Goal: Task Accomplishment & Management: Use online tool/utility

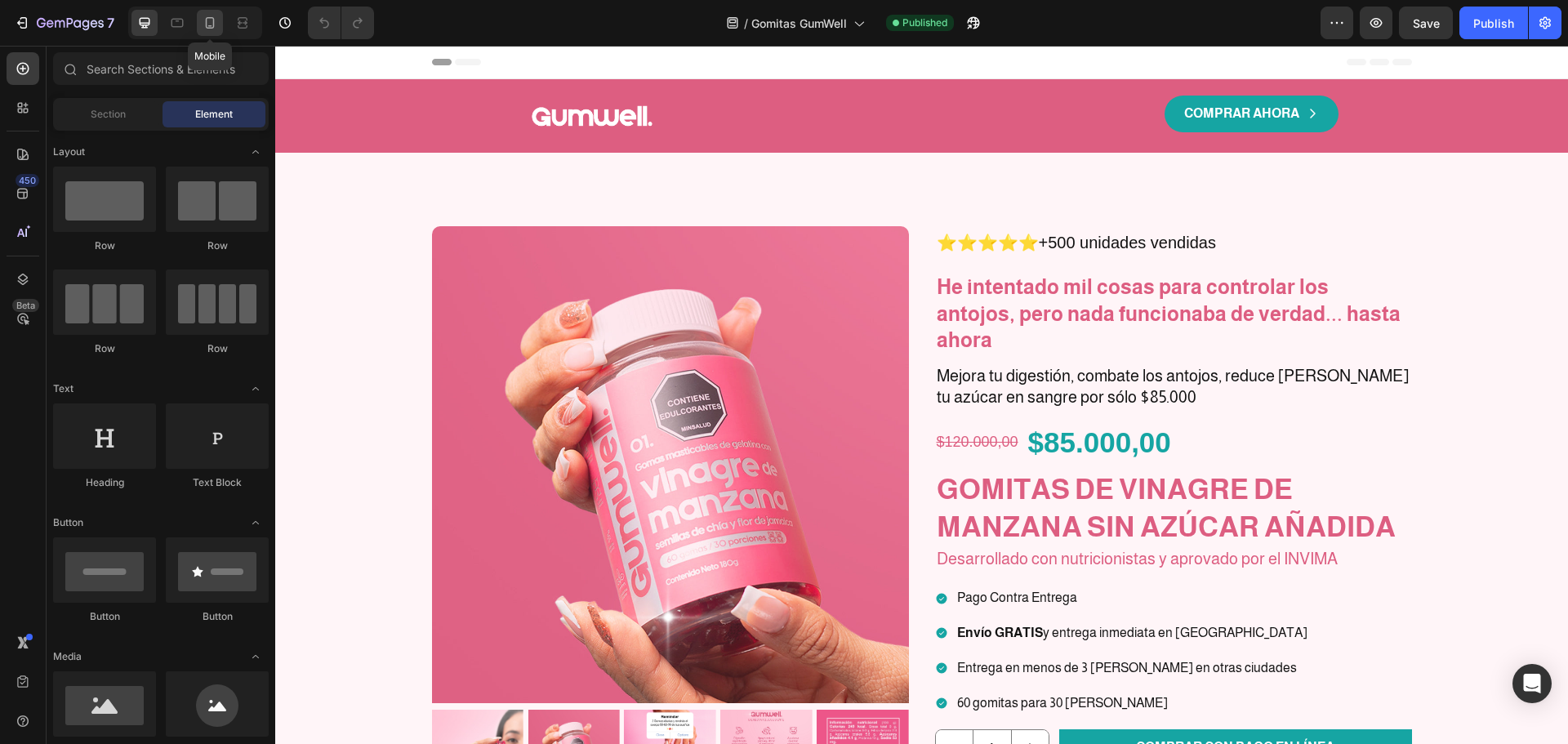
click at [201, 21] on icon at bounding box center [209, 23] width 17 height 17
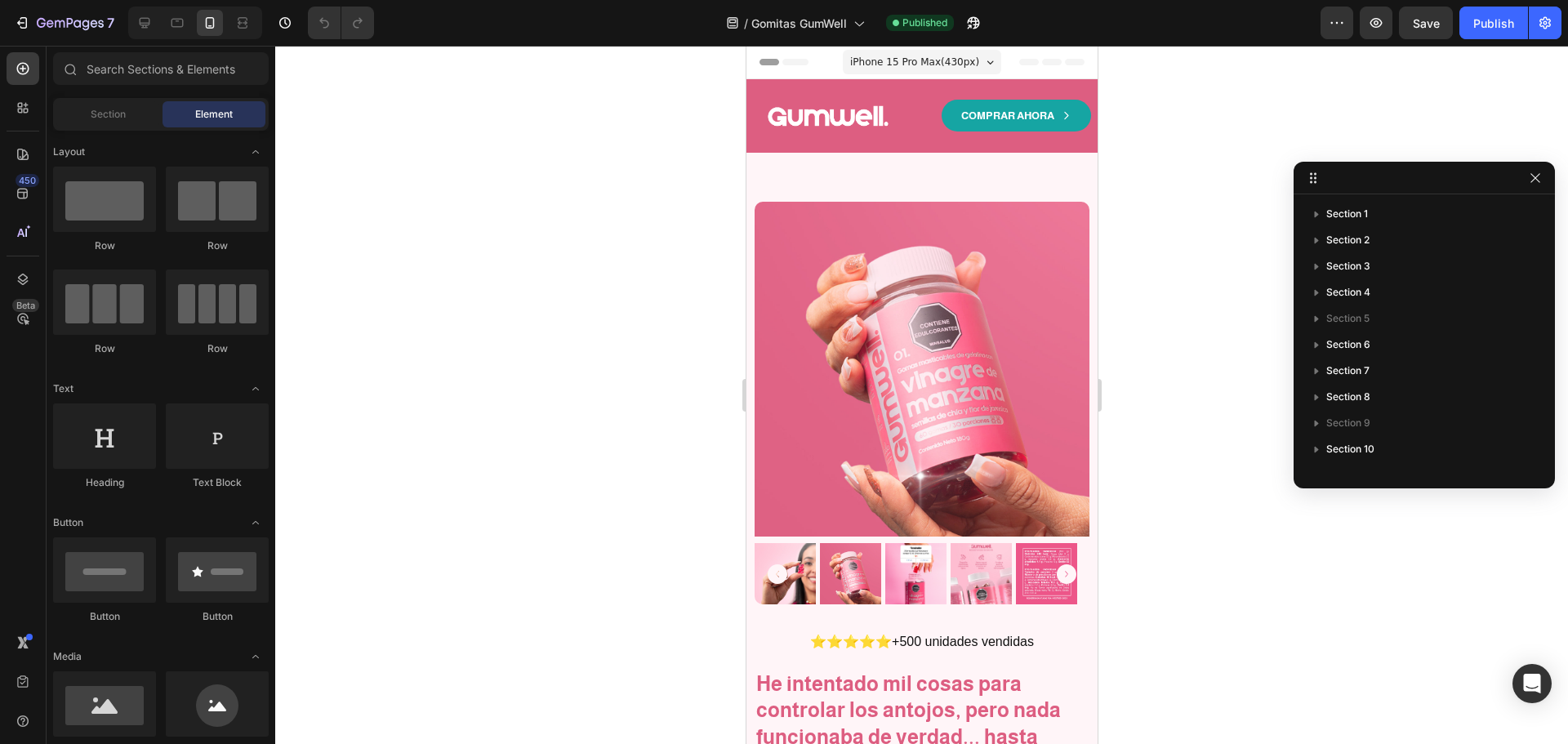
click at [969, 69] on div "iPhone 15 Pro Max ( 430 px)" at bounding box center [921, 62] width 158 height 25
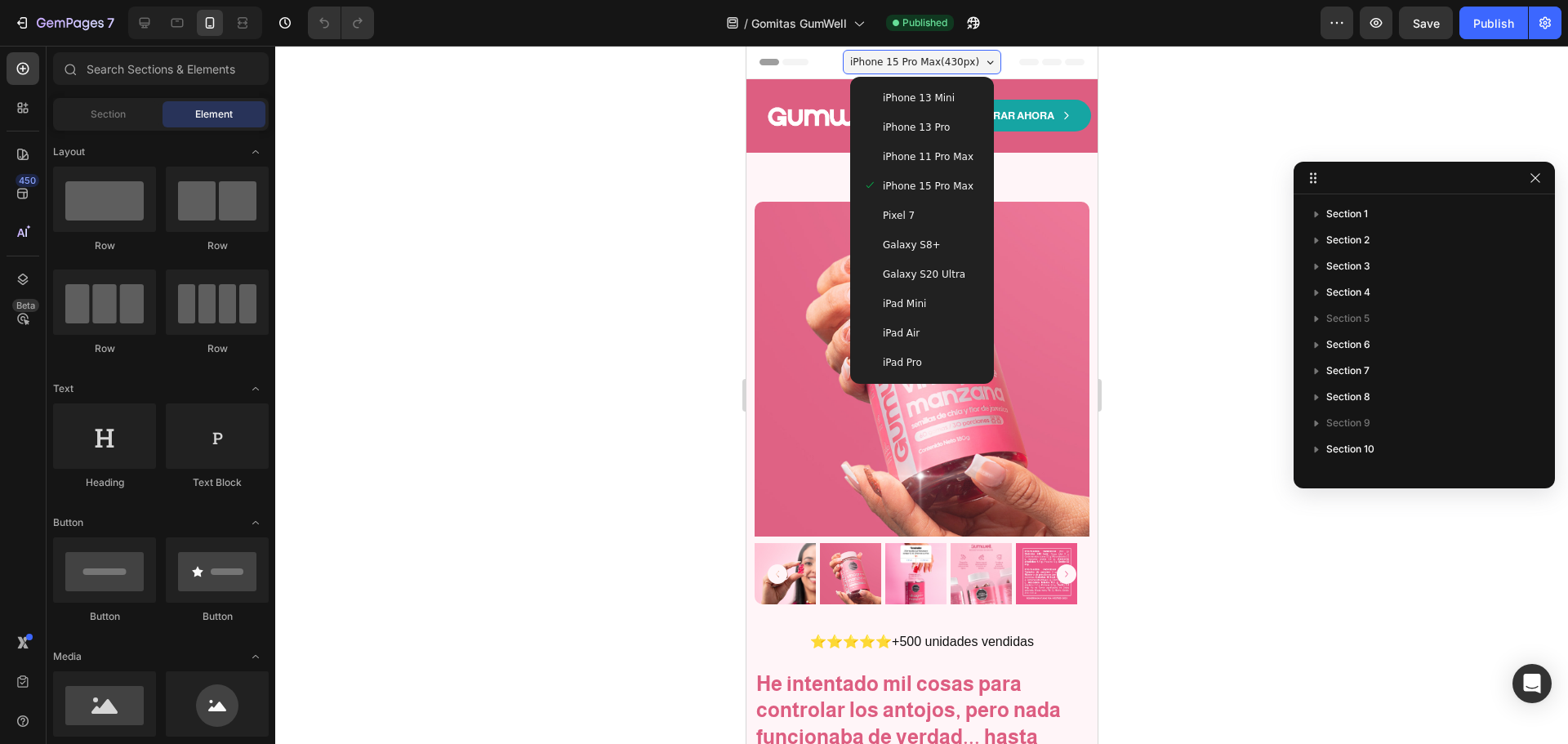
click at [919, 134] on span "iPhone 13 Pro" at bounding box center [916, 127] width 67 height 17
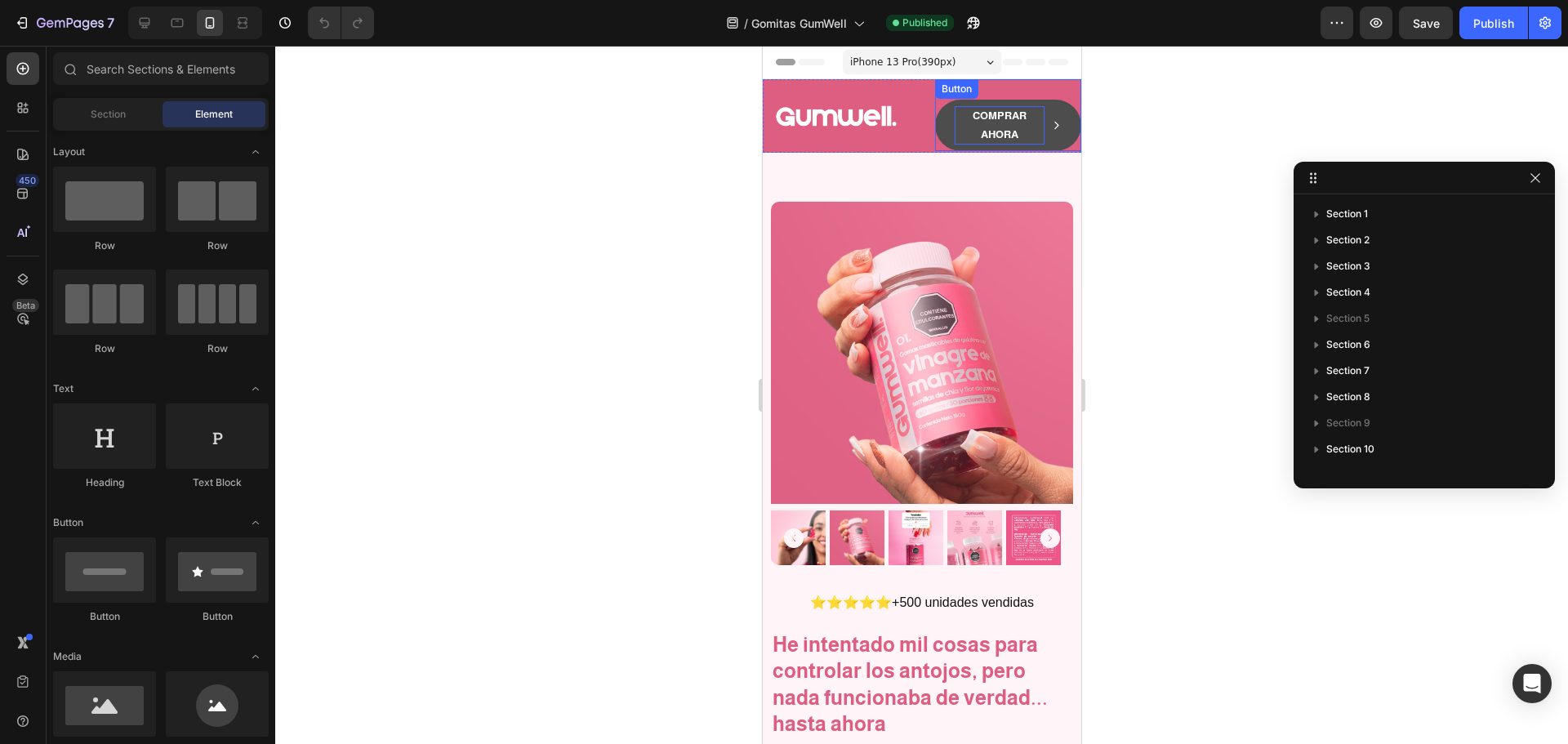
click at [1006, 122] on strong "COMPRAR AHORA" at bounding box center [998, 125] width 54 height 31
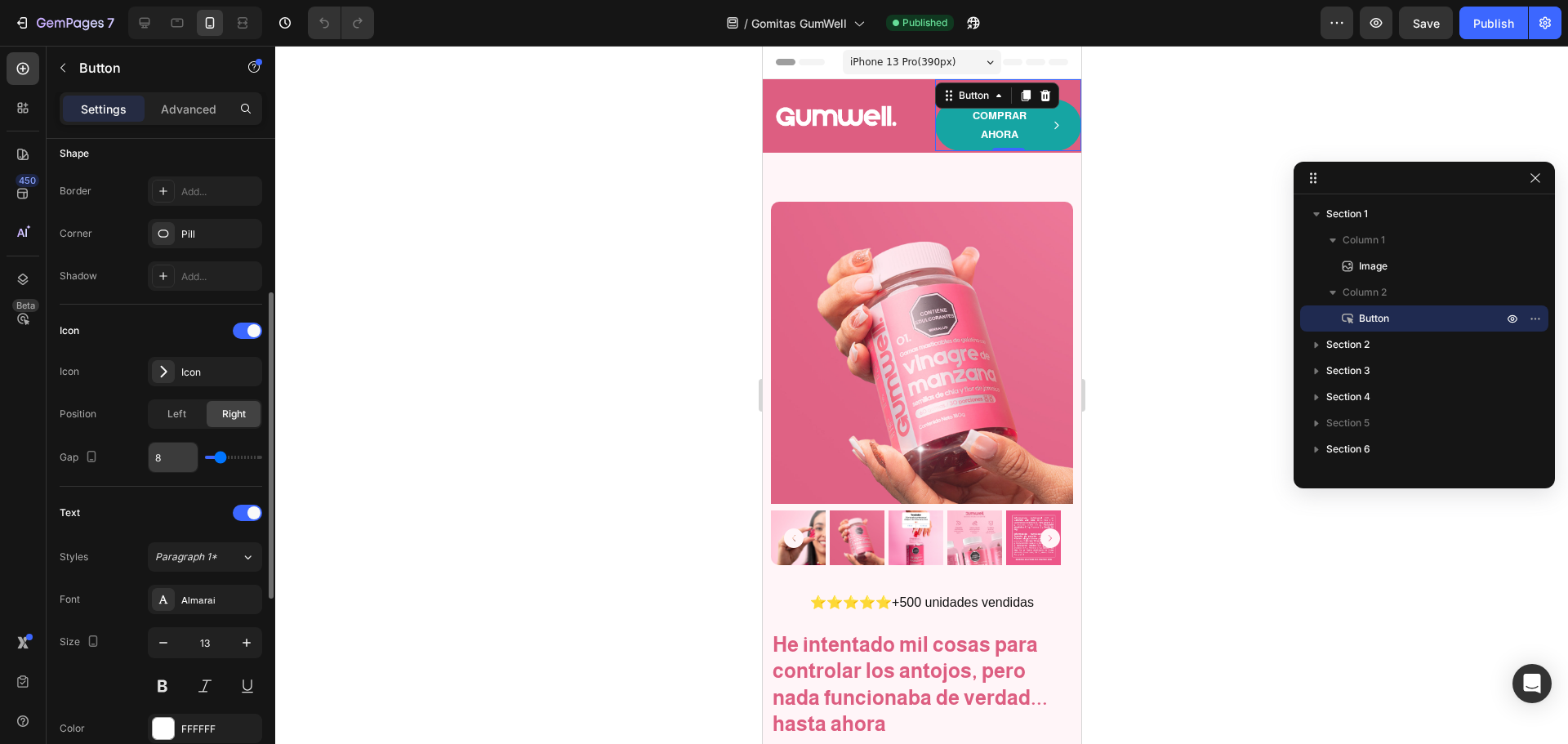
scroll to position [409, 0]
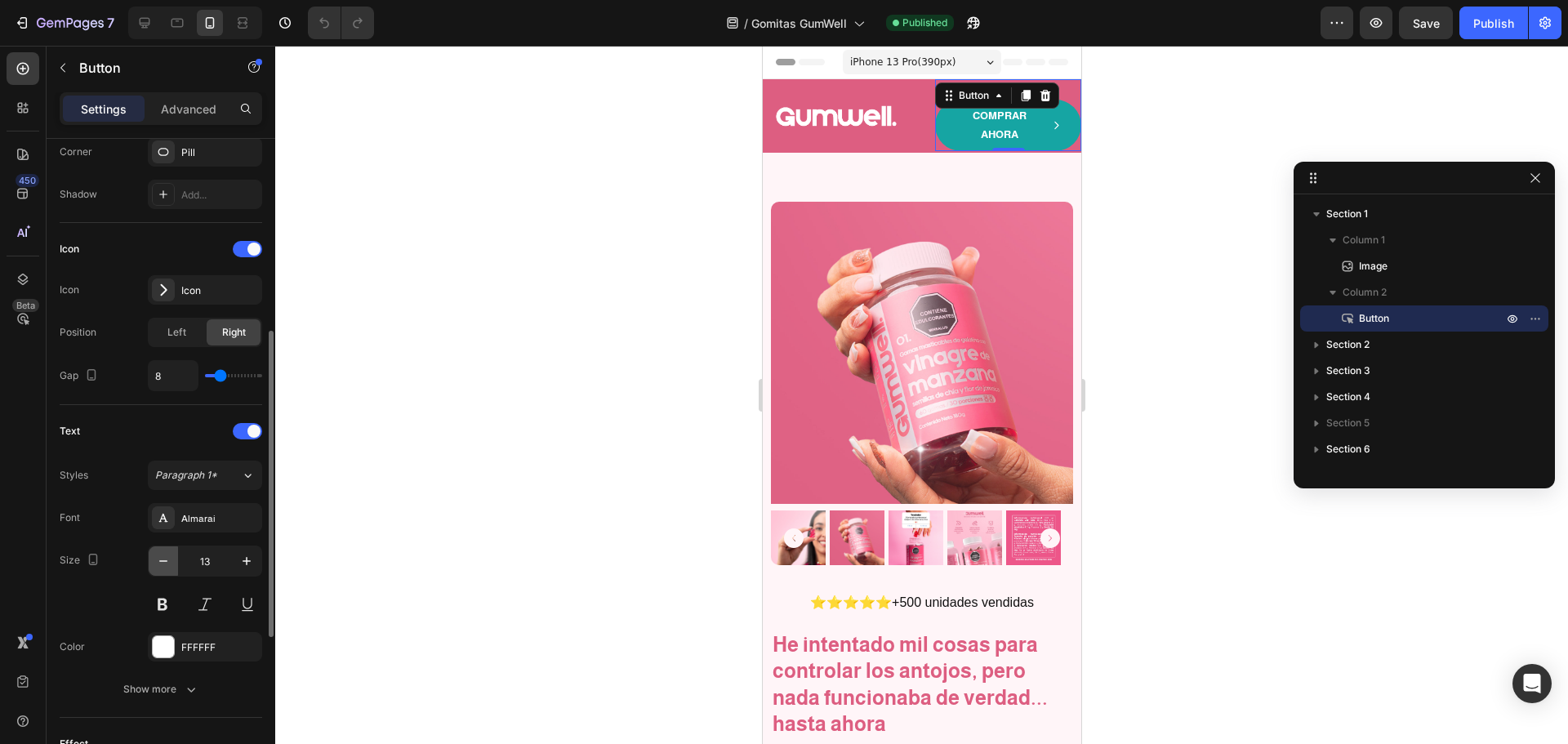
click at [157, 564] on icon "button" at bounding box center [163, 561] width 17 height 17
type input "11"
click at [1119, 172] on div at bounding box center [922, 395] width 1293 height 699
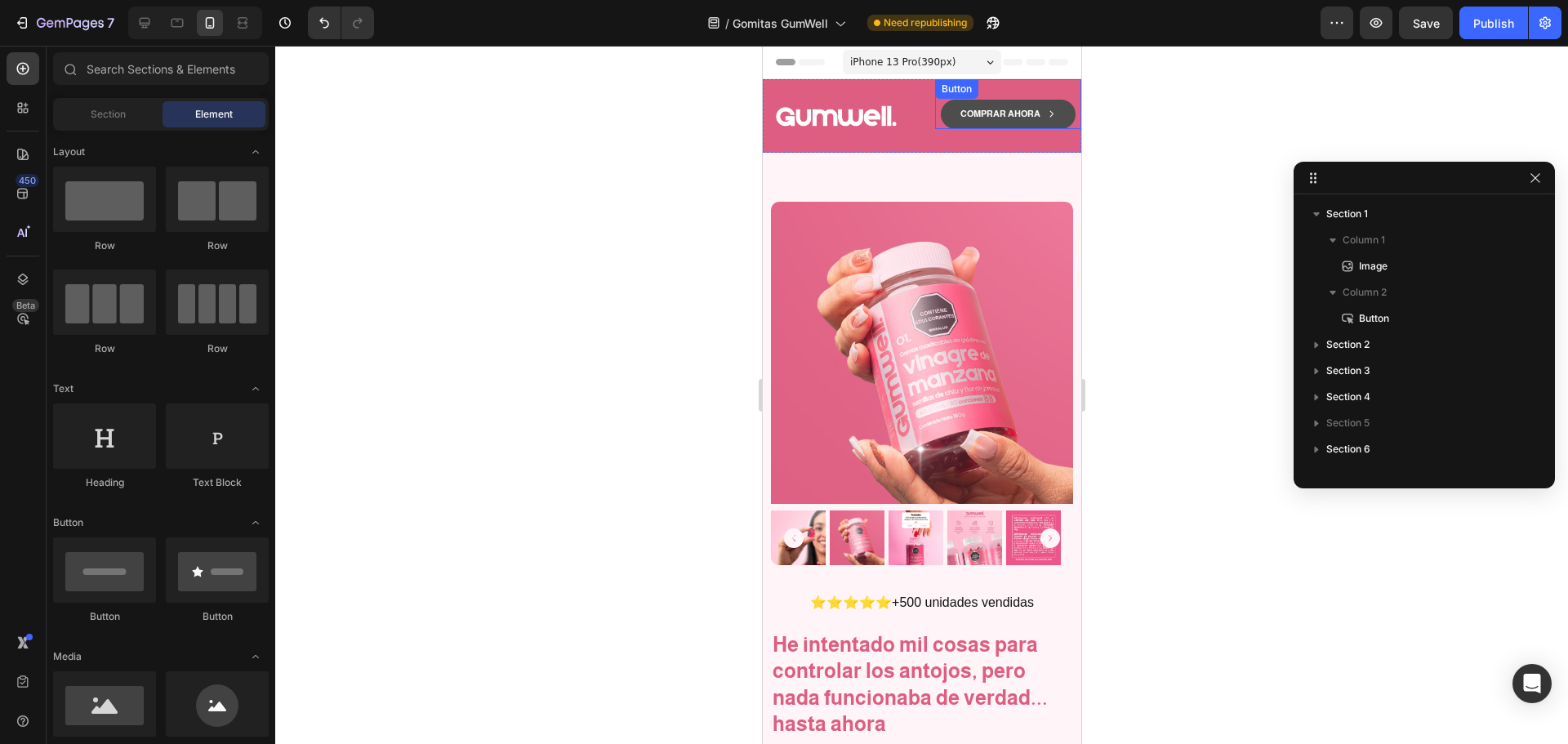
click at [937, 102] on div "COMPRAR AHORA Button" at bounding box center [1007, 104] width 146 height 50
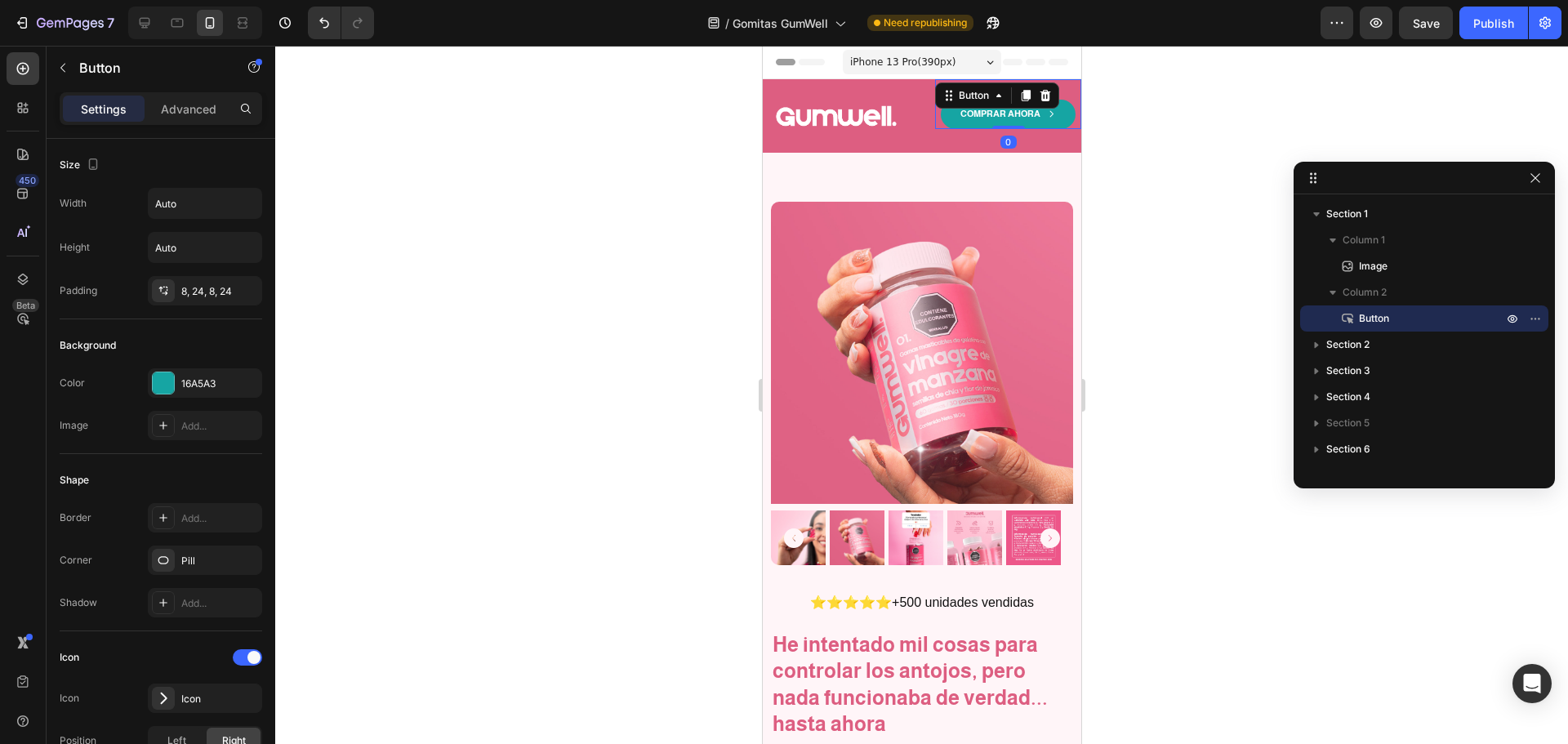
drag, startPoint x: 1229, startPoint y: 144, endPoint x: 1161, endPoint y: 145, distance: 68.0
click at [1229, 144] on div at bounding box center [922, 395] width 1293 height 699
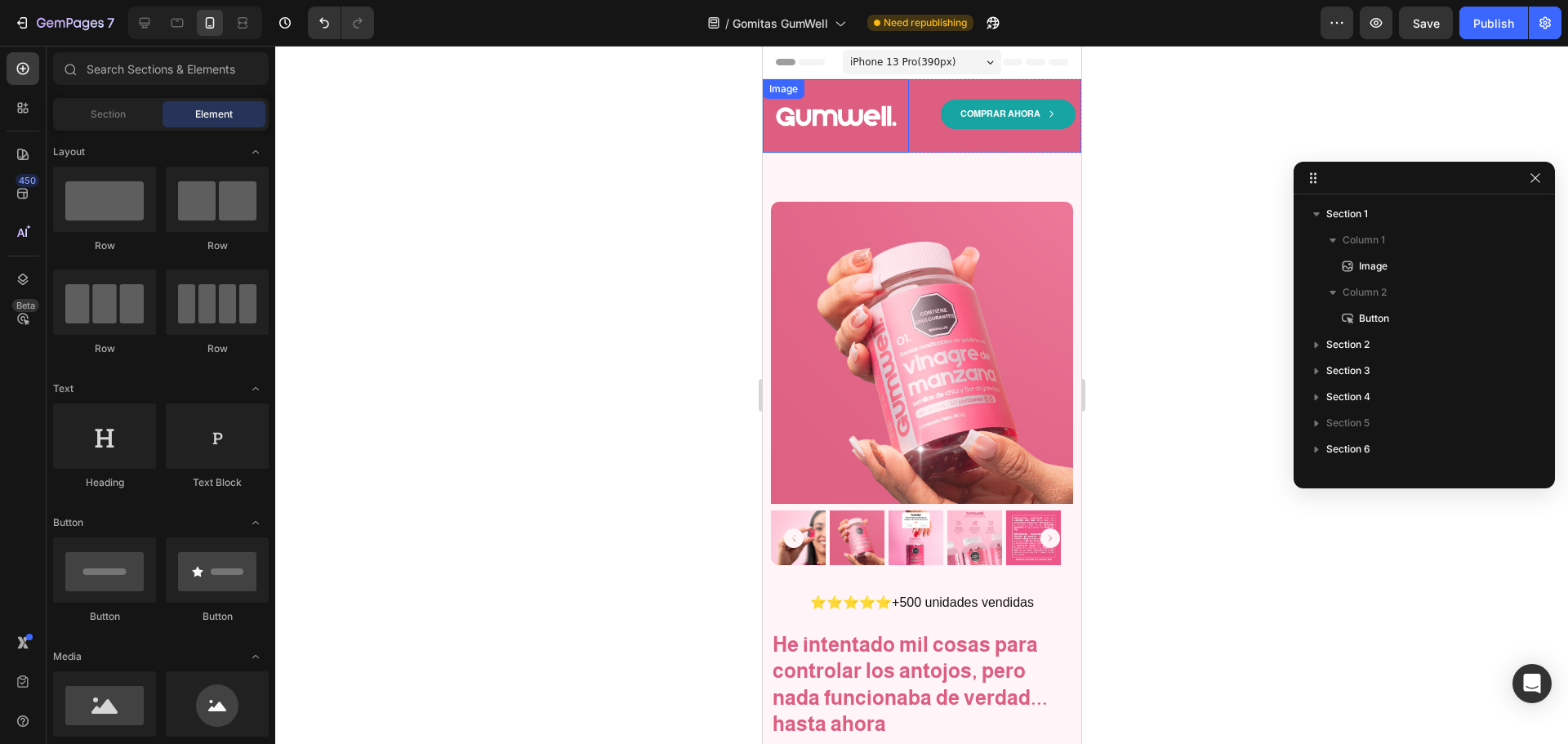
click at [892, 110] on img at bounding box center [835, 116] width 123 height 74
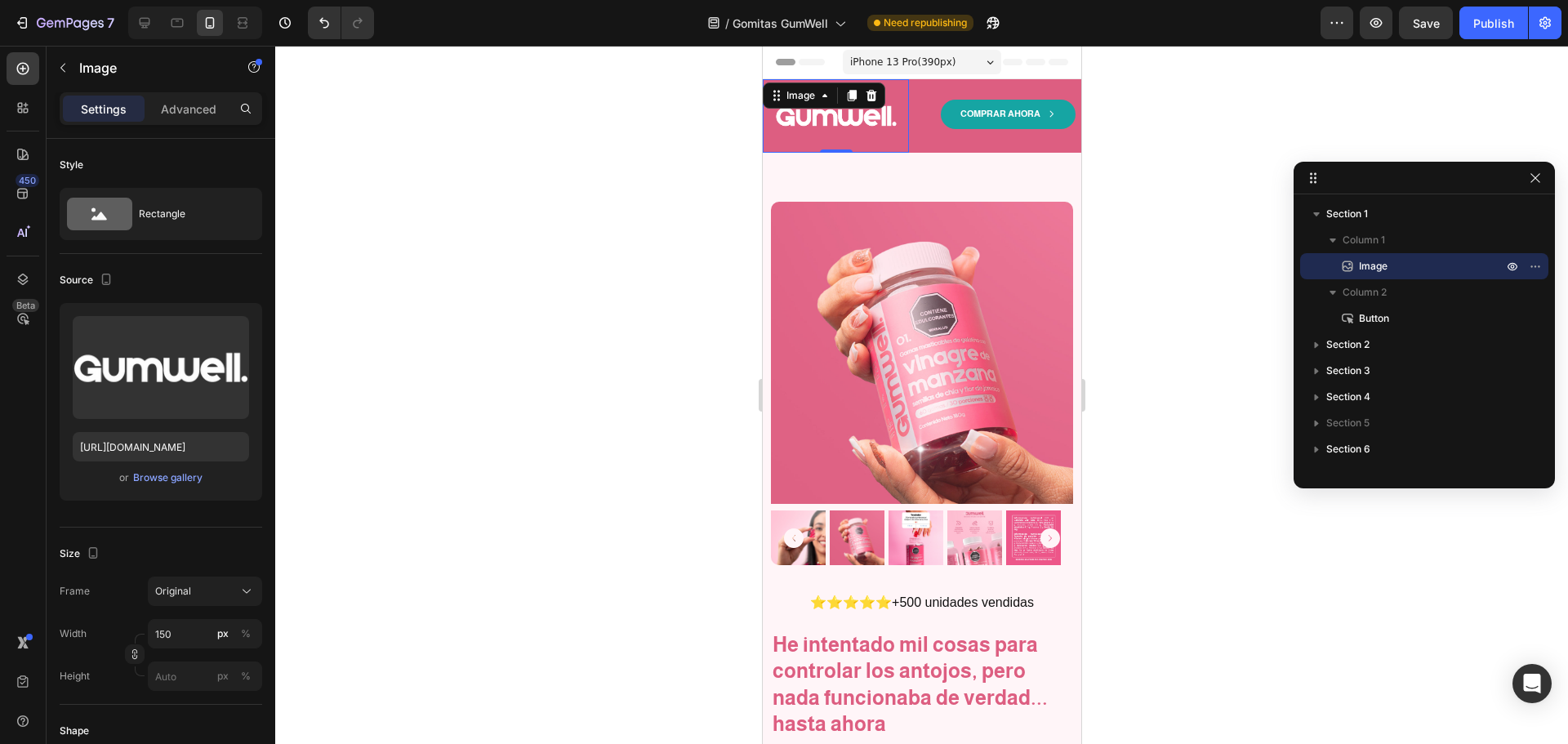
click at [1116, 308] on div at bounding box center [922, 395] width 1293 height 699
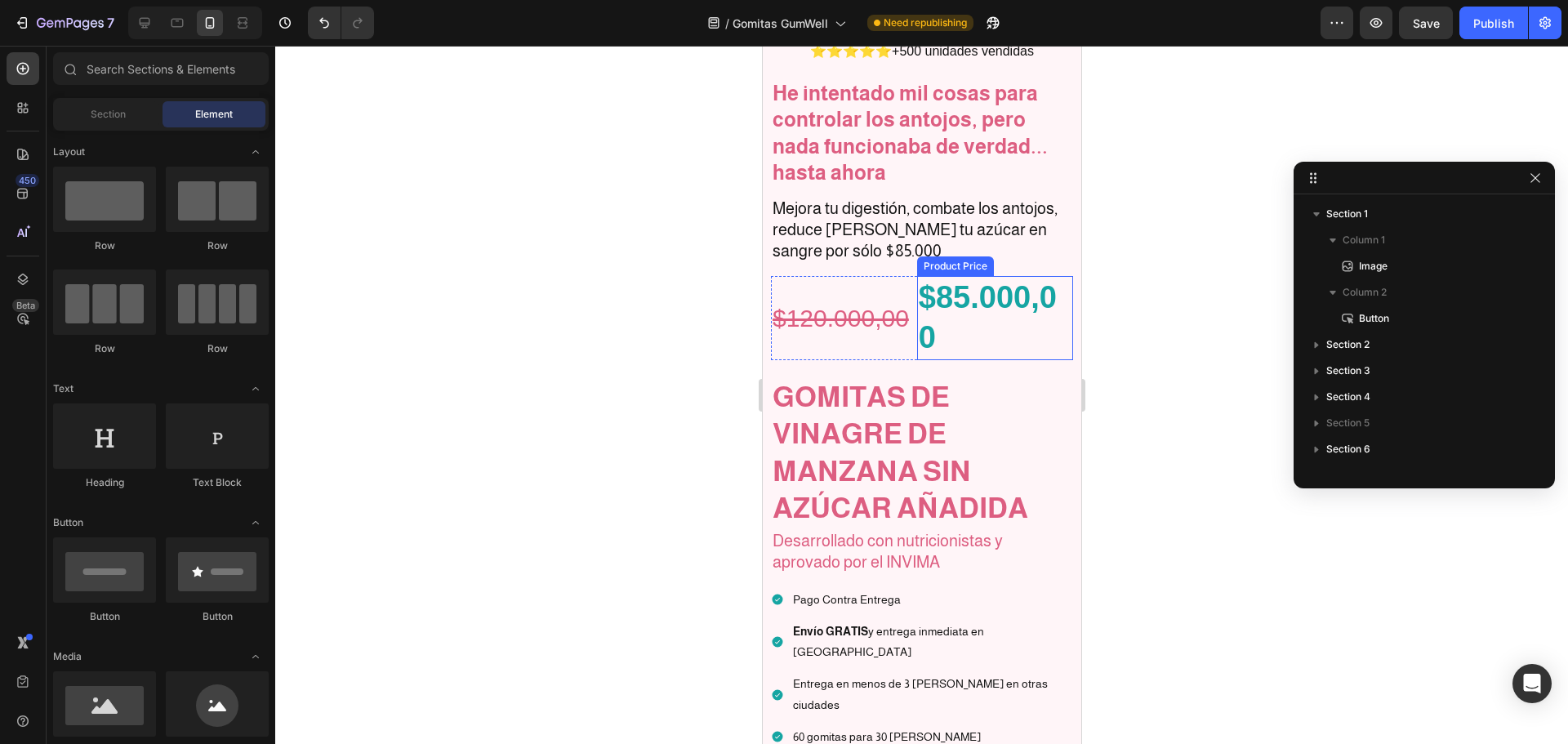
scroll to position [572, 0]
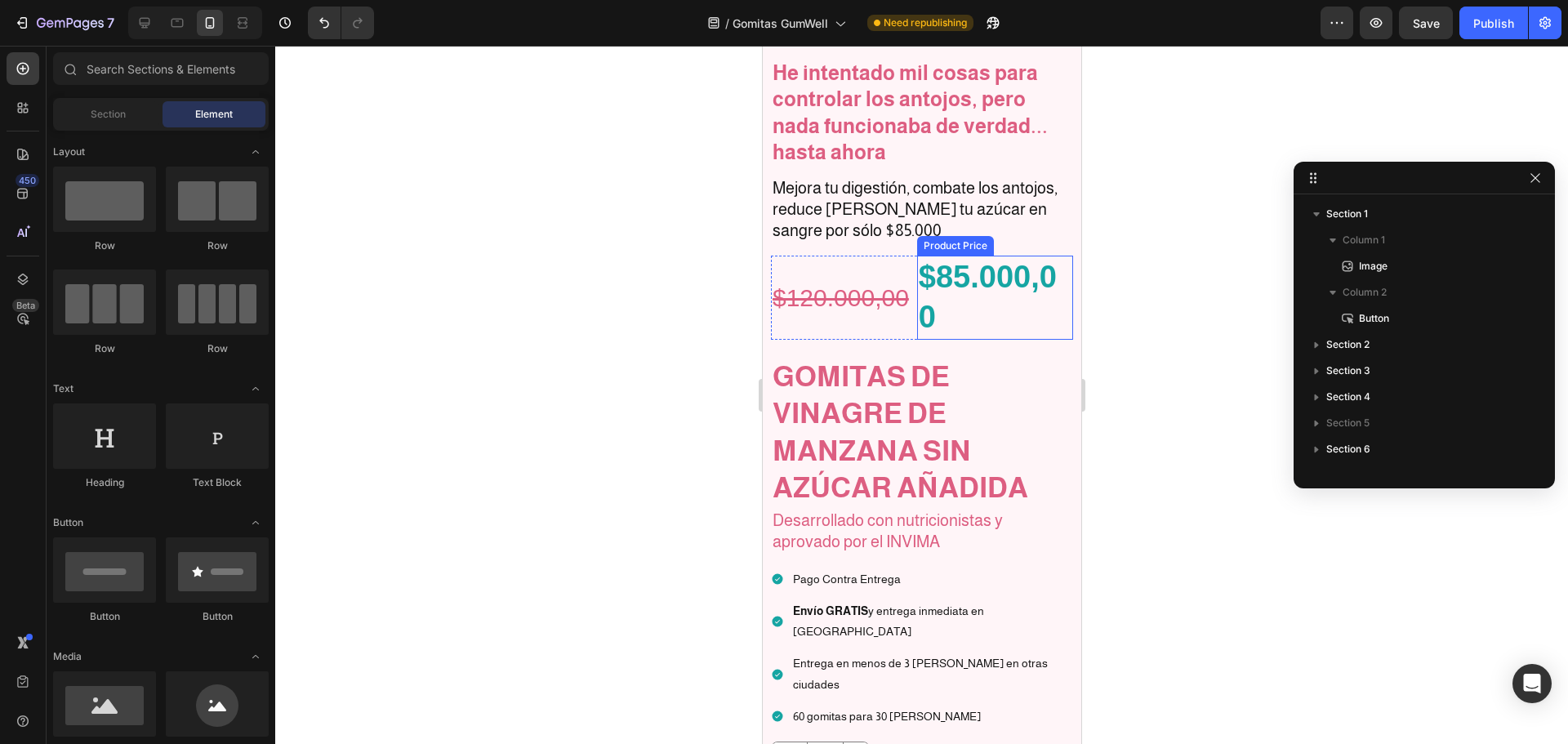
click at [953, 239] on div "Product Price" at bounding box center [954, 246] width 70 height 15
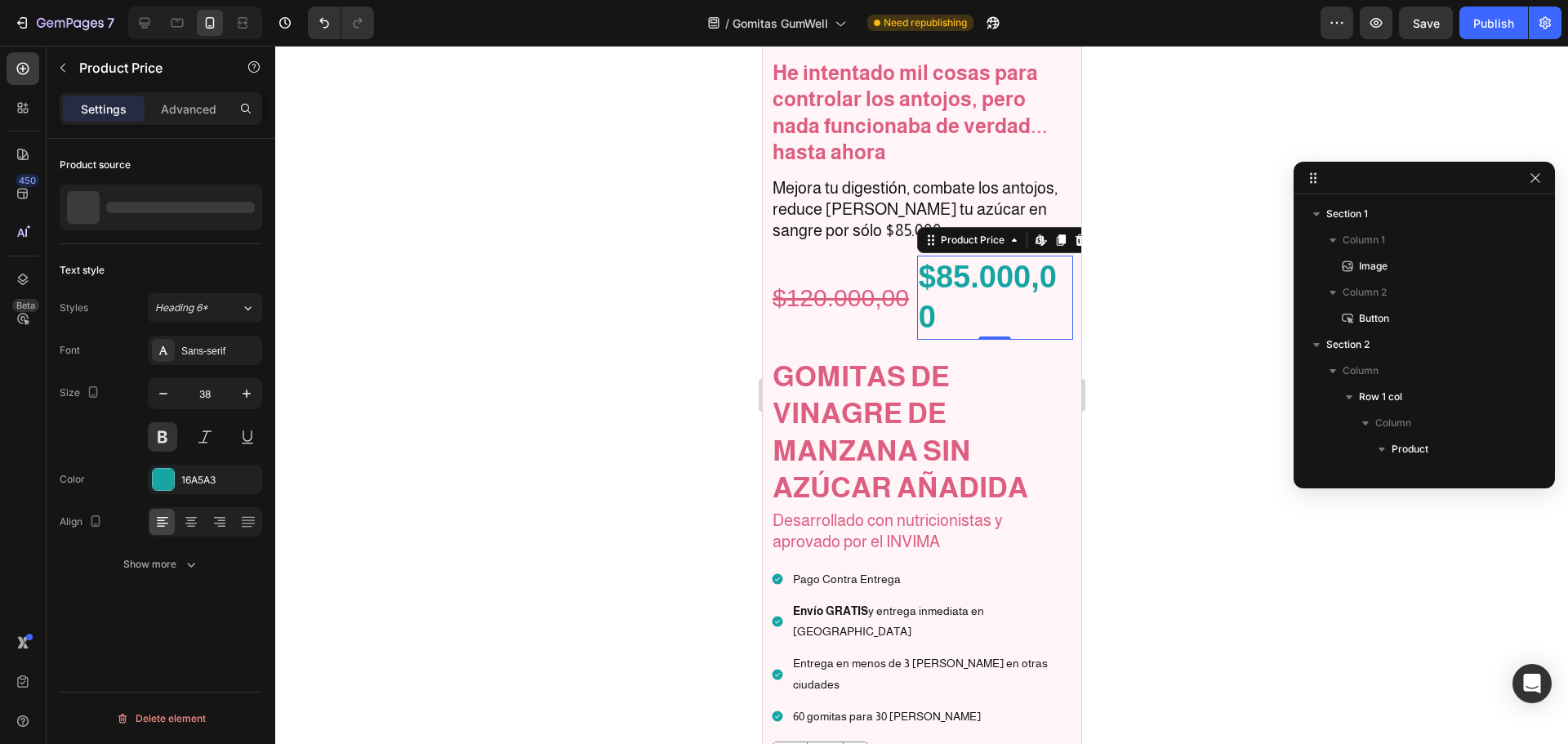
scroll to position [415, 0]
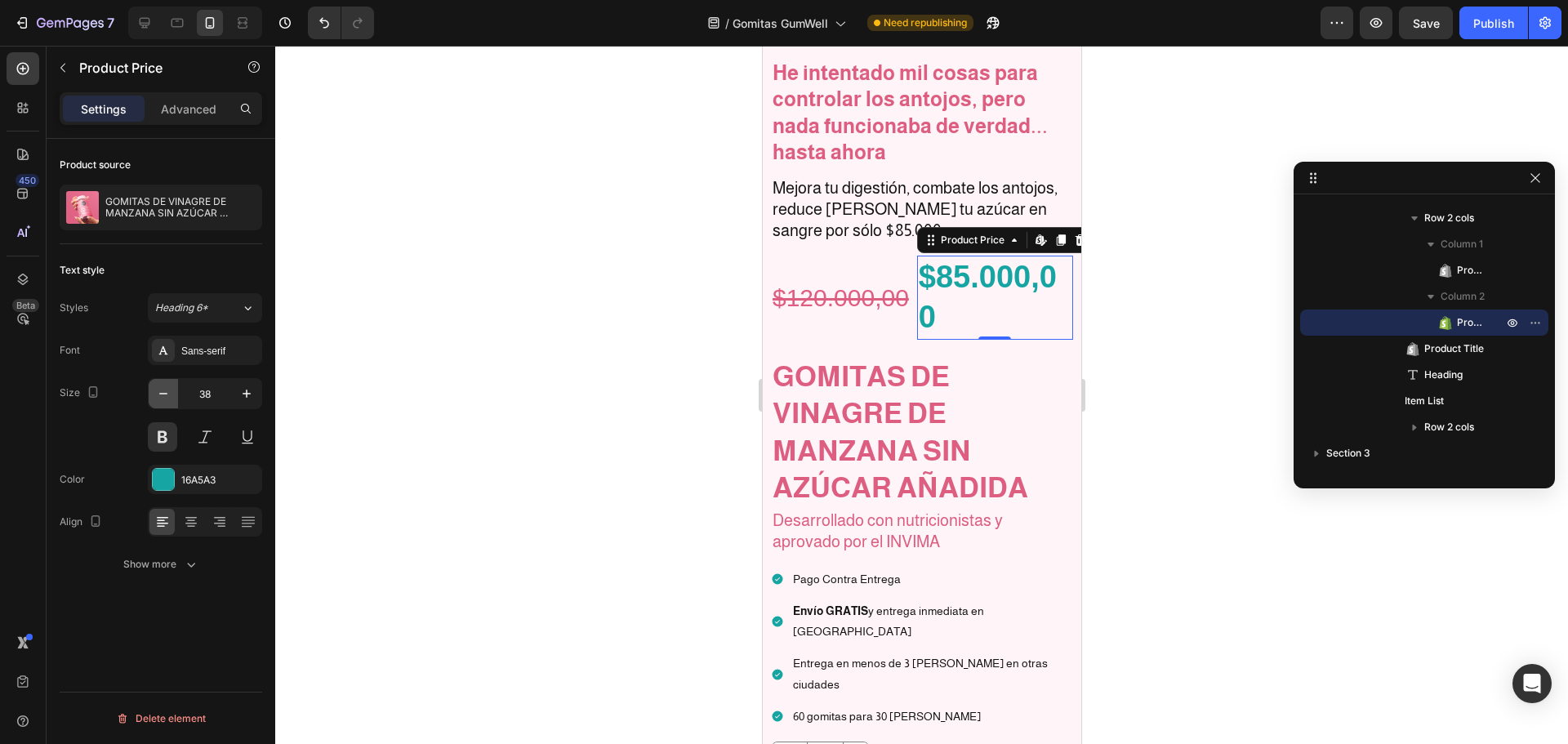
click at [165, 399] on icon "button" at bounding box center [163, 393] width 17 height 17
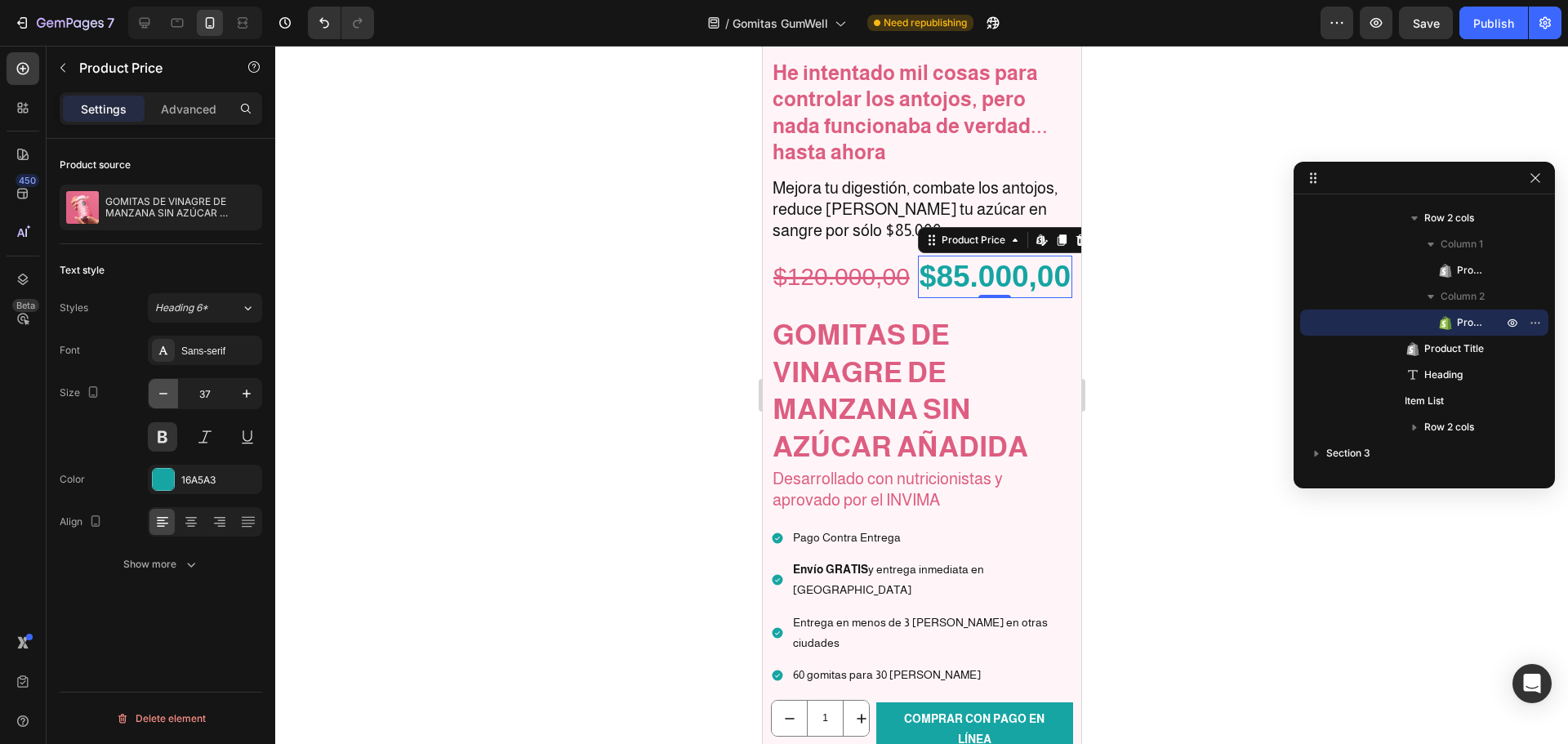
click at [165, 399] on icon "button" at bounding box center [163, 393] width 17 height 17
type input "34"
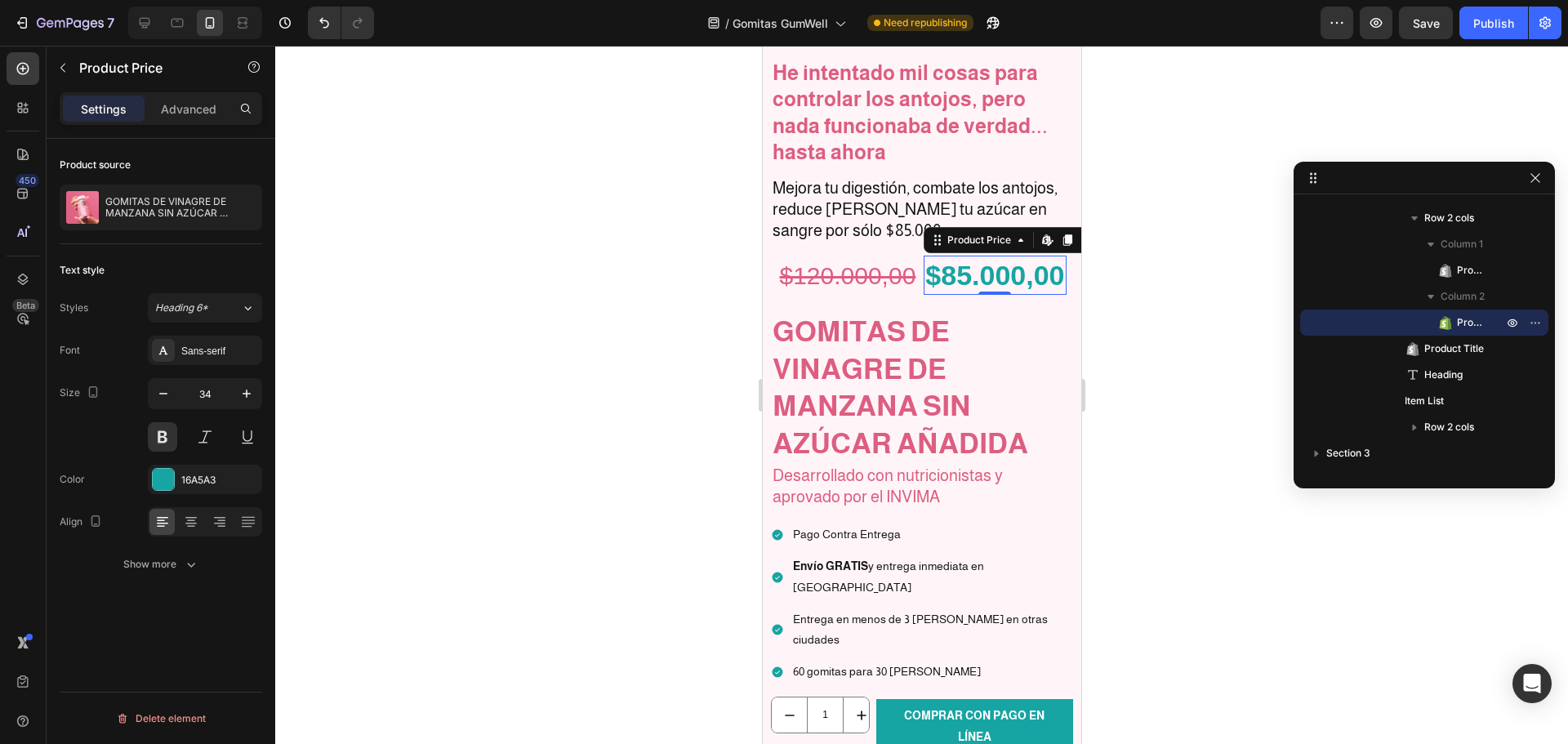
click at [1165, 333] on div at bounding box center [922, 395] width 1293 height 699
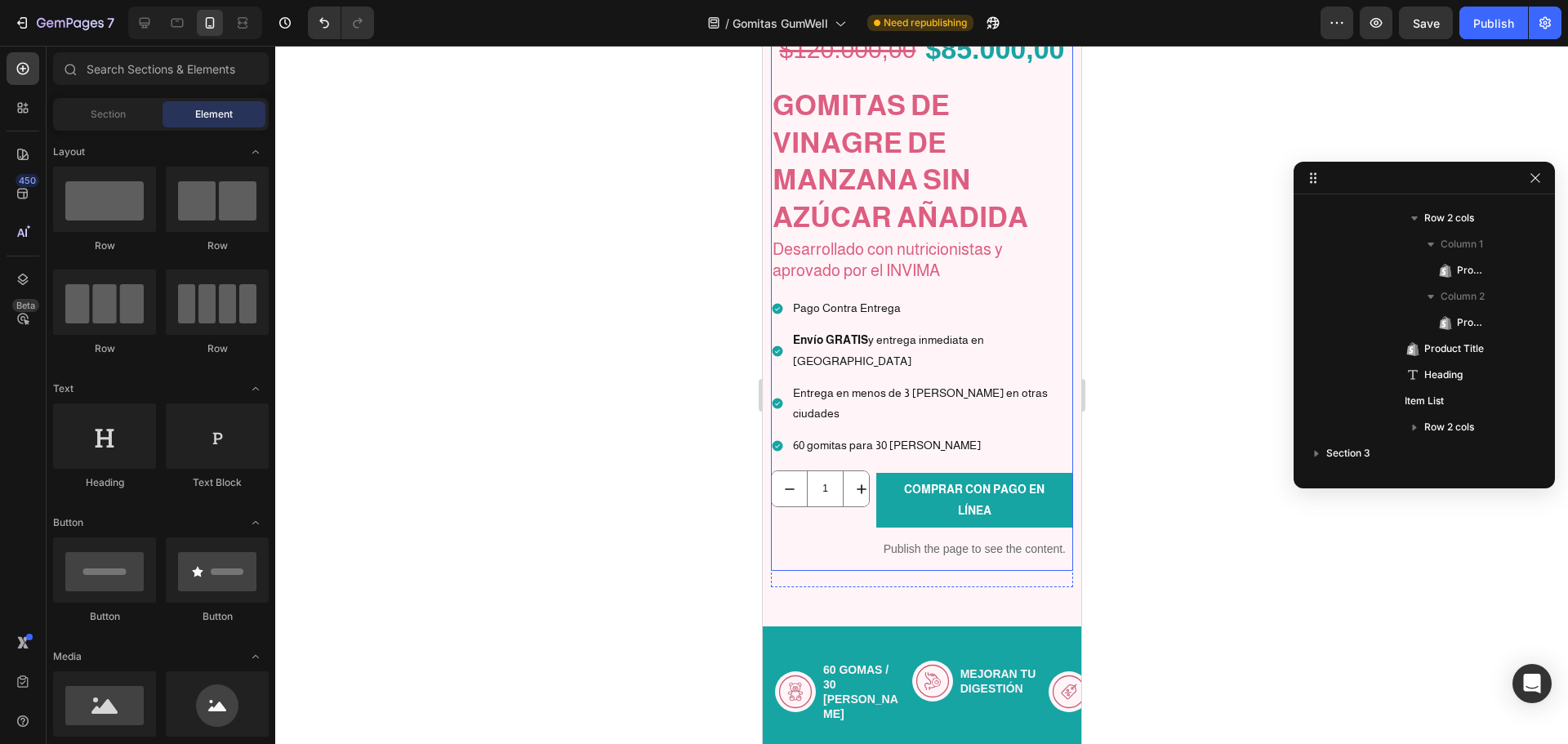
scroll to position [817, 0]
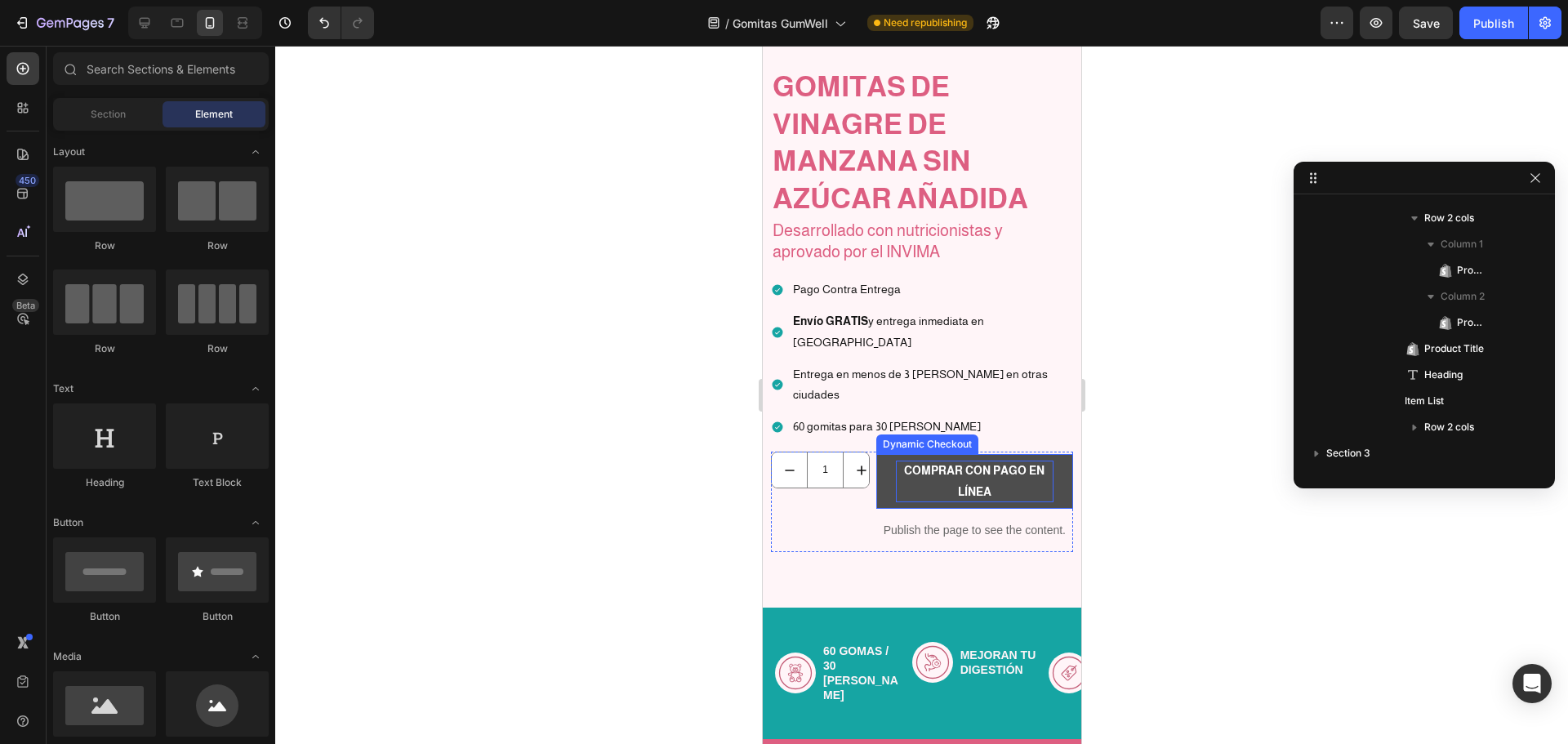
click at [976, 461] on p "COMPRAR CON PAGO EN LÍNEA" at bounding box center [974, 482] width 157 height 41
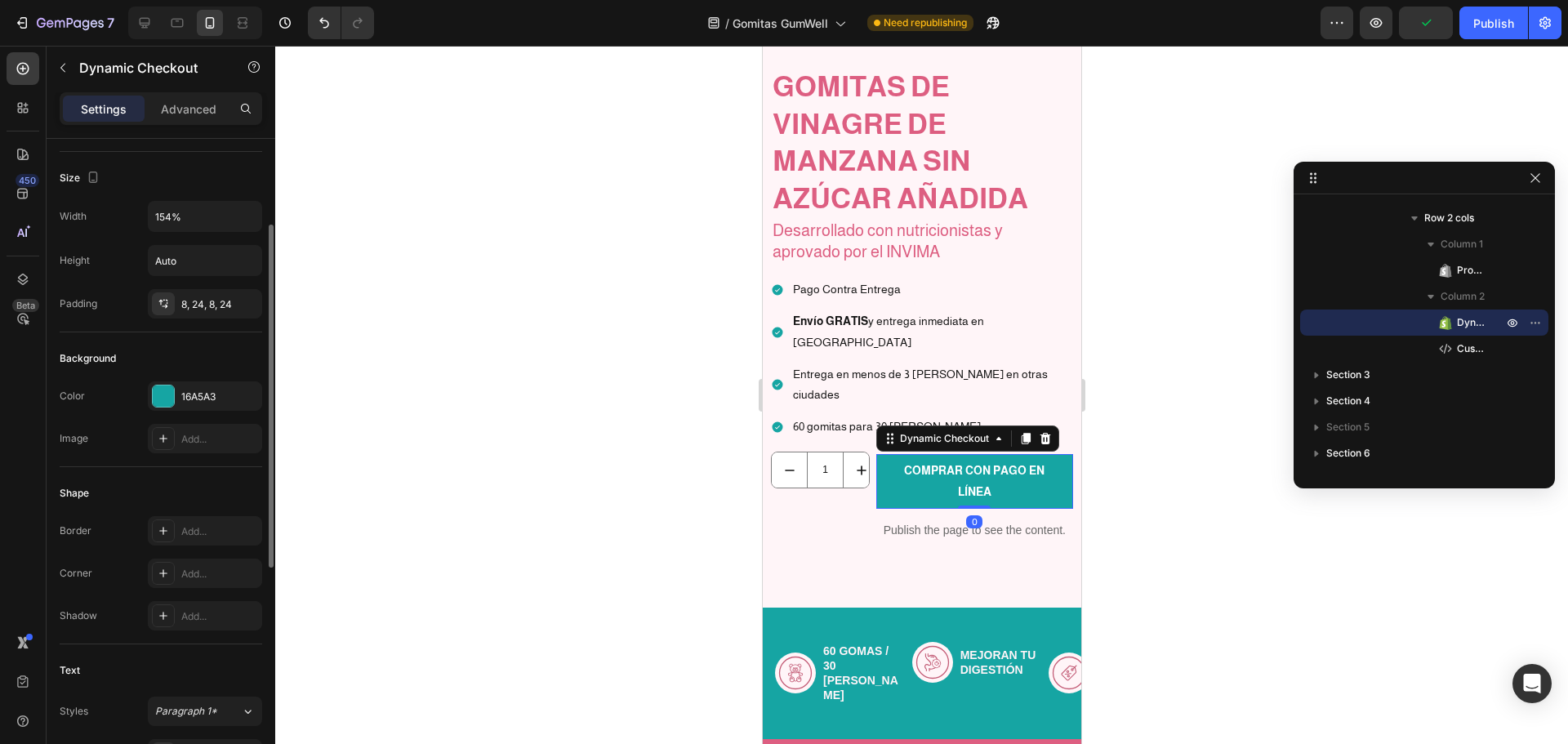
scroll to position [409, 0]
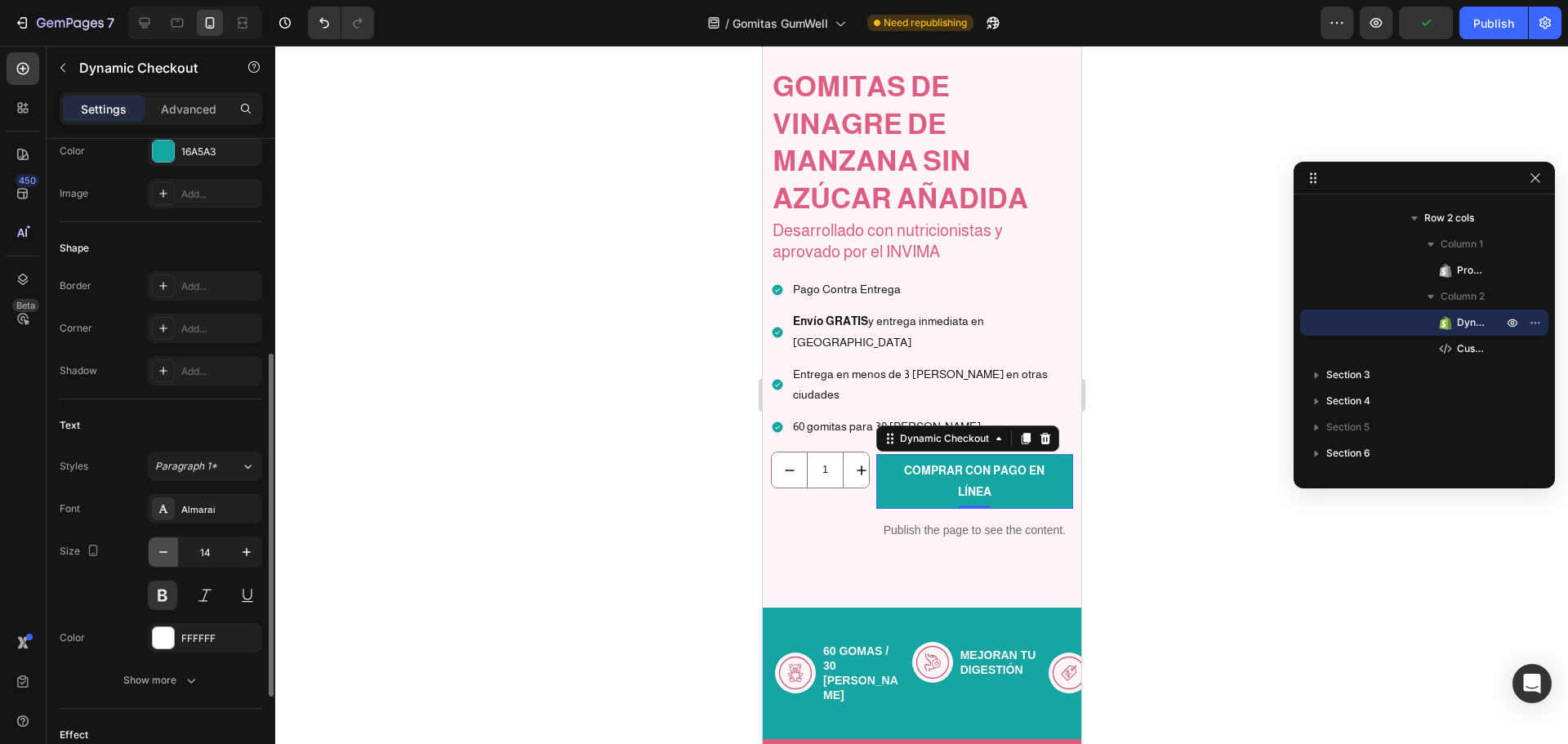
click at [166, 550] on icon "button" at bounding box center [163, 552] width 17 height 17
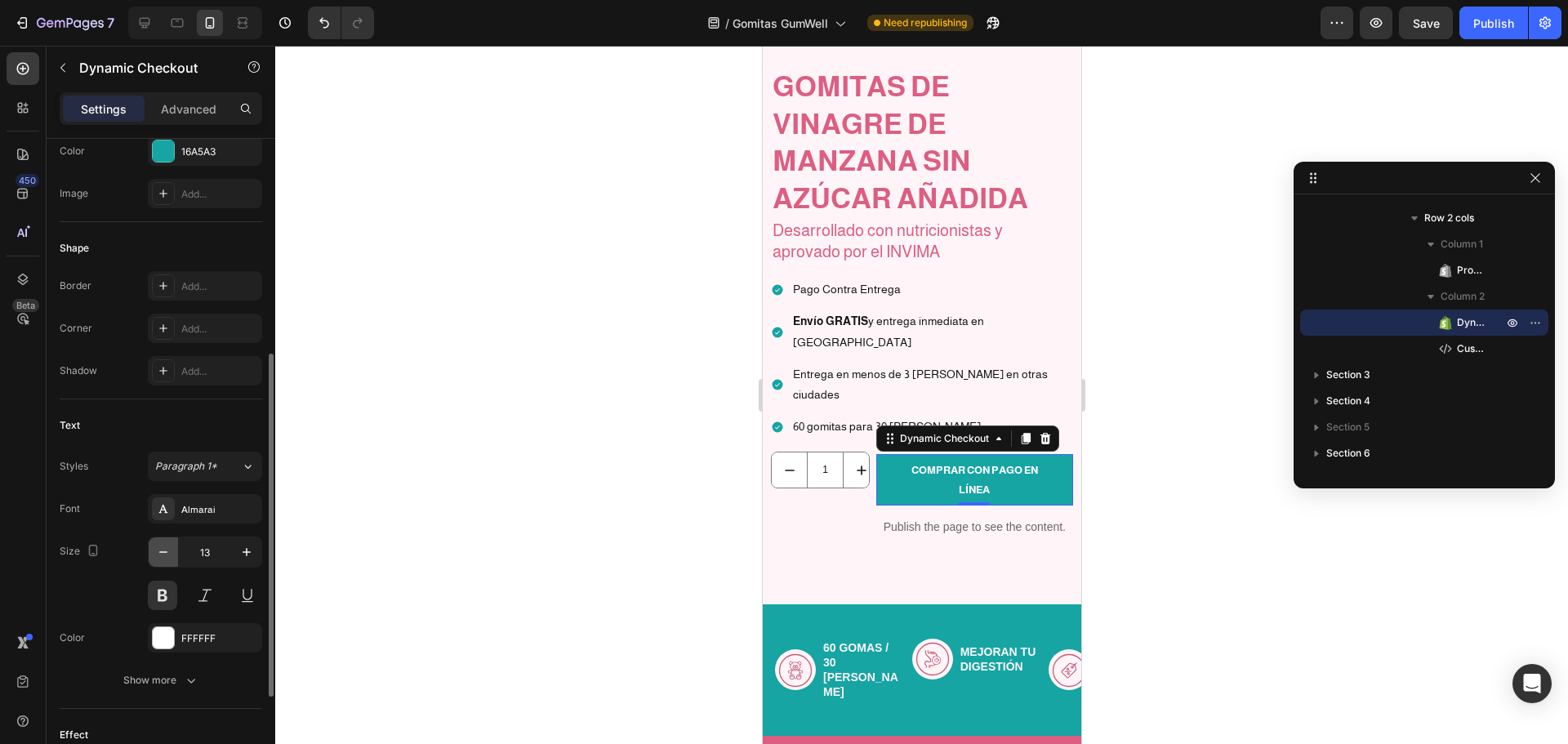
click at [166, 550] on icon "button" at bounding box center [163, 552] width 17 height 17
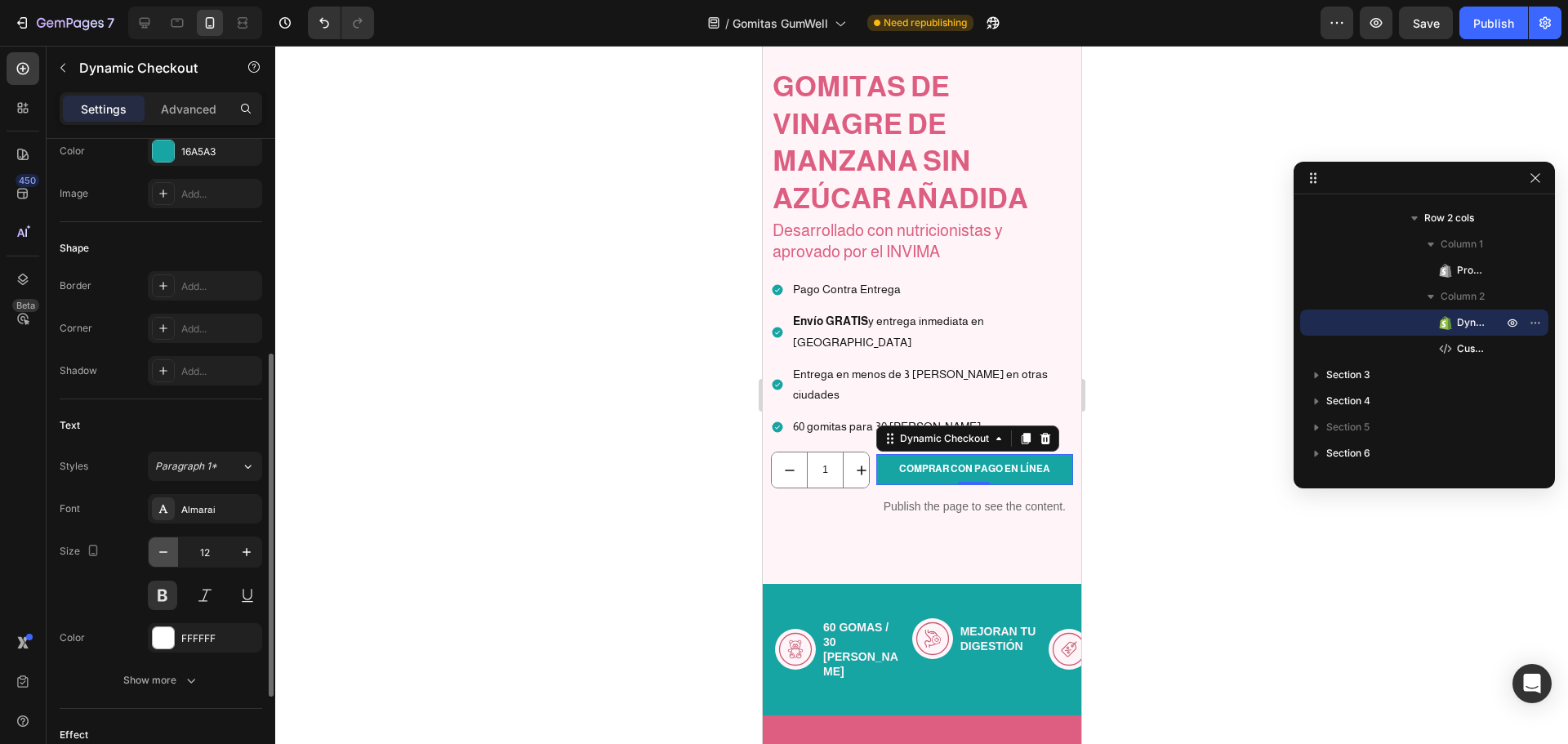
click at [166, 550] on icon "button" at bounding box center [163, 552] width 17 height 17
type input "11"
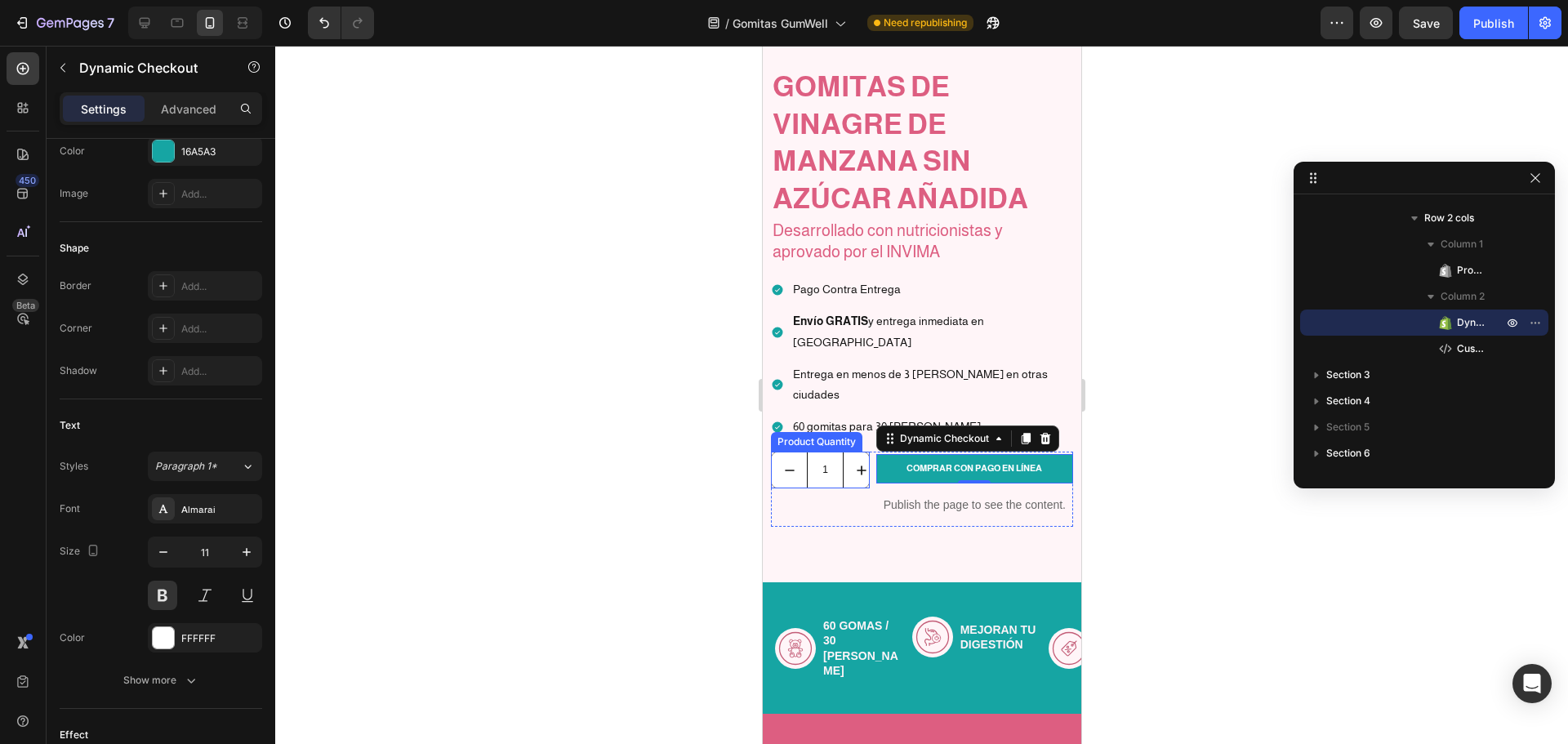
click at [810, 453] on input "1" at bounding box center [824, 471] width 36 height 35
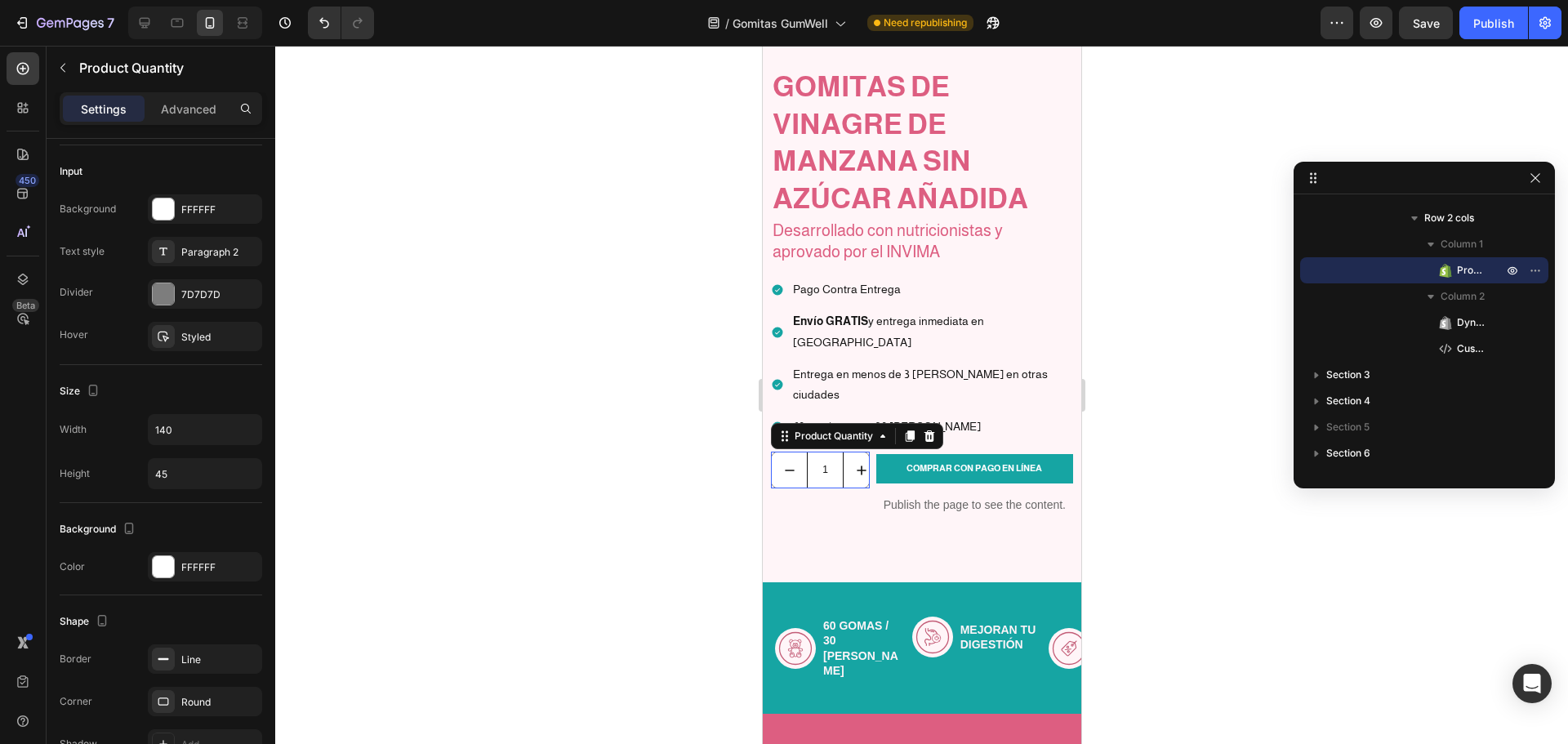
scroll to position [0, 0]
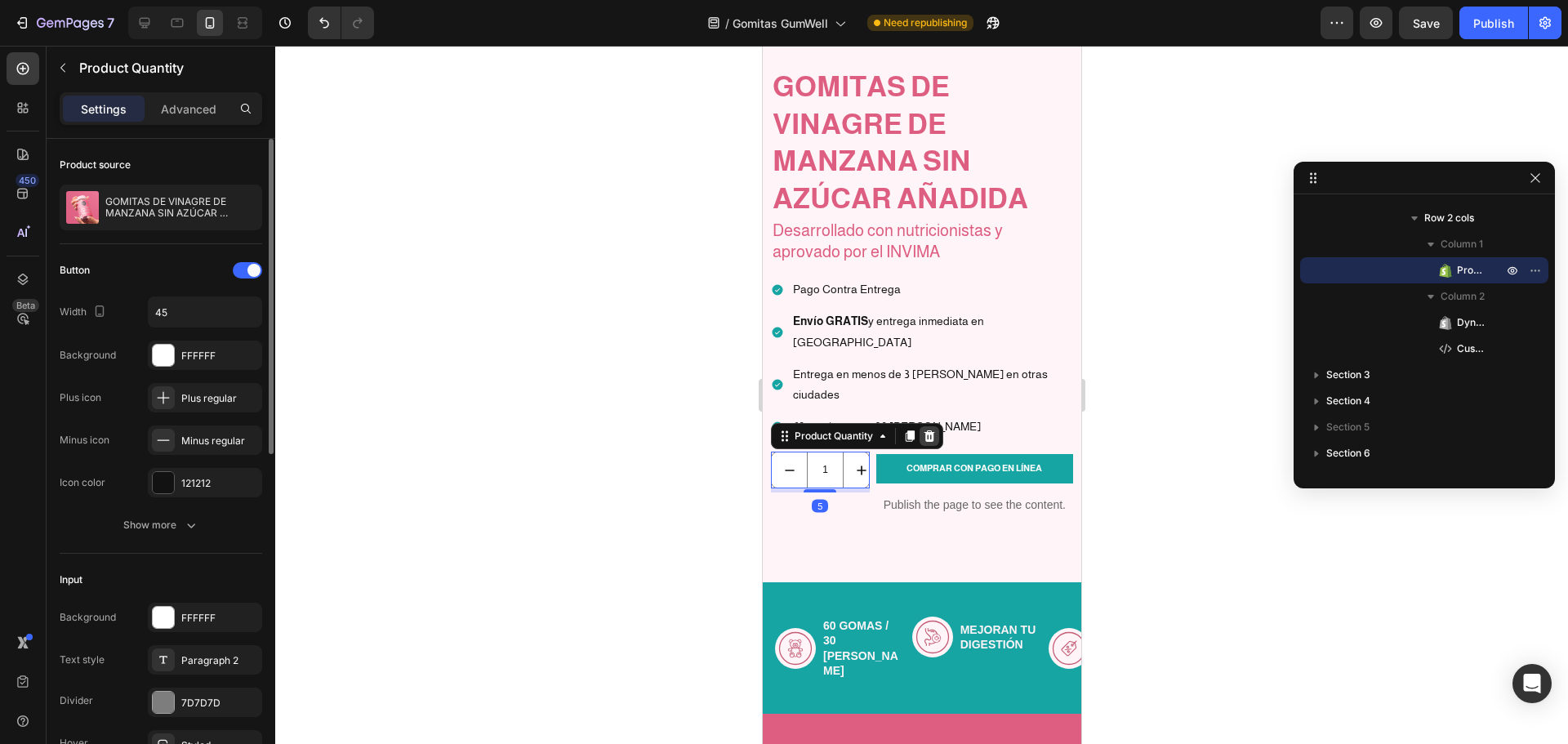
click at [924, 429] on icon at bounding box center [928, 435] width 13 height 13
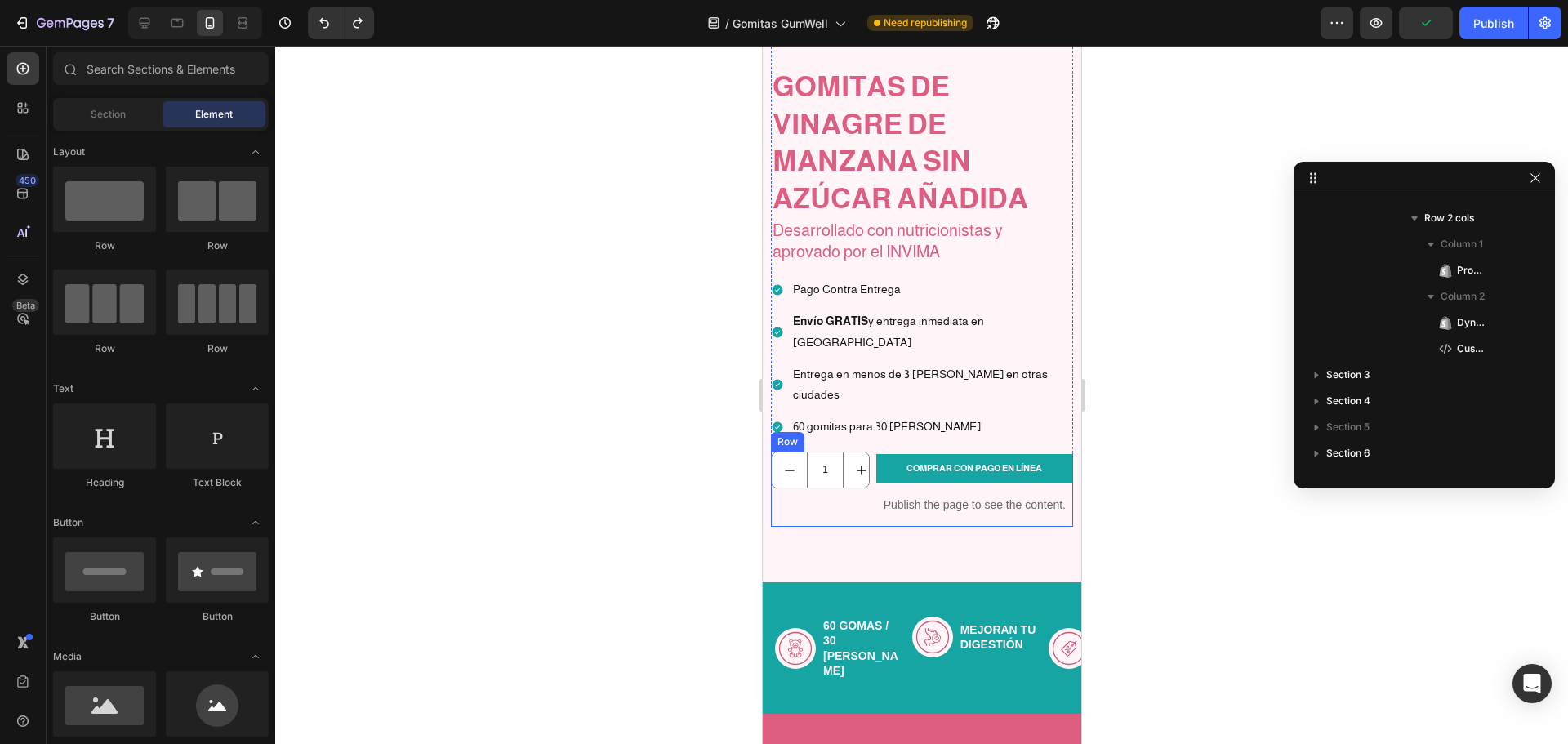
click at [835, 459] on div "1 Product Quantity" at bounding box center [819, 489] width 99 height 75
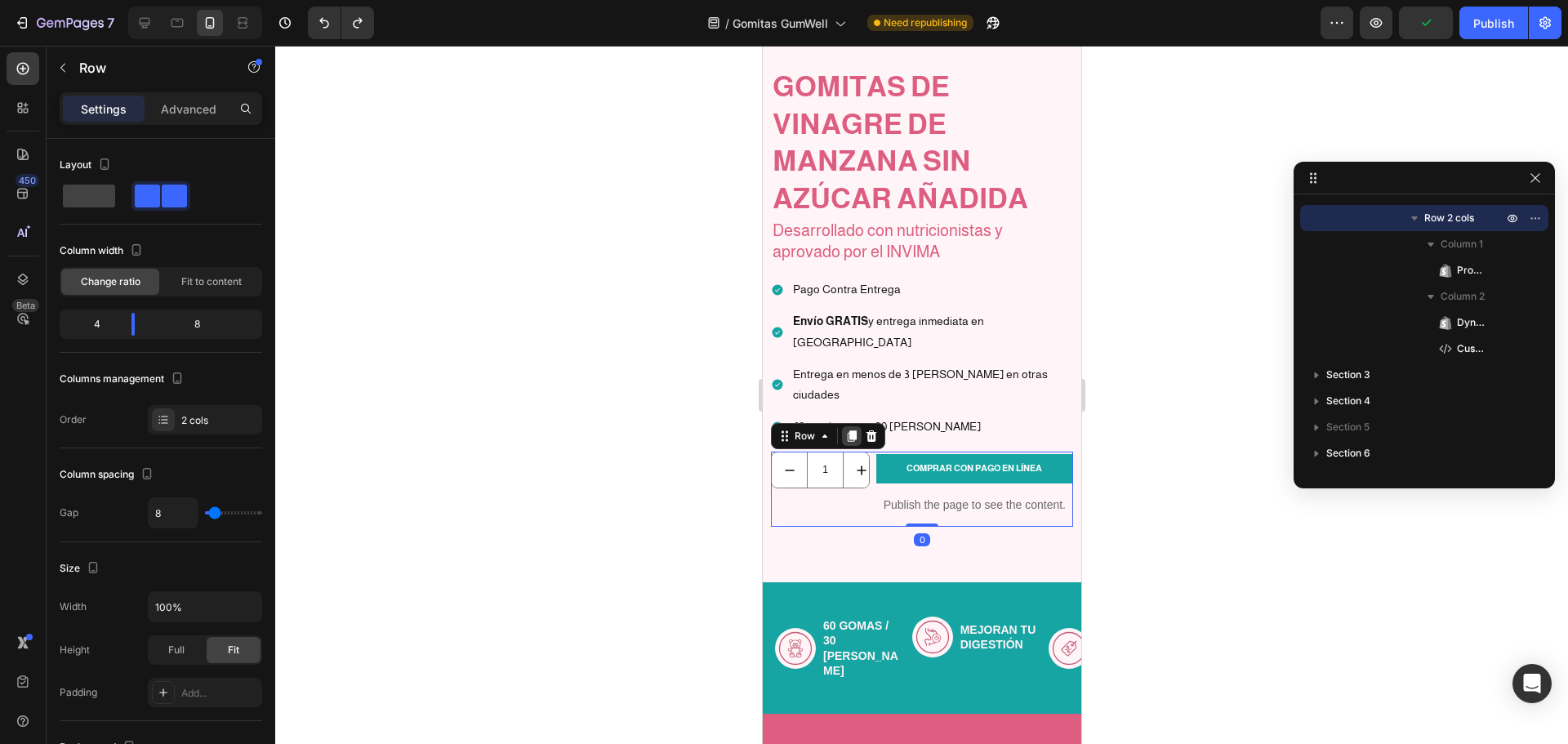
click at [855, 431] on icon at bounding box center [851, 437] width 9 height 12
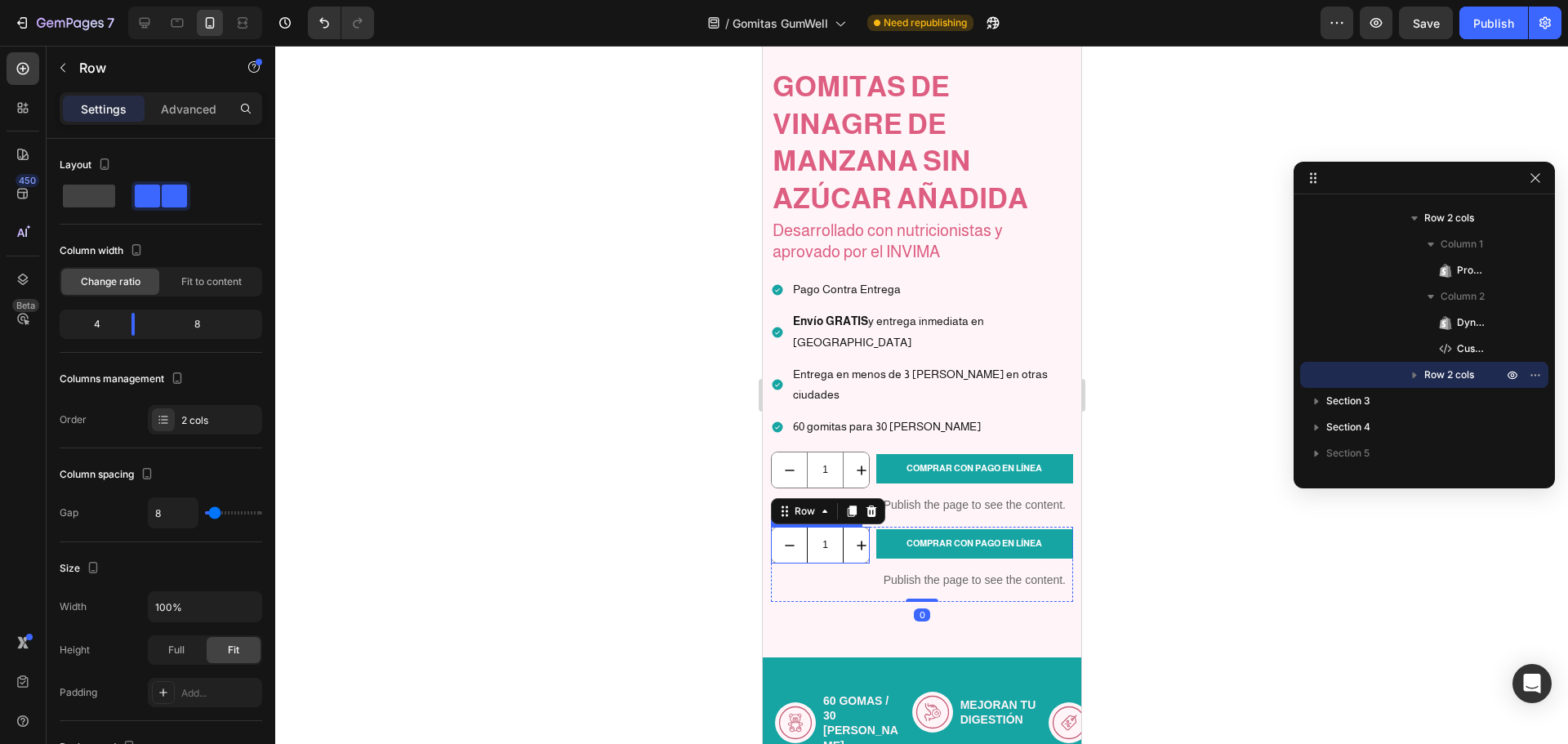
click at [840, 528] on input "1" at bounding box center [824, 545] width 36 height 35
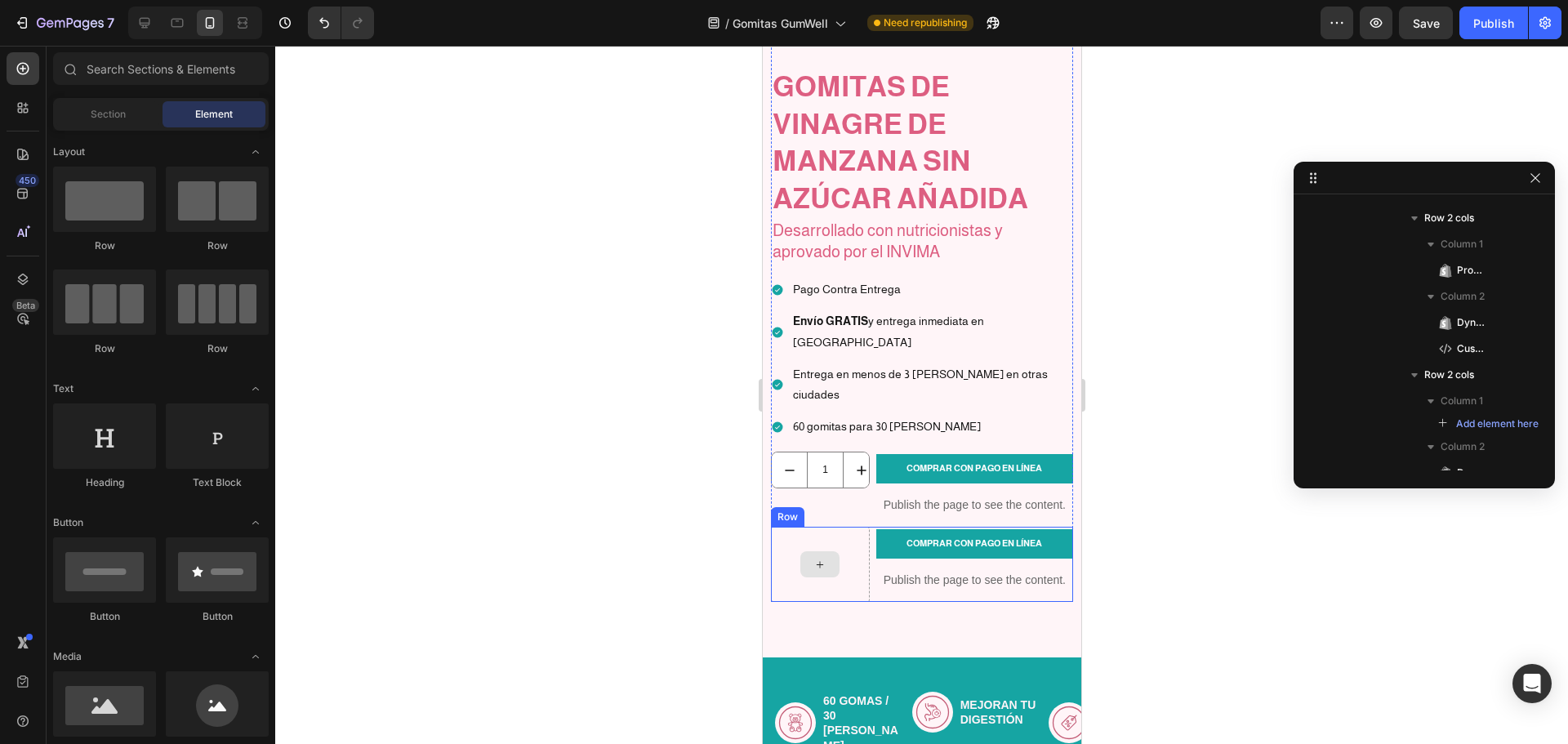
click at [841, 527] on div at bounding box center [819, 564] width 99 height 75
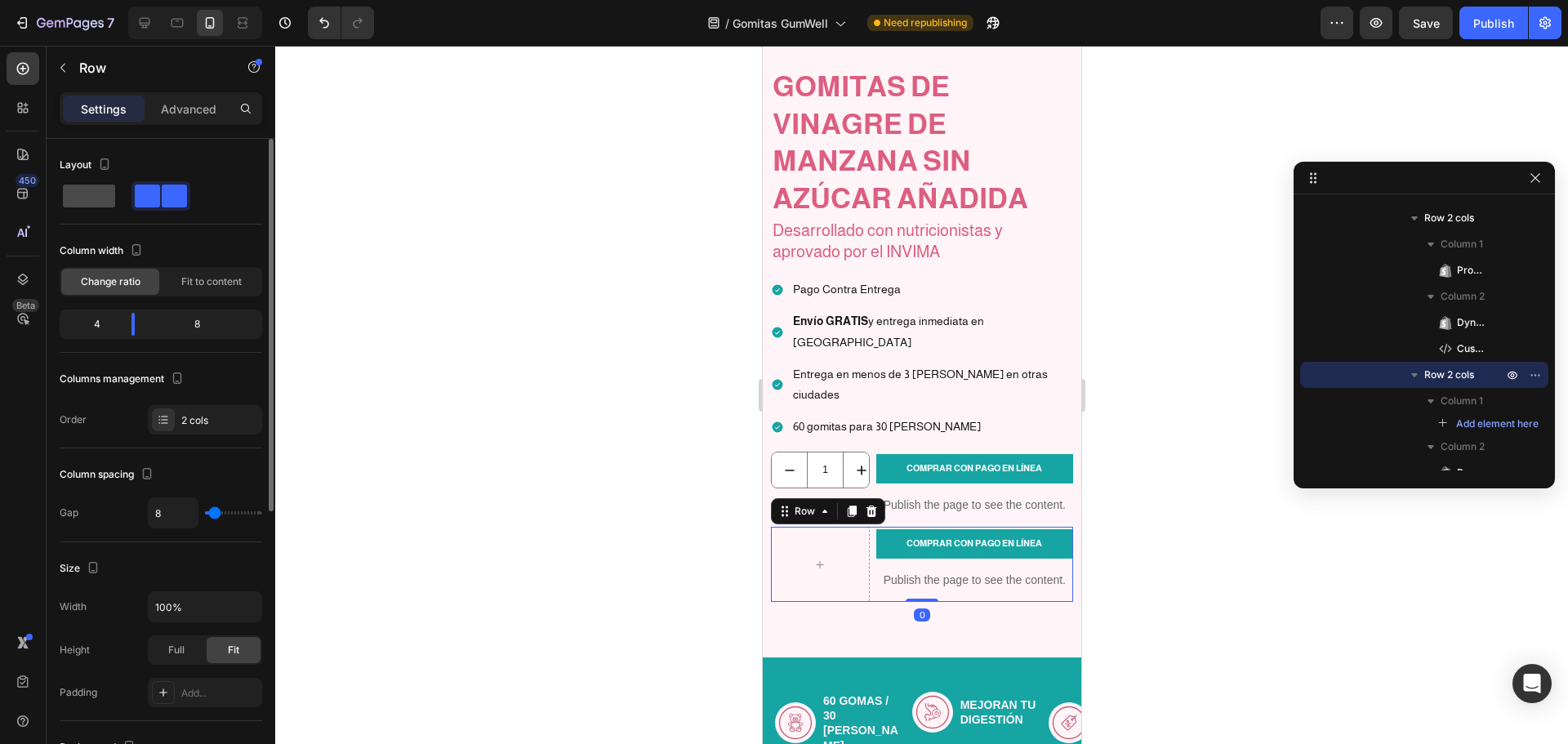
click at [104, 198] on span at bounding box center [88, 196] width 52 height 23
type input "0"
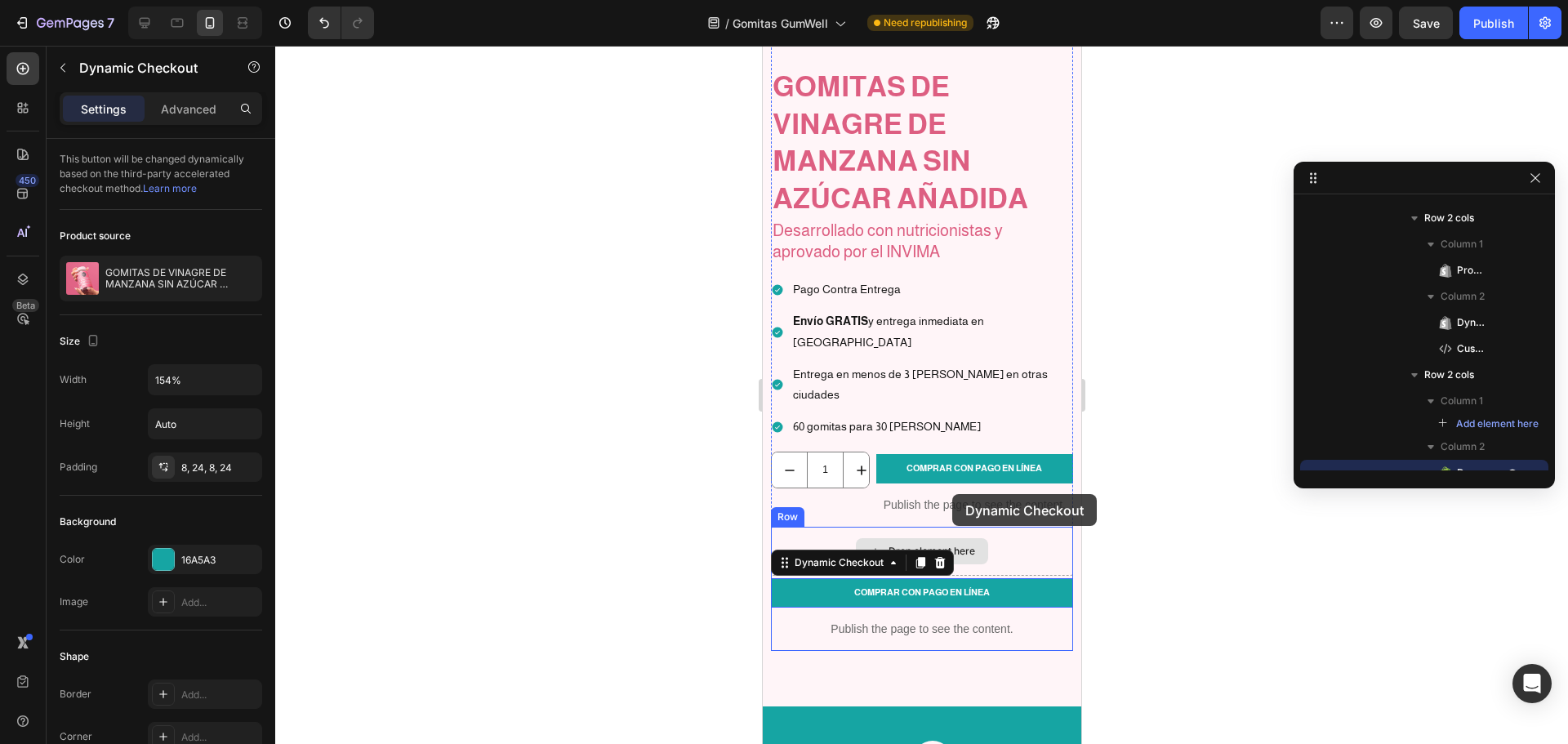
scroll to position [773, 0]
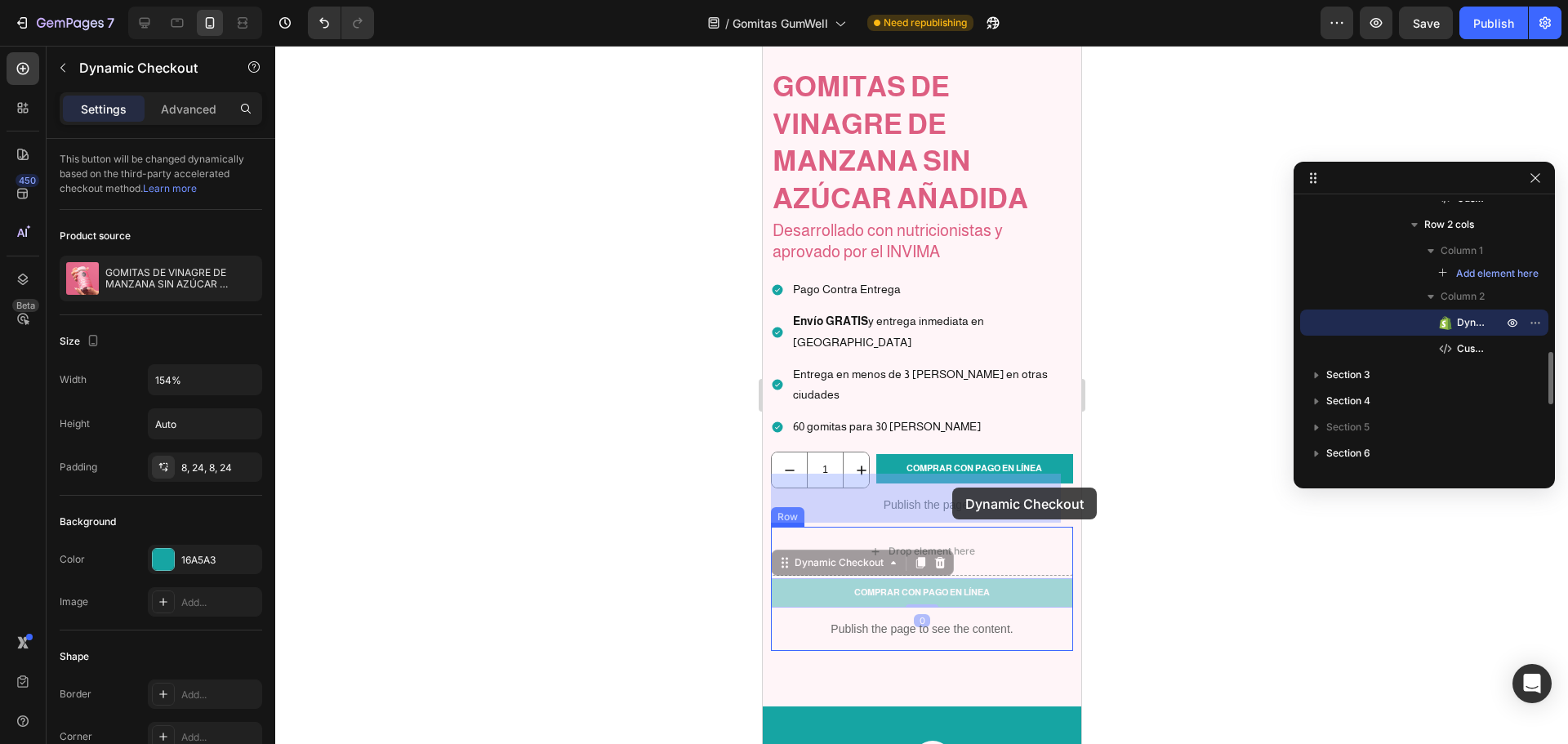
drag, startPoint x: 955, startPoint y: 535, endPoint x: 952, endPoint y: 487, distance: 48.1
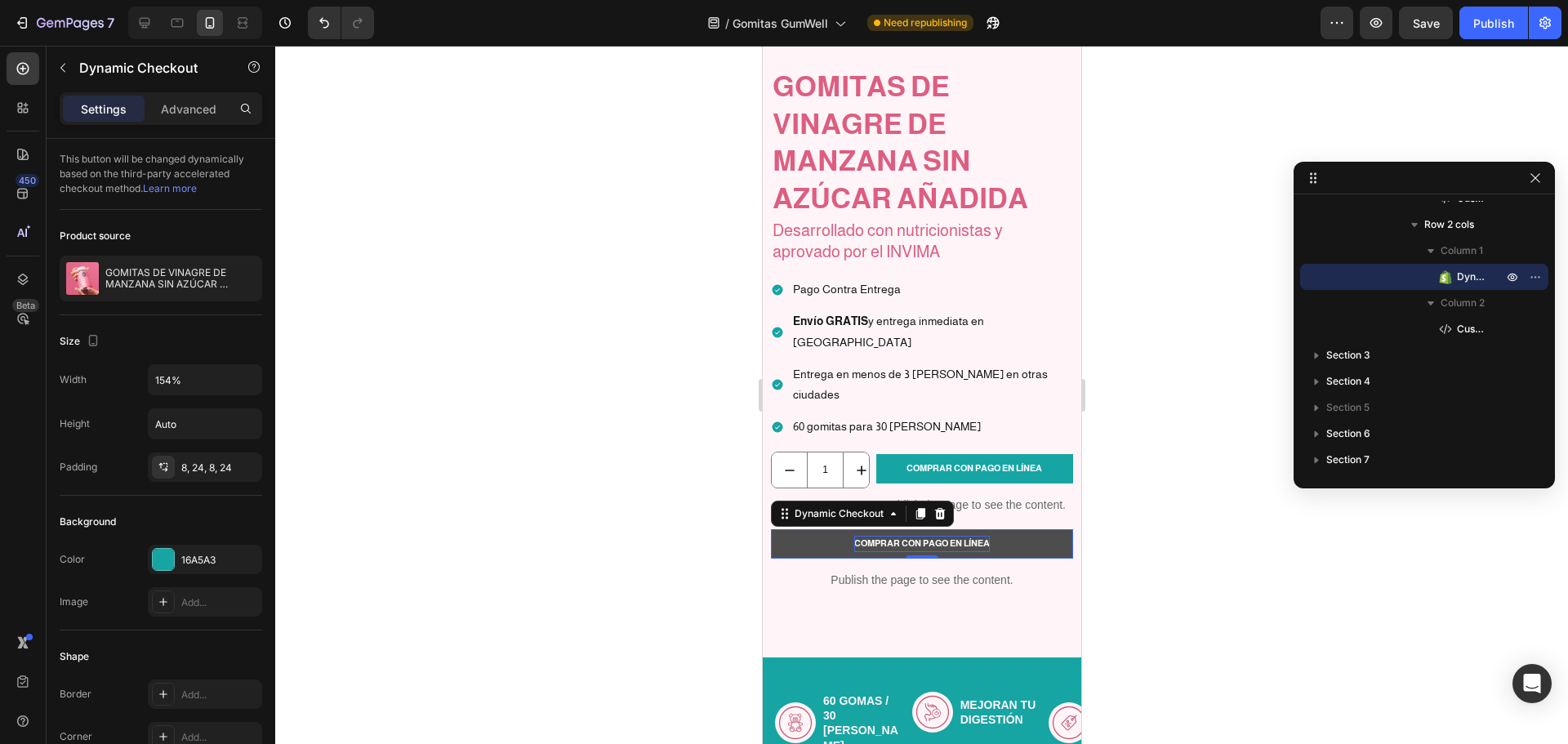
click at [968, 536] on p "COMPRAR CON PAGO EN LÍNEA" at bounding box center [922, 544] width 136 height 17
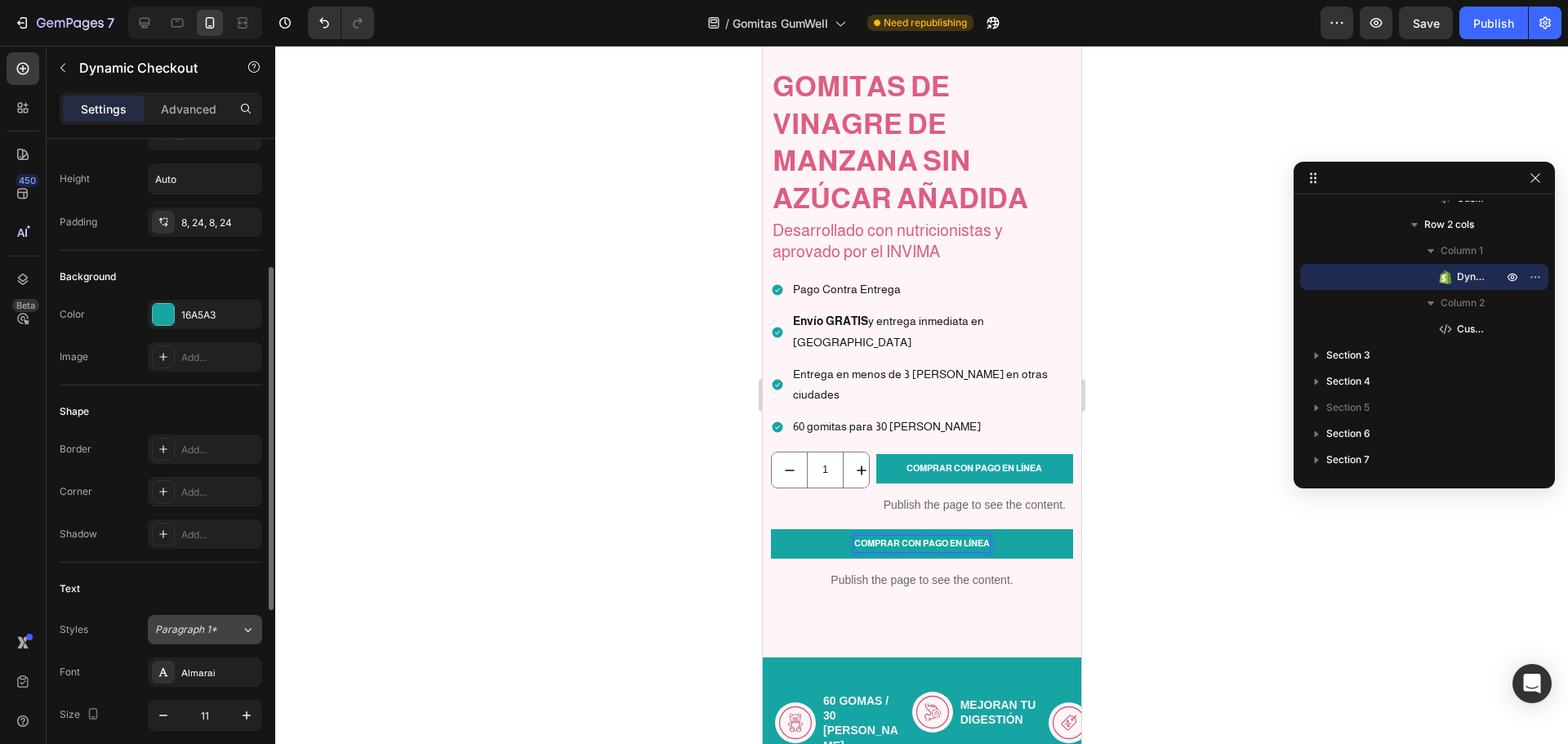
scroll to position [409, 0]
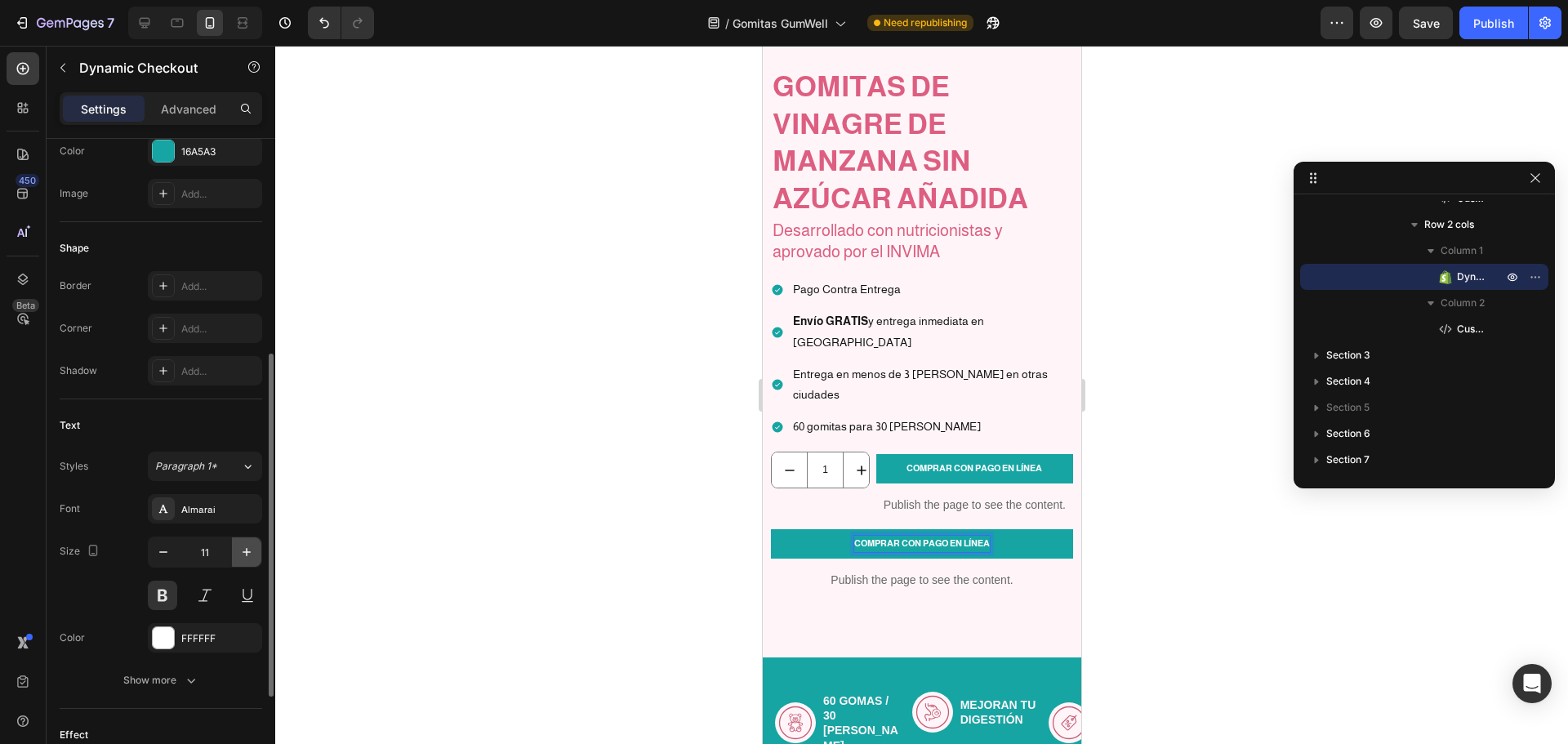
click at [251, 552] on icon "button" at bounding box center [247, 552] width 8 height 8
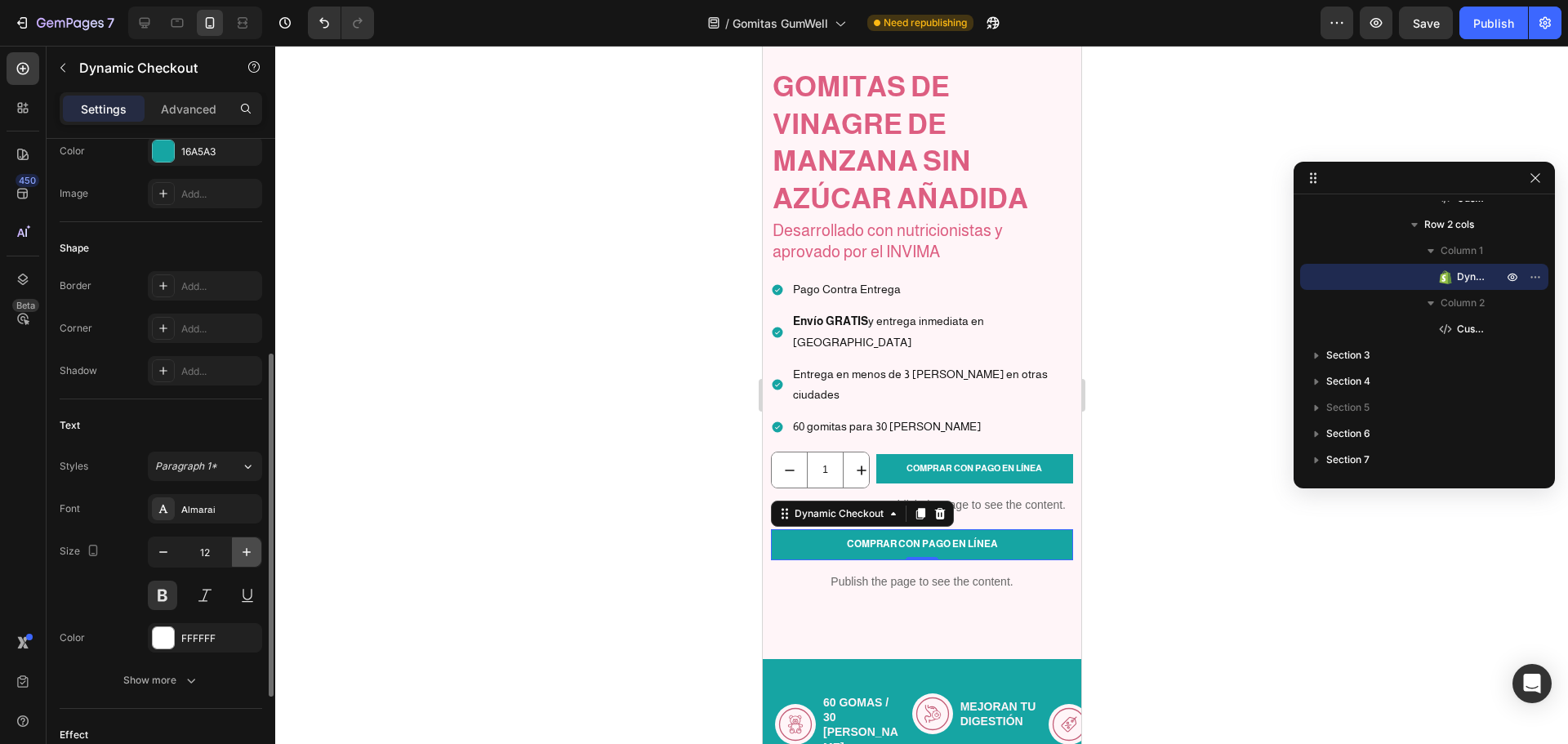
click at [251, 552] on icon "button" at bounding box center [247, 552] width 8 height 8
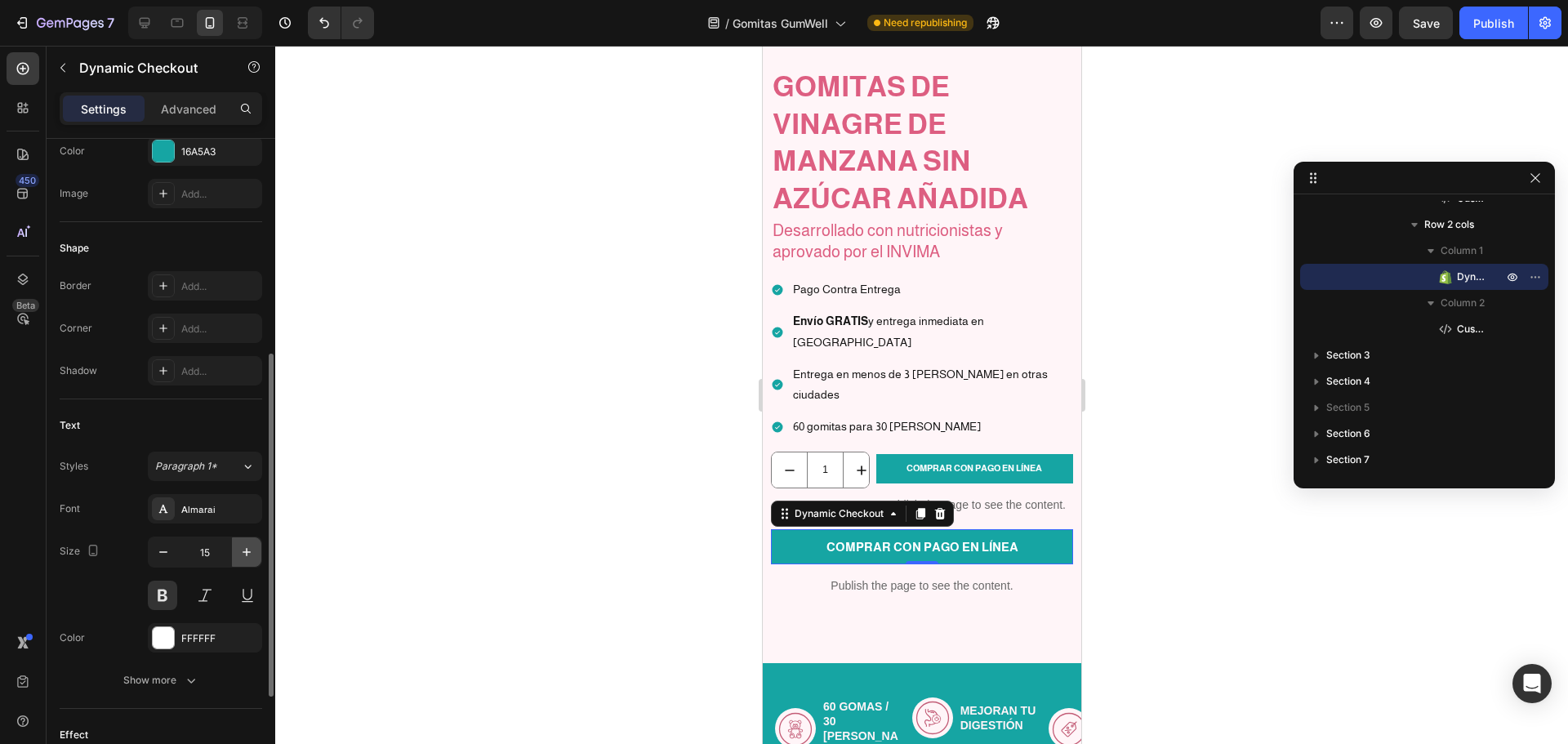
click at [251, 552] on icon "button" at bounding box center [247, 552] width 8 height 8
type input "16"
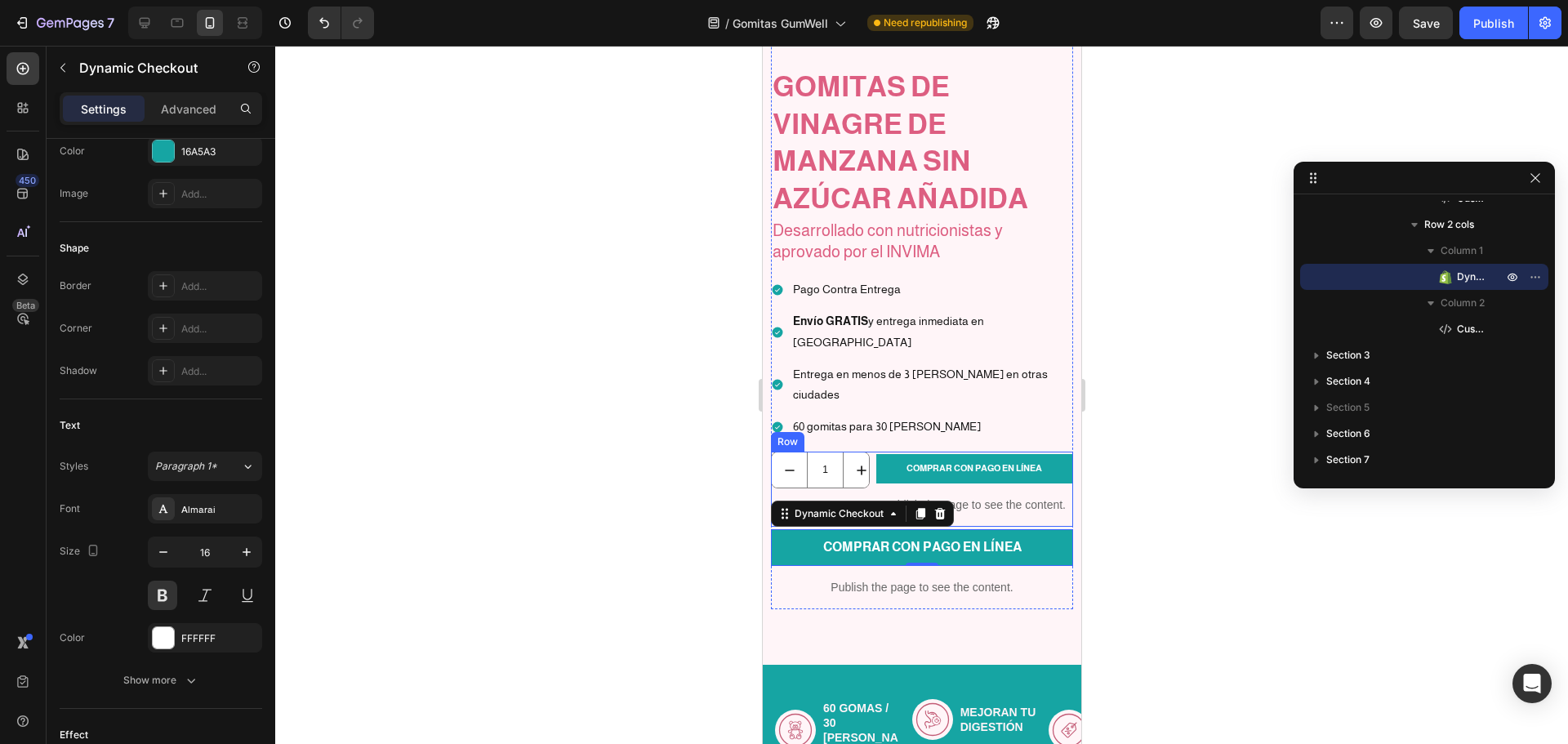
click at [843, 452] on div "1 Product Quantity" at bounding box center [819, 489] width 99 height 75
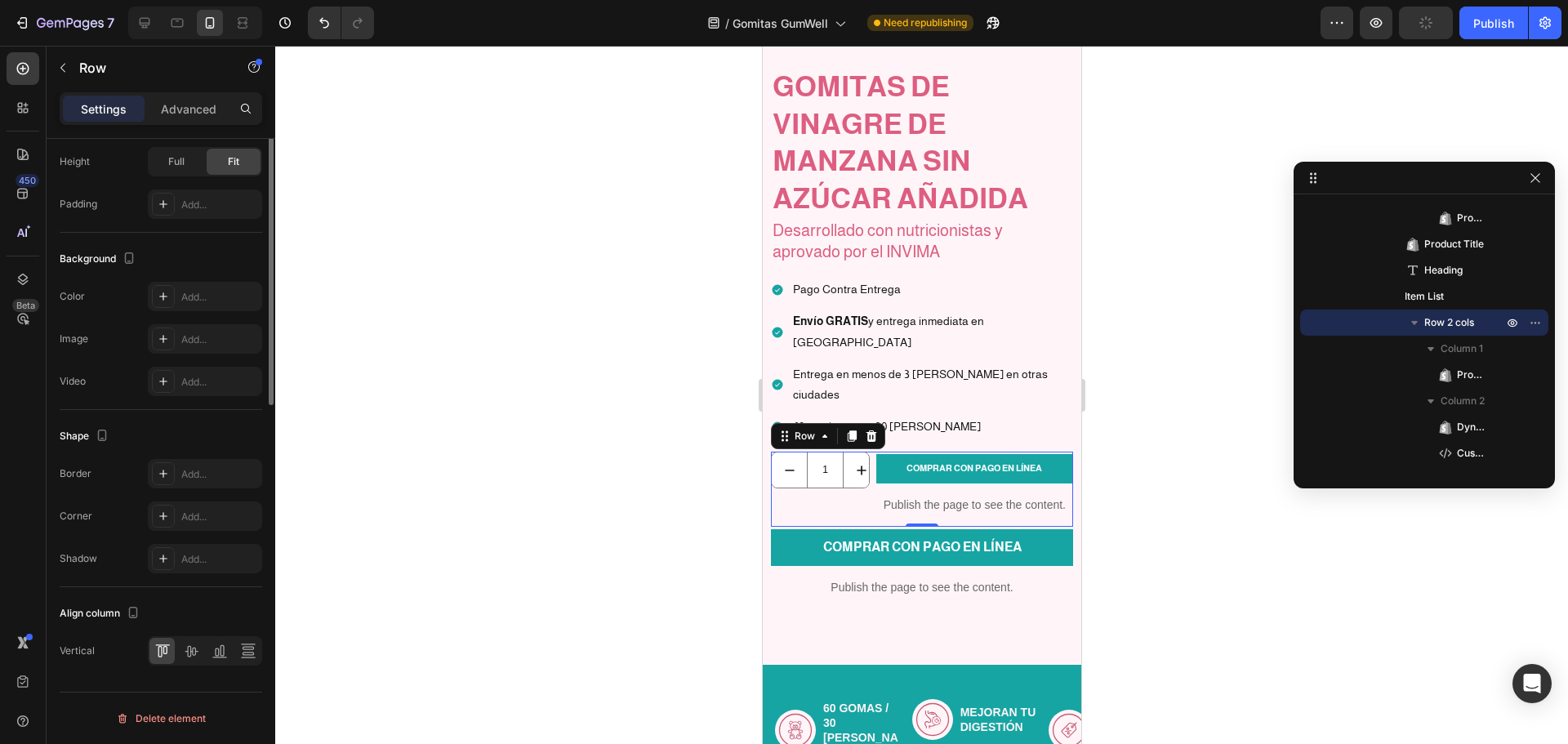
scroll to position [0, 0]
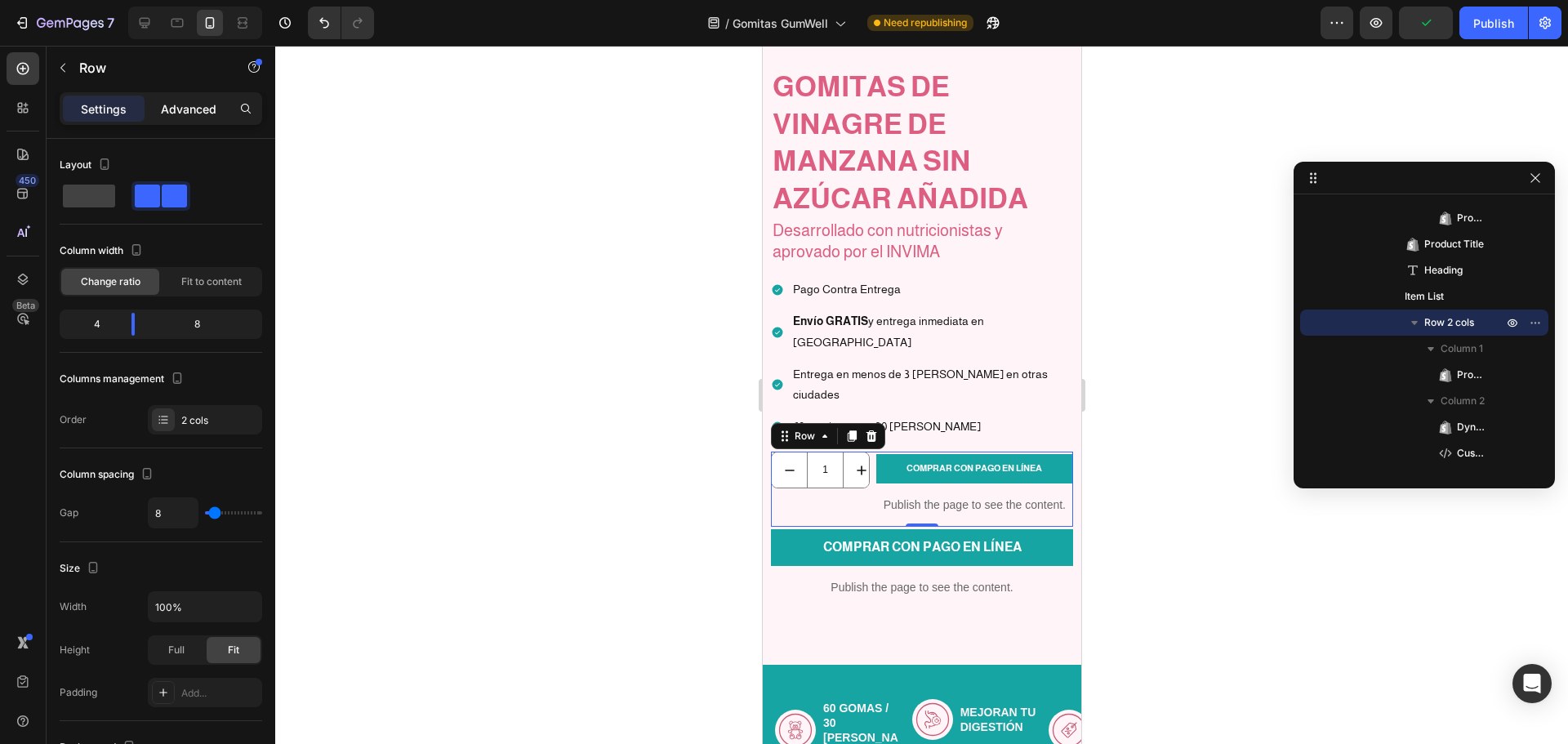
click at [190, 96] on div "Advanced" at bounding box center [188, 108] width 82 height 27
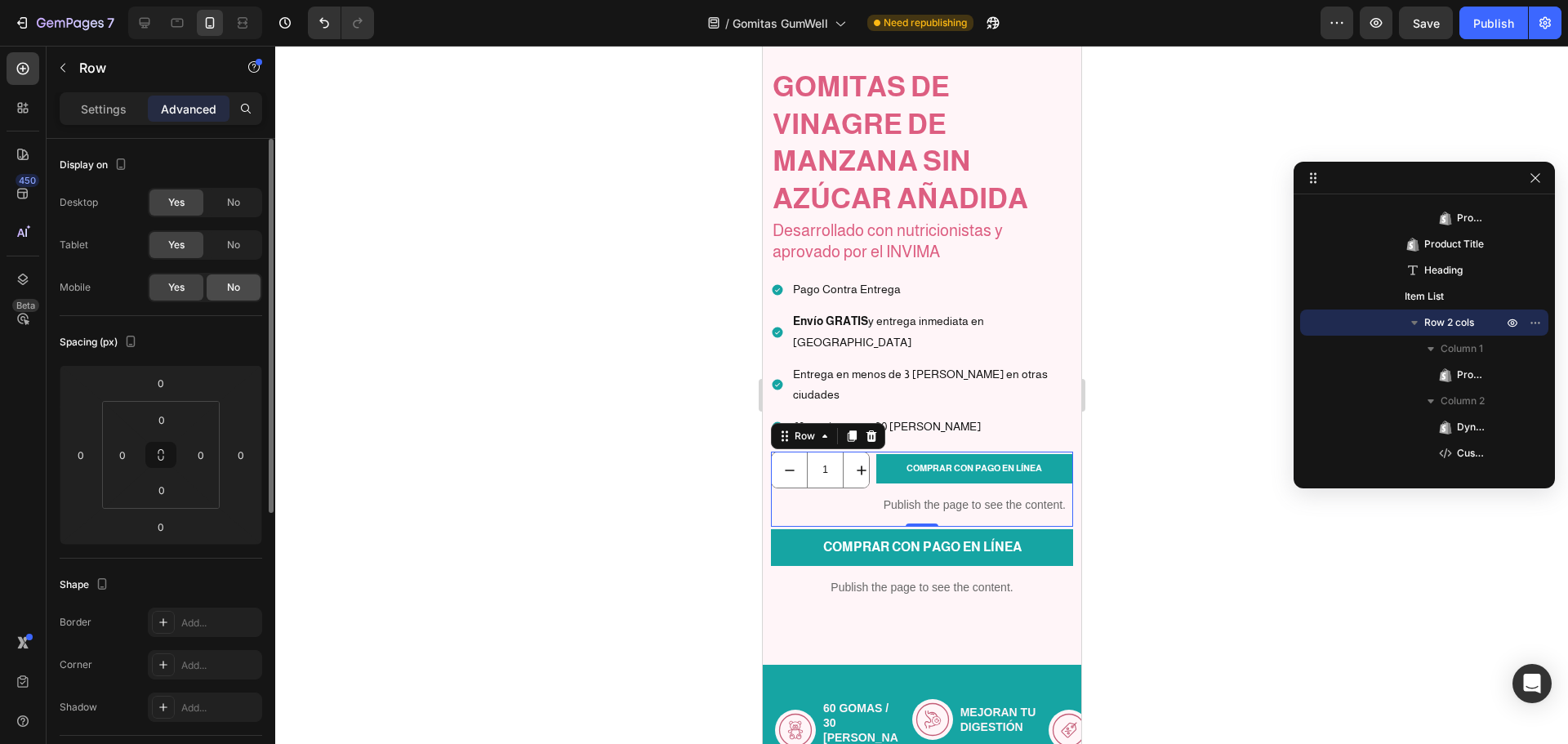
click at [240, 298] on div "No" at bounding box center [233, 287] width 54 height 27
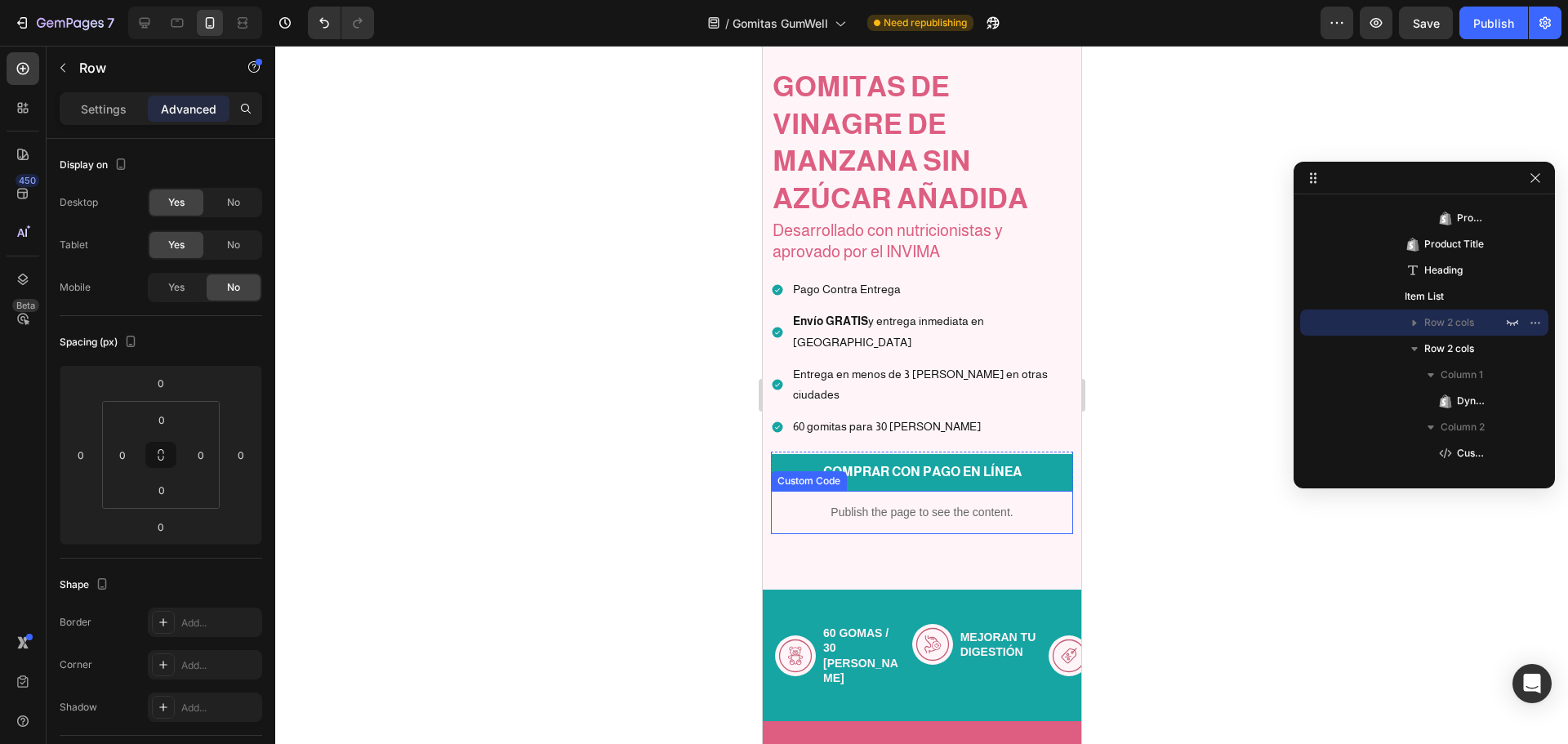
click at [781, 504] on p "Publish the page to see the content." at bounding box center [922, 512] width 303 height 17
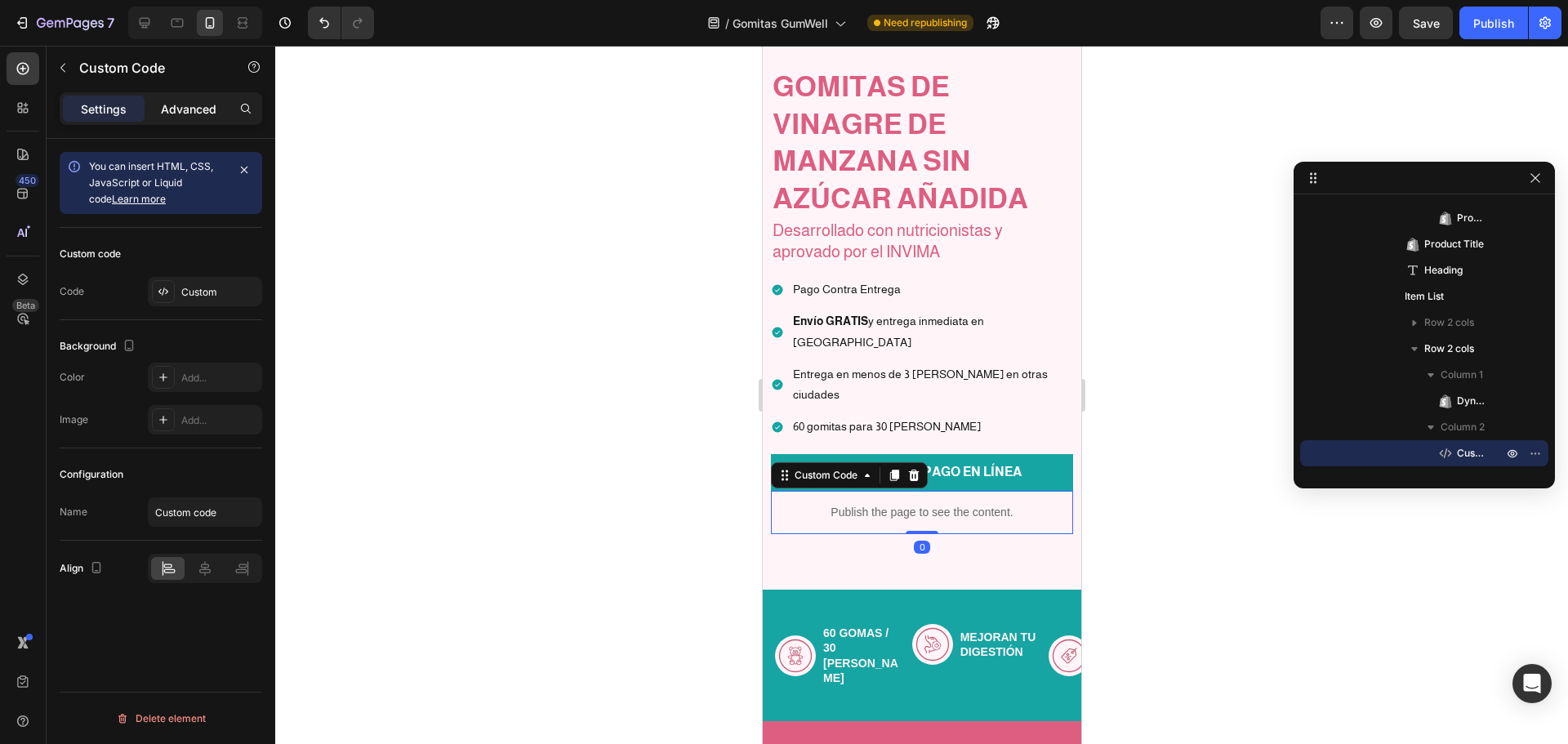
click at [201, 97] on div "Advanced" at bounding box center [188, 108] width 82 height 27
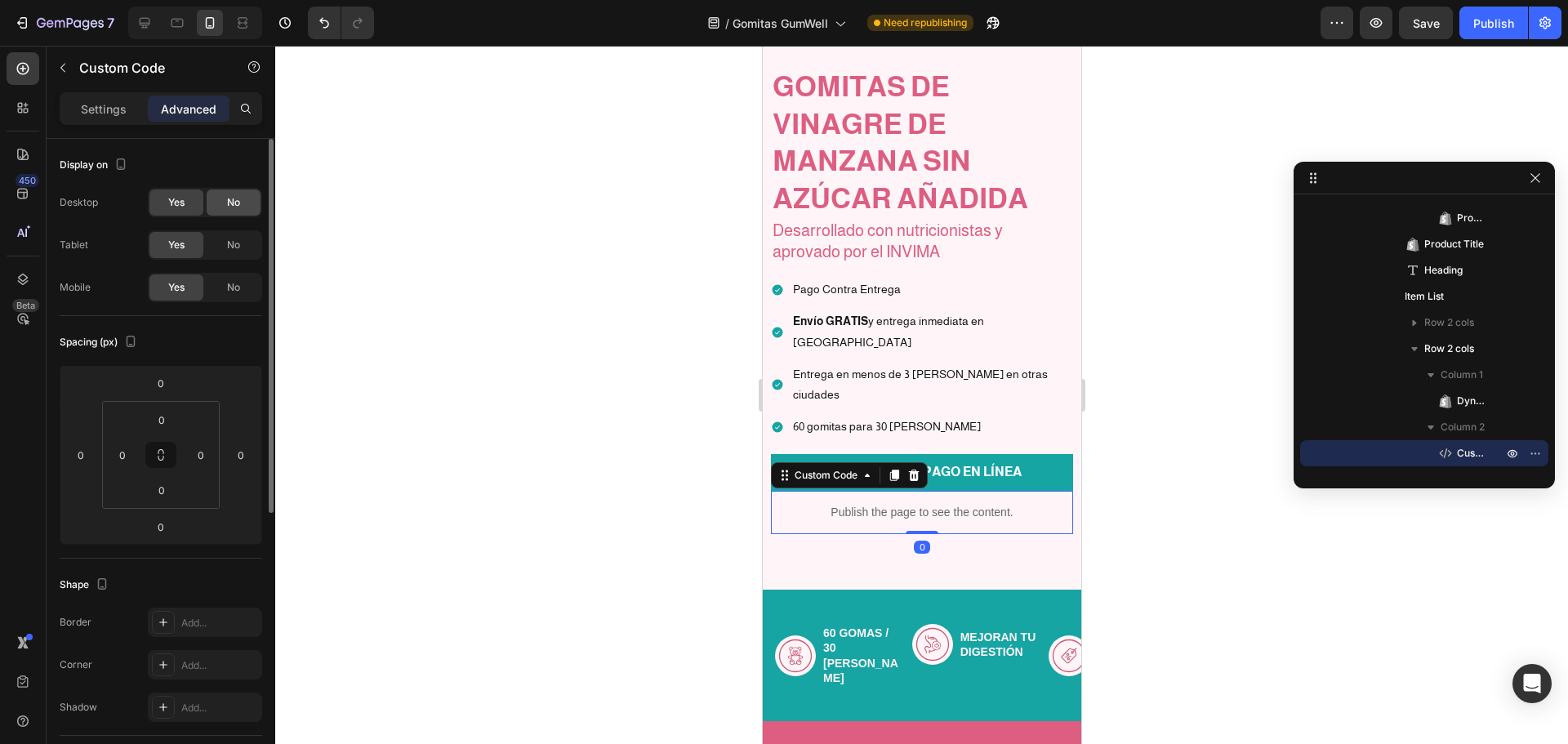
click at [227, 204] on span "No" at bounding box center [233, 202] width 13 height 15
click at [1199, 398] on div at bounding box center [922, 395] width 1293 height 699
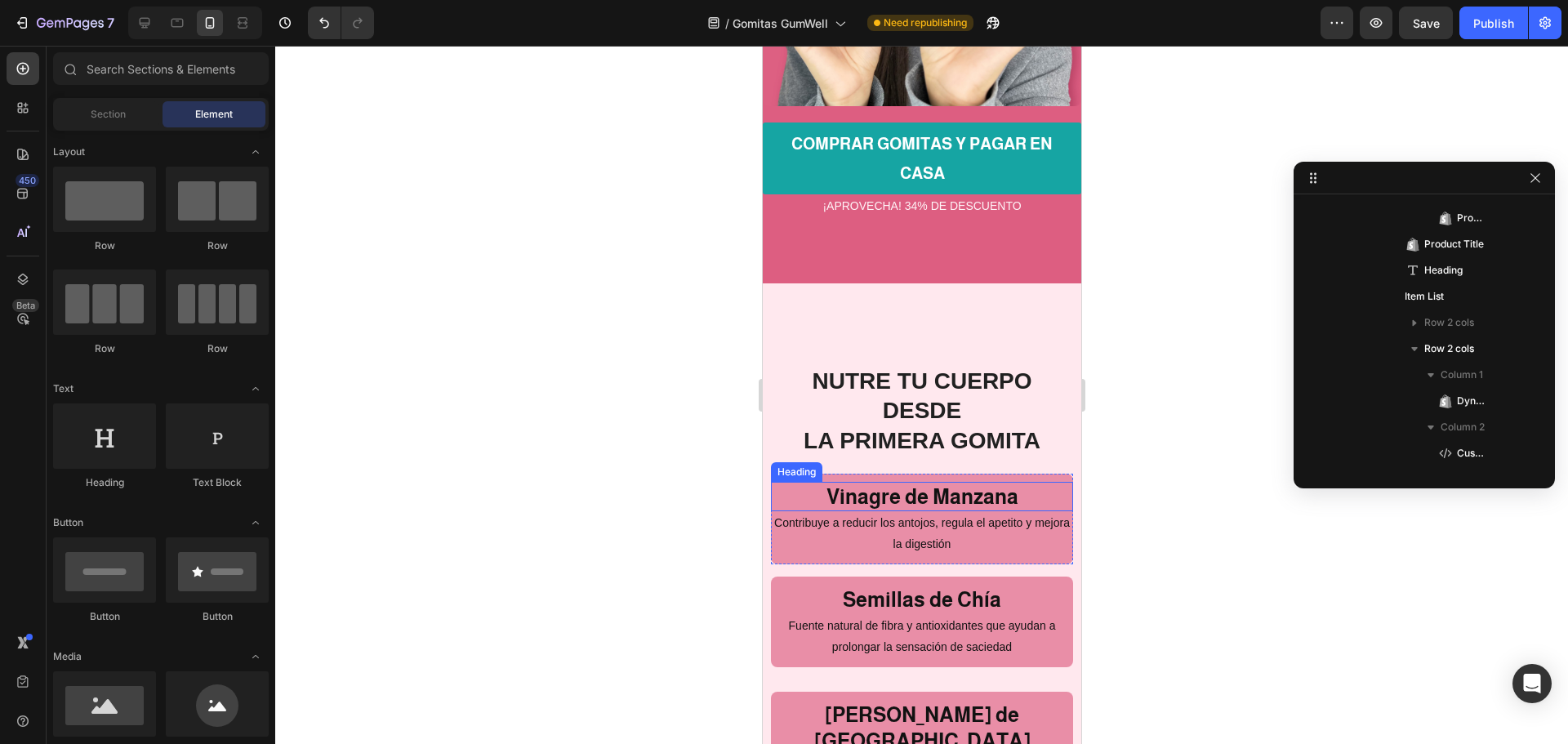
scroll to position [2778, 0]
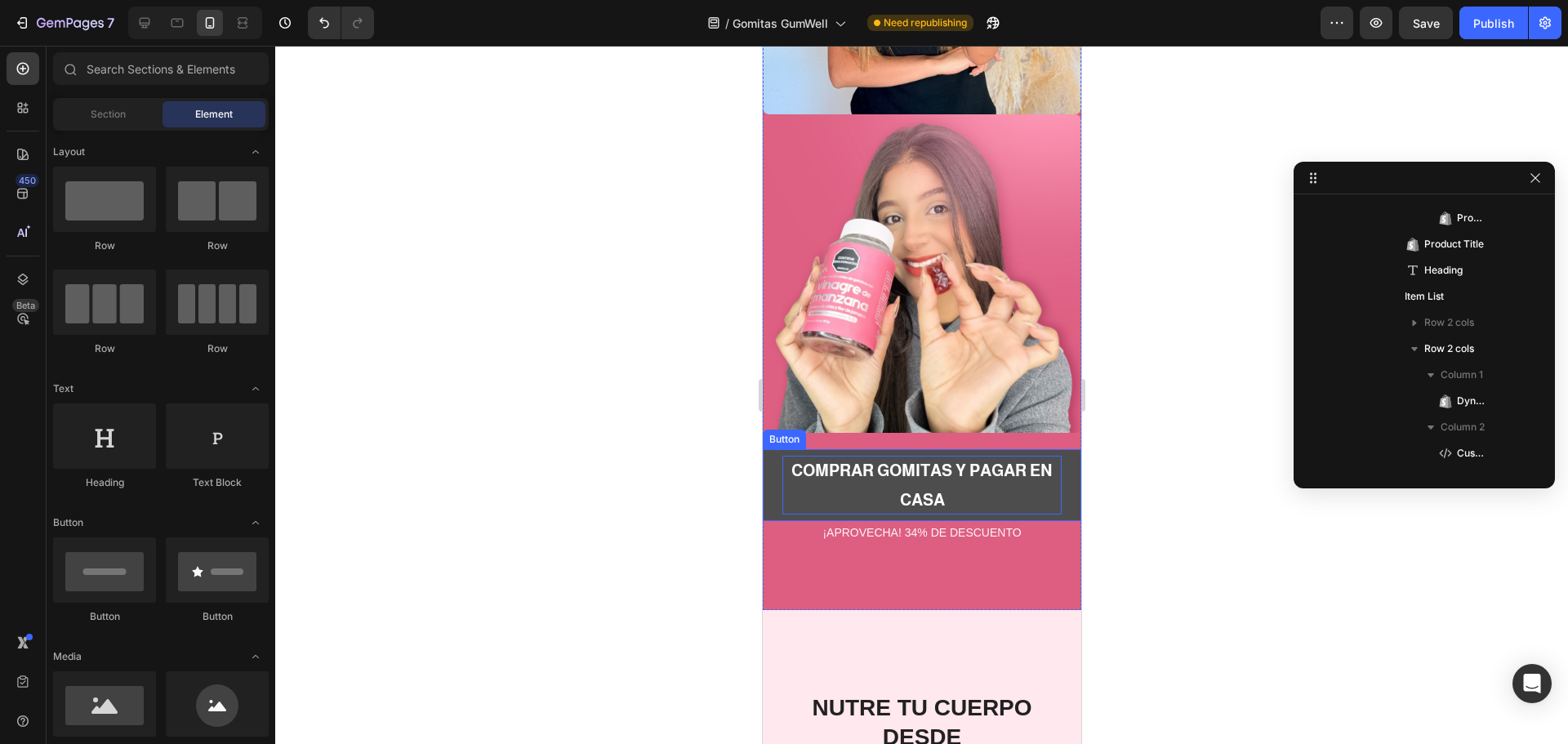
click at [1014, 456] on p "COMPRAR GOMITAS Y PAGAR EN CASA" at bounding box center [922, 486] width 279 height 59
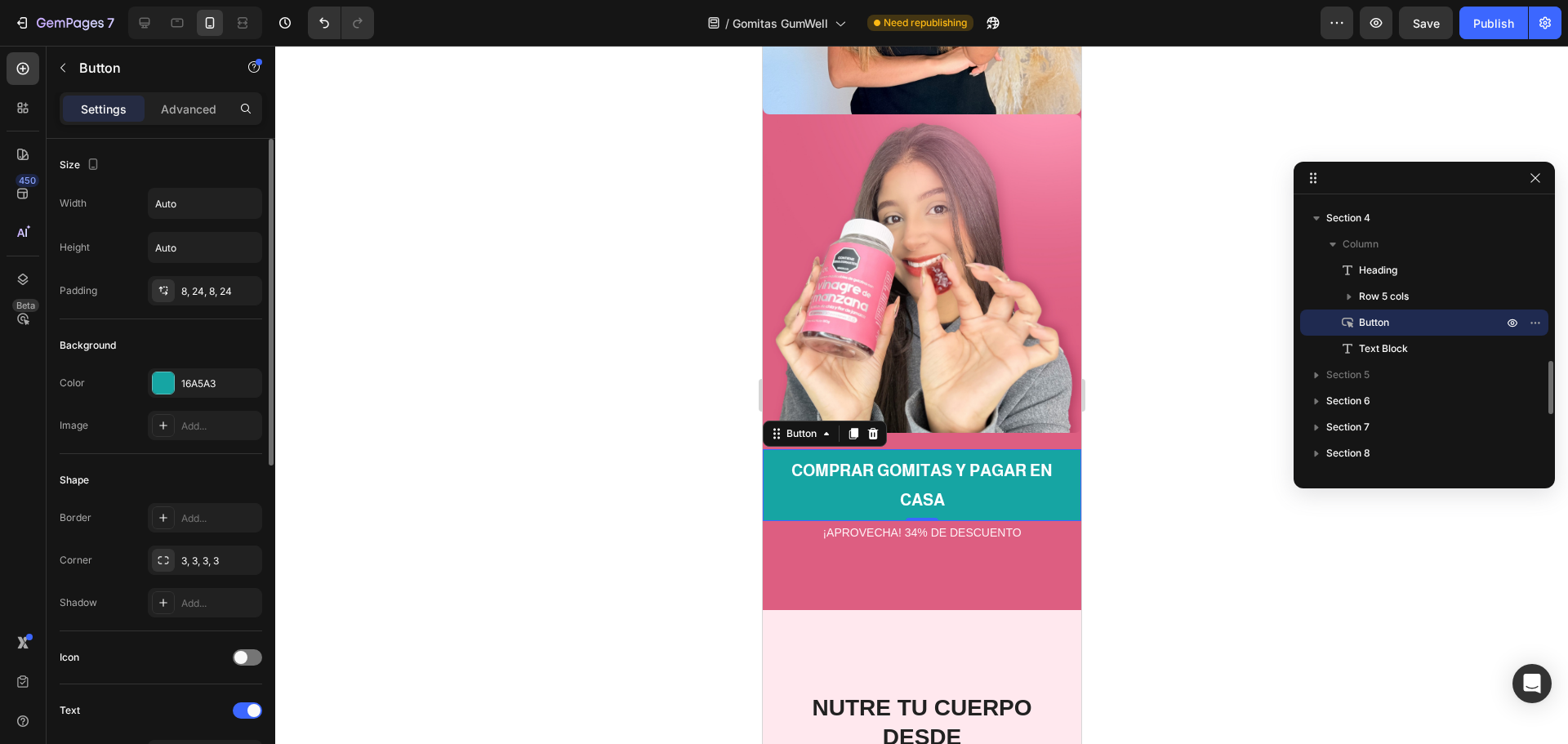
scroll to position [327, 0]
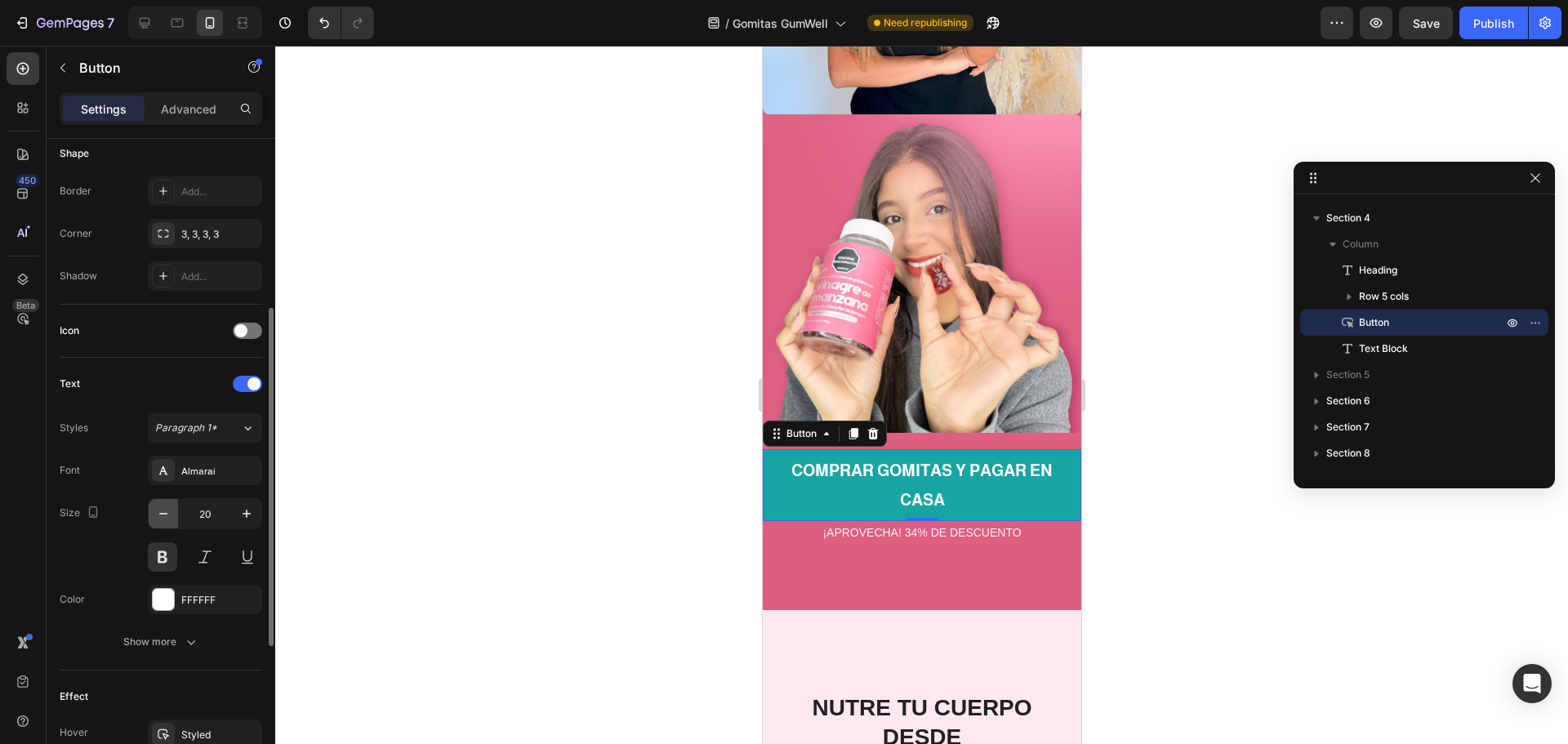
click at [155, 512] on icon "button" at bounding box center [163, 514] width 17 height 17
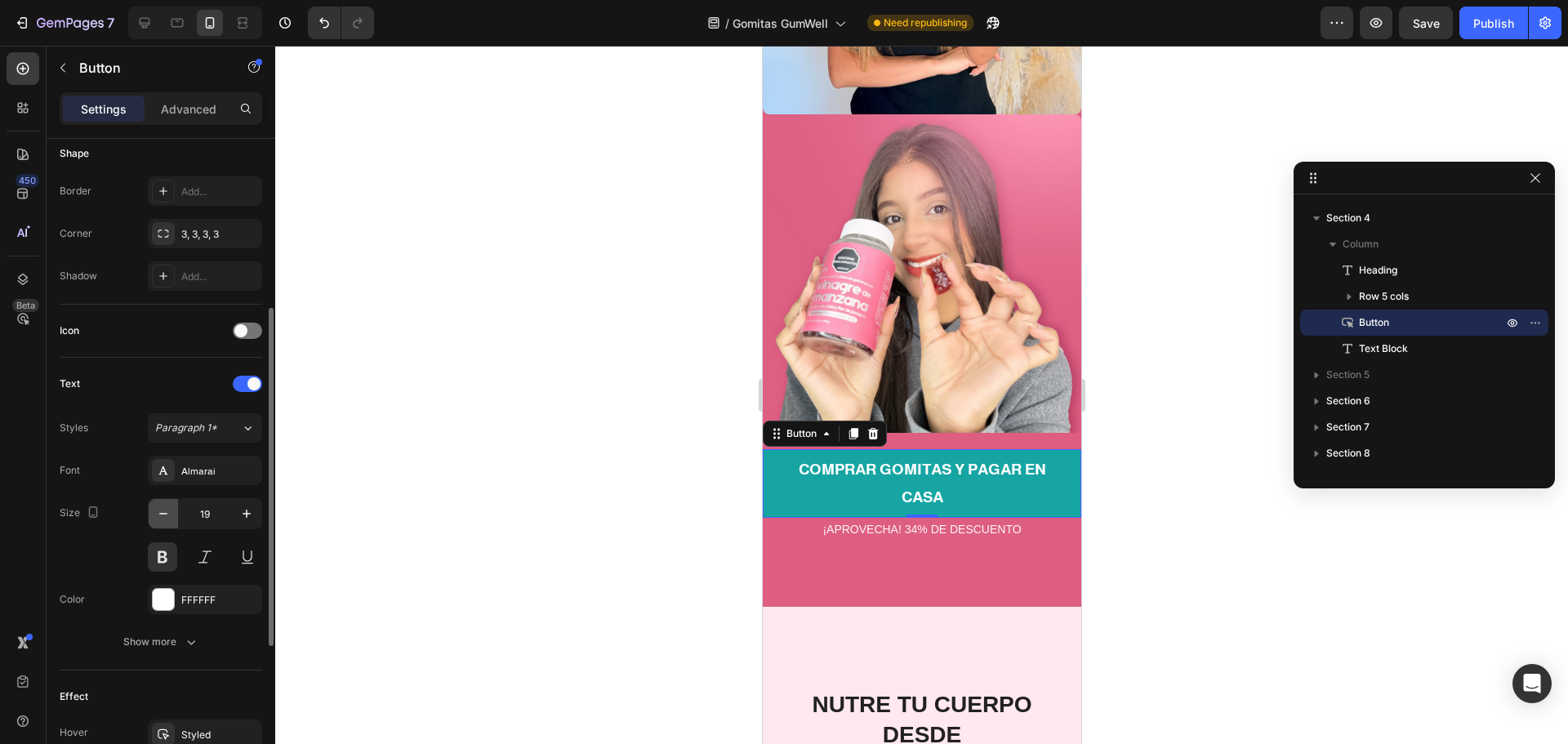
click at [155, 512] on icon "button" at bounding box center [163, 514] width 17 height 17
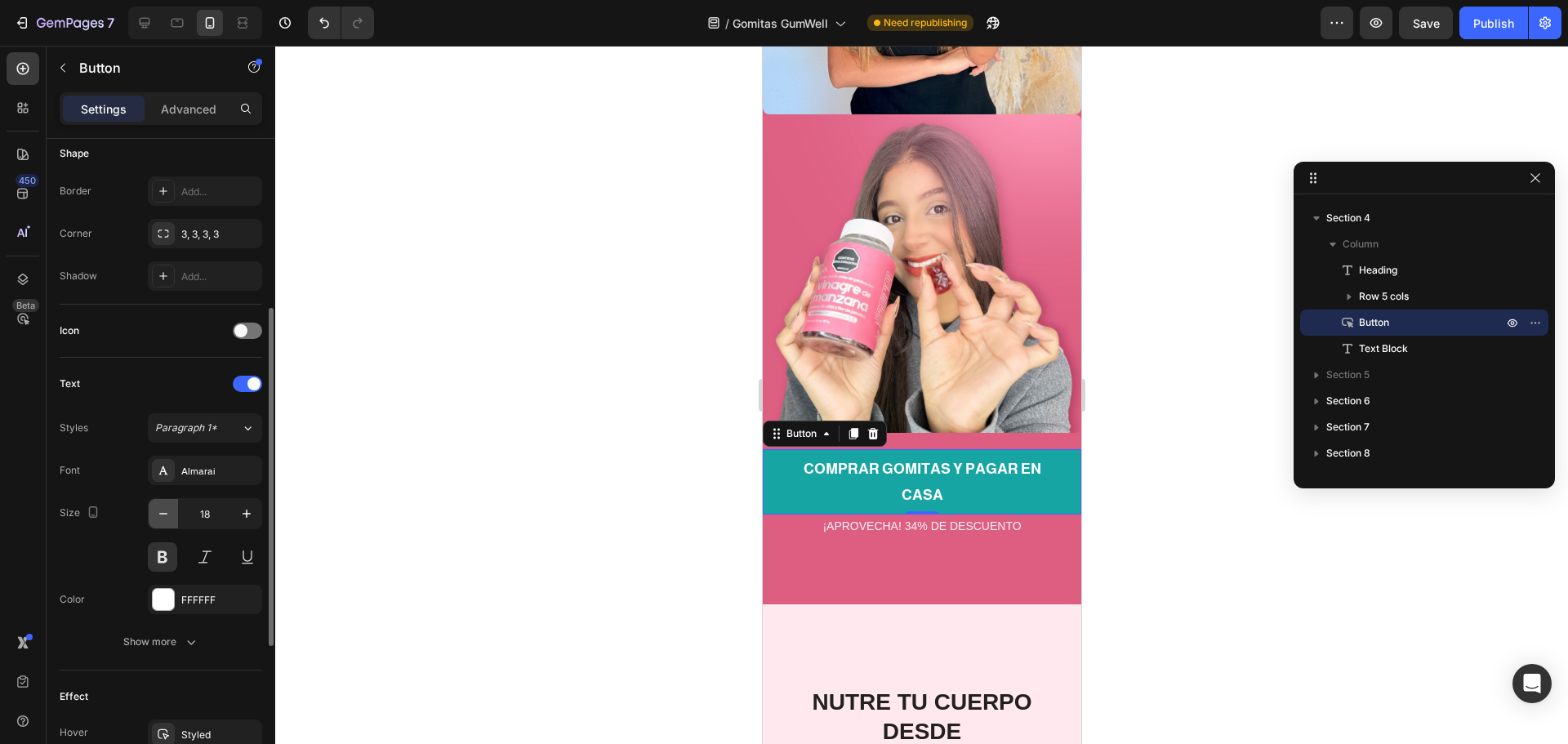
click at [155, 512] on icon "button" at bounding box center [163, 514] width 17 height 17
type input "17"
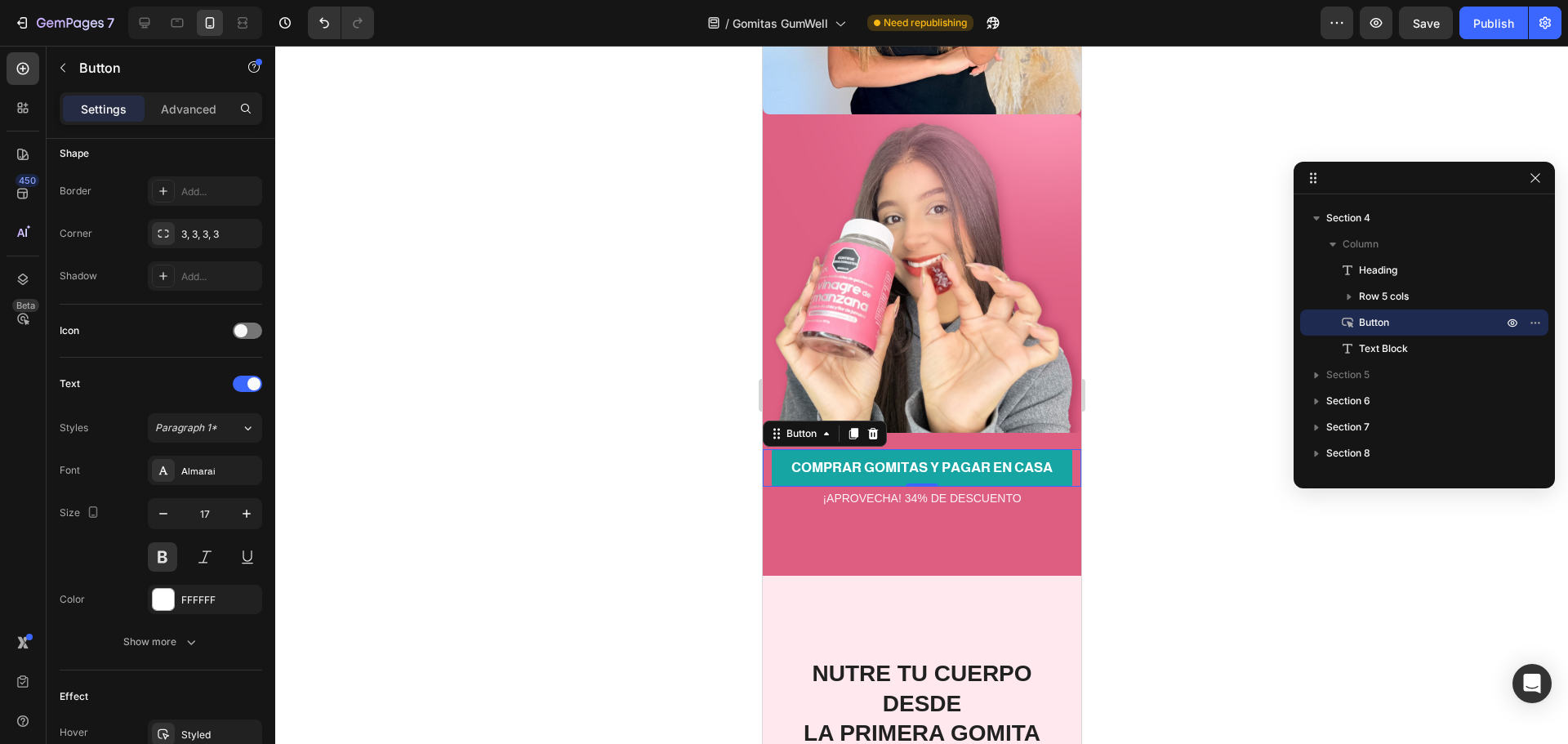
click at [1178, 442] on div at bounding box center [922, 395] width 1293 height 699
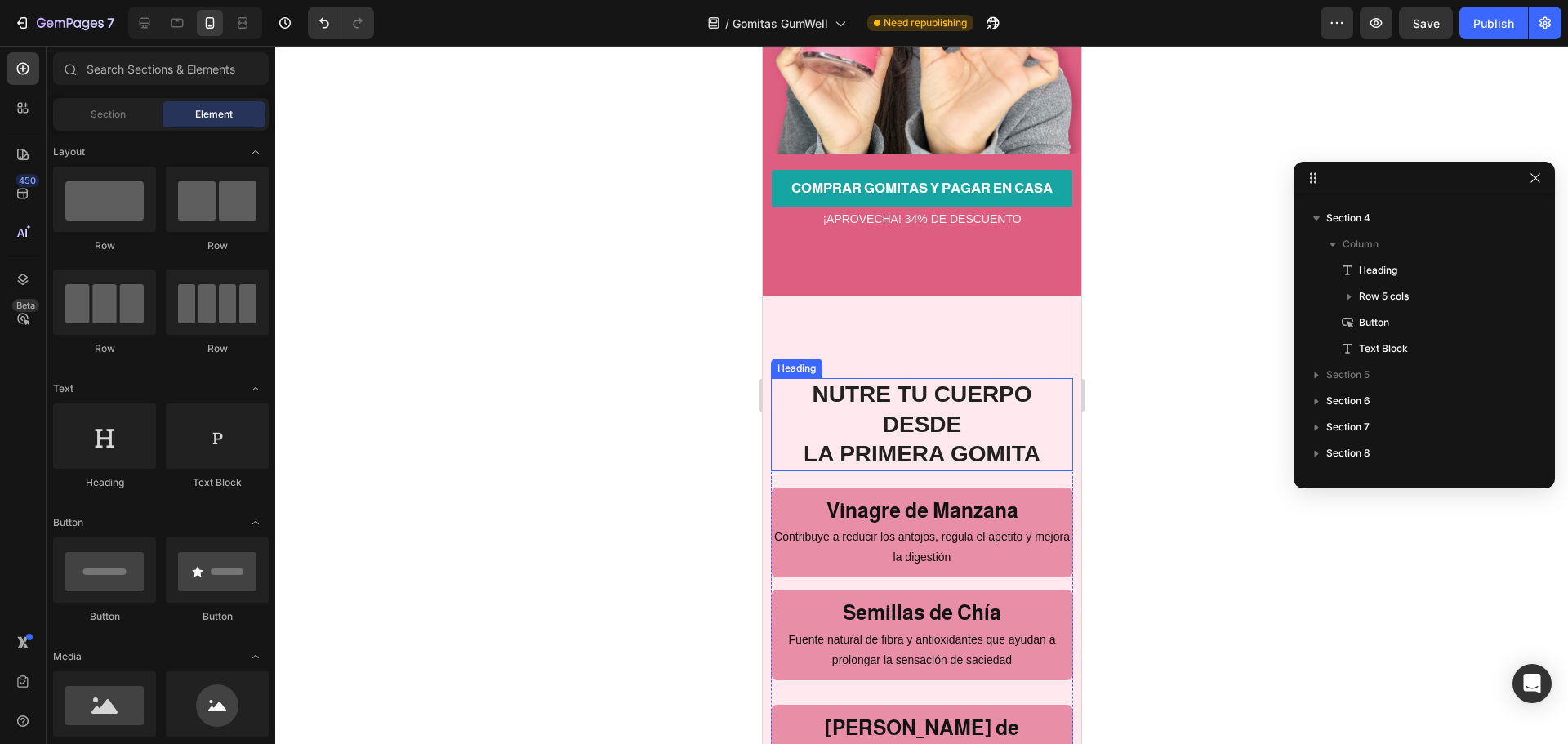
scroll to position [3105, 0]
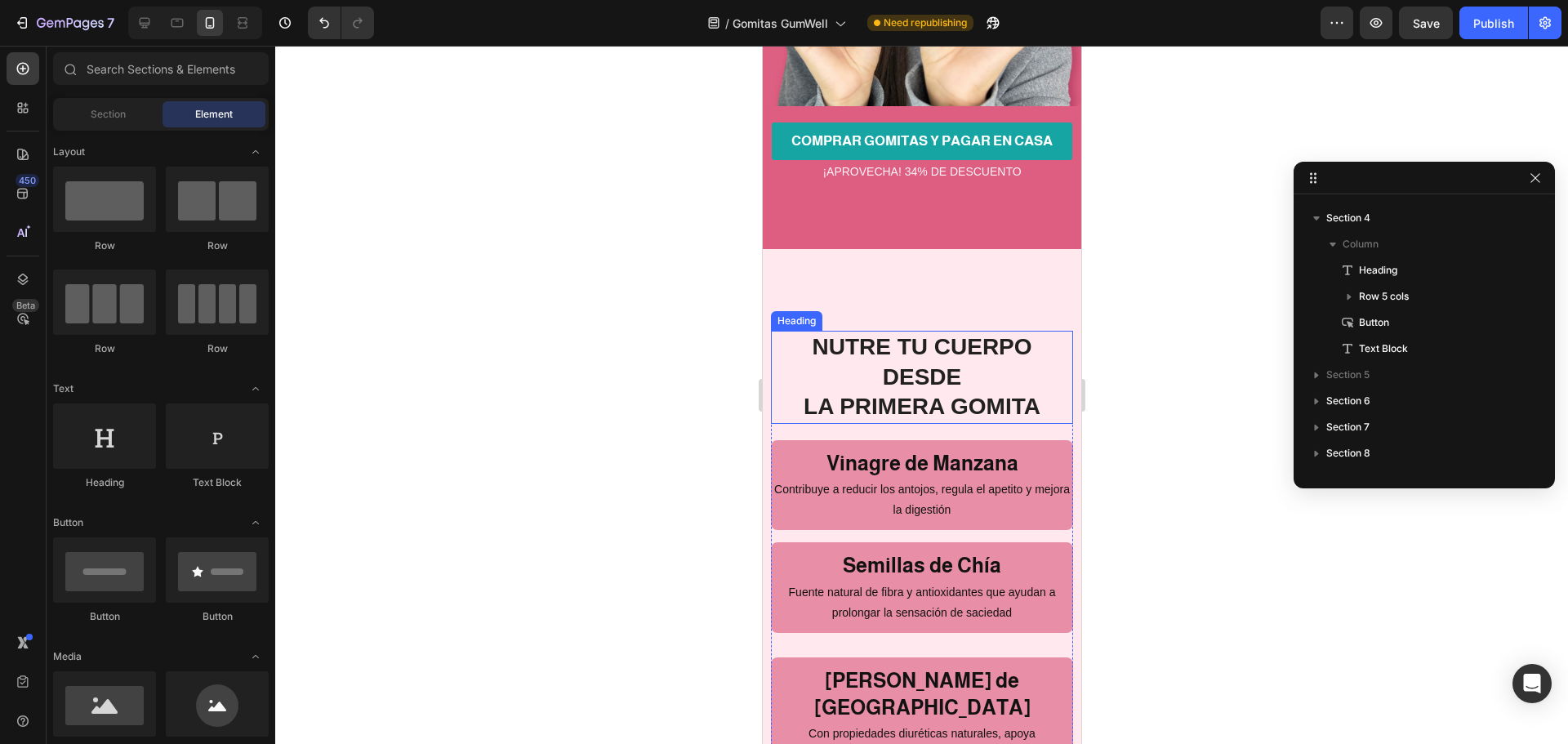
click at [898, 331] on h2 "NUTRE TU CUERPO DESDE LA PRIMERA GOMITA" at bounding box center [922, 377] width 303 height 92
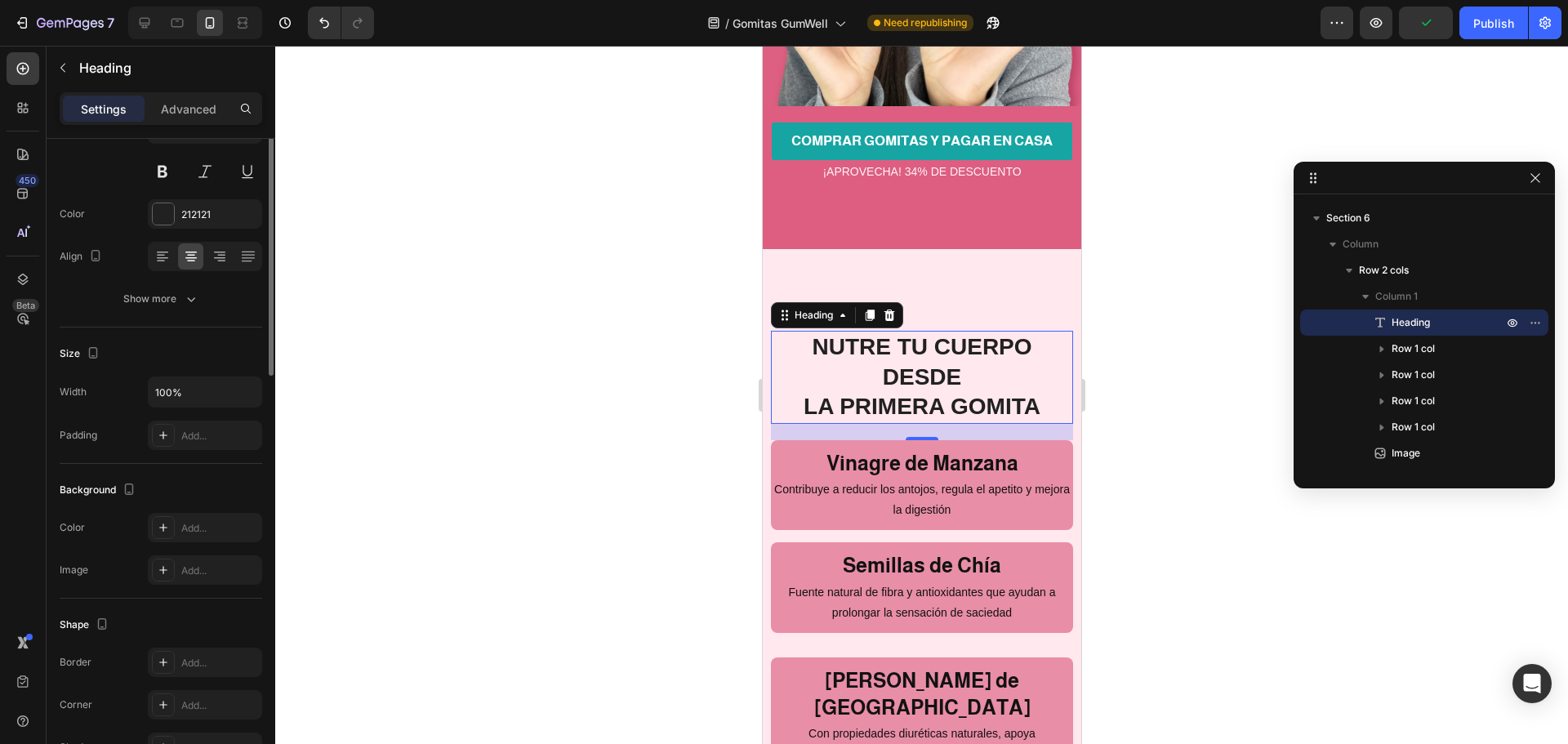
scroll to position [0, 0]
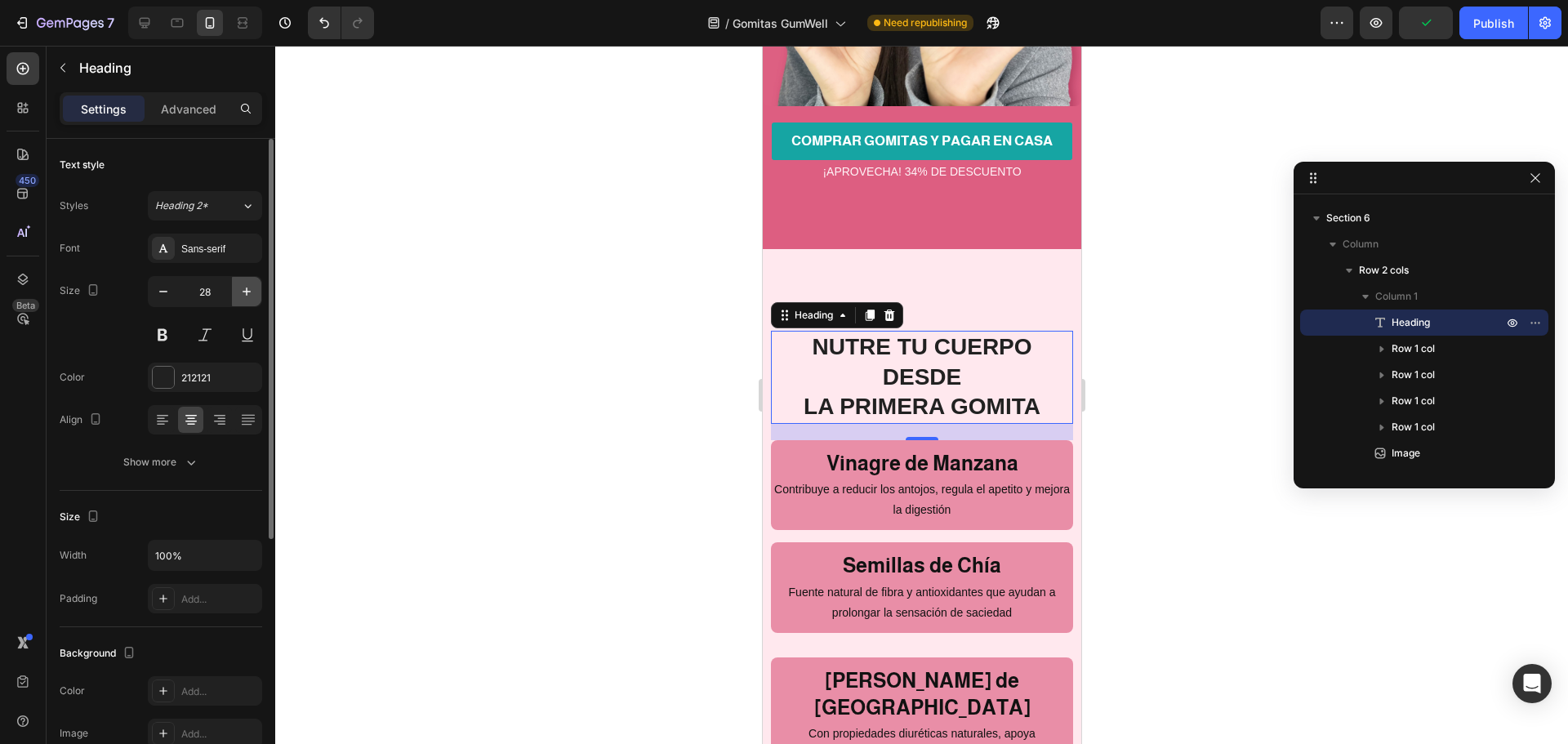
click at [235, 291] on button "button" at bounding box center [247, 292] width 29 height 29
click at [236, 291] on button "button" at bounding box center [247, 292] width 29 height 29
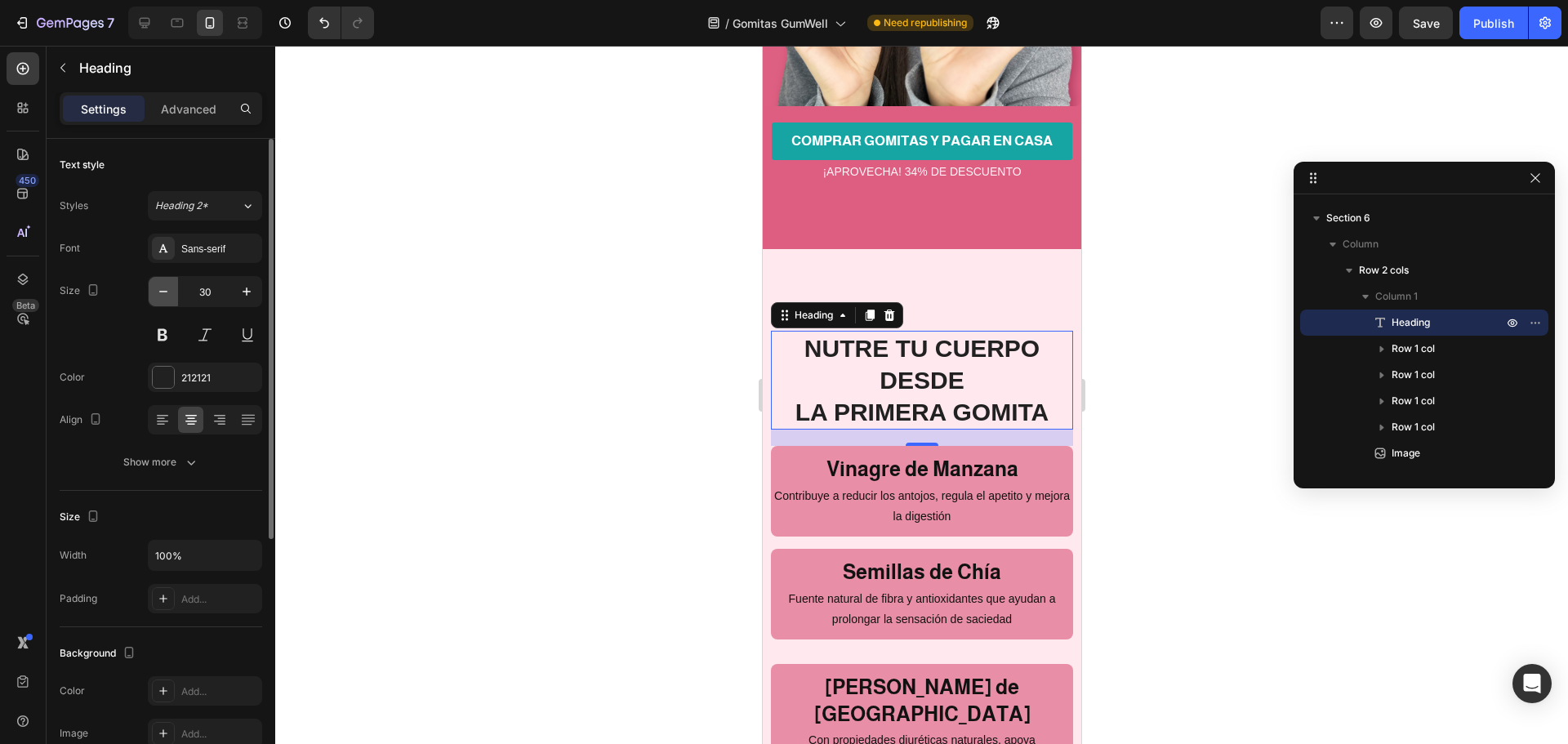
click at [167, 292] on icon "button" at bounding box center [163, 292] width 8 height 2
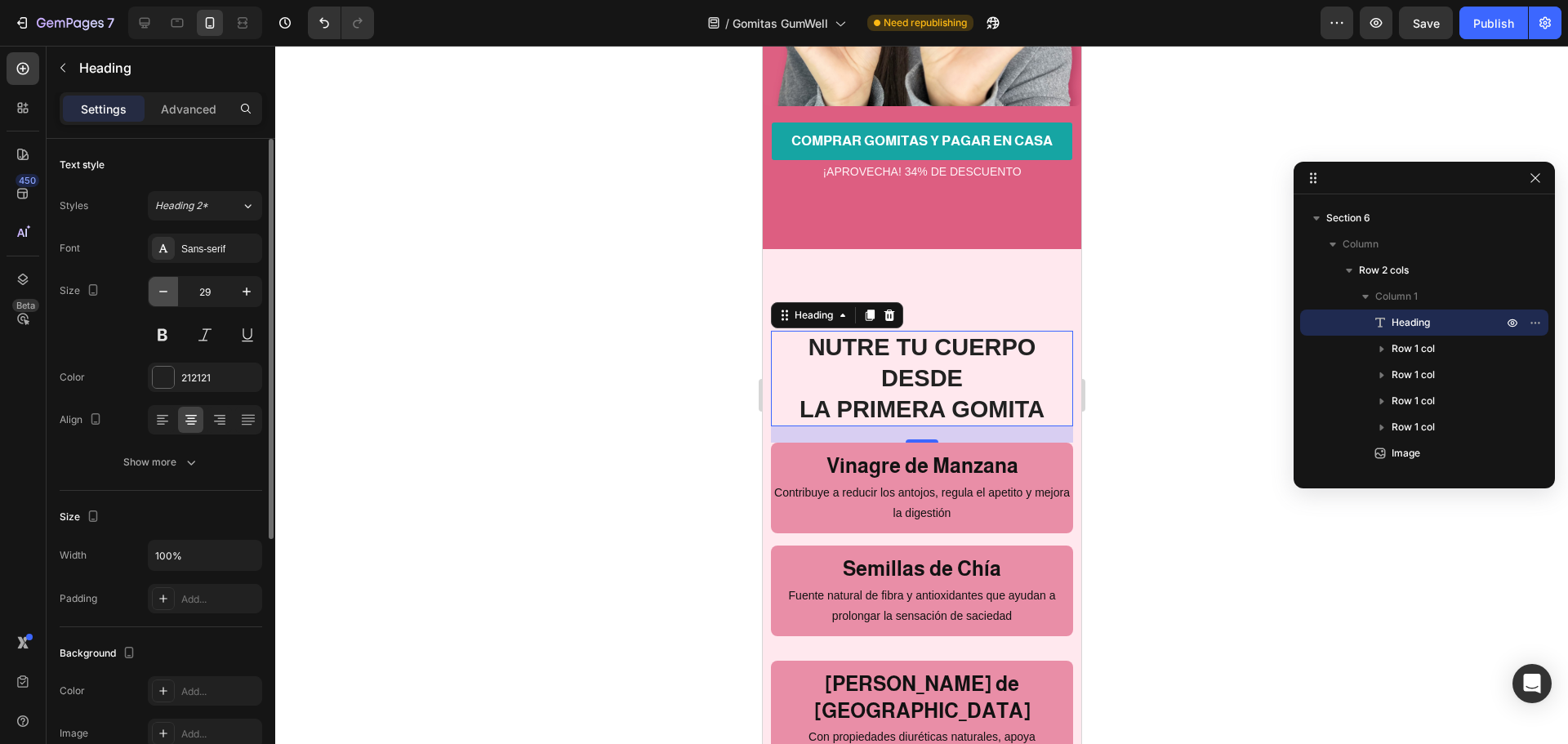
type input "28"
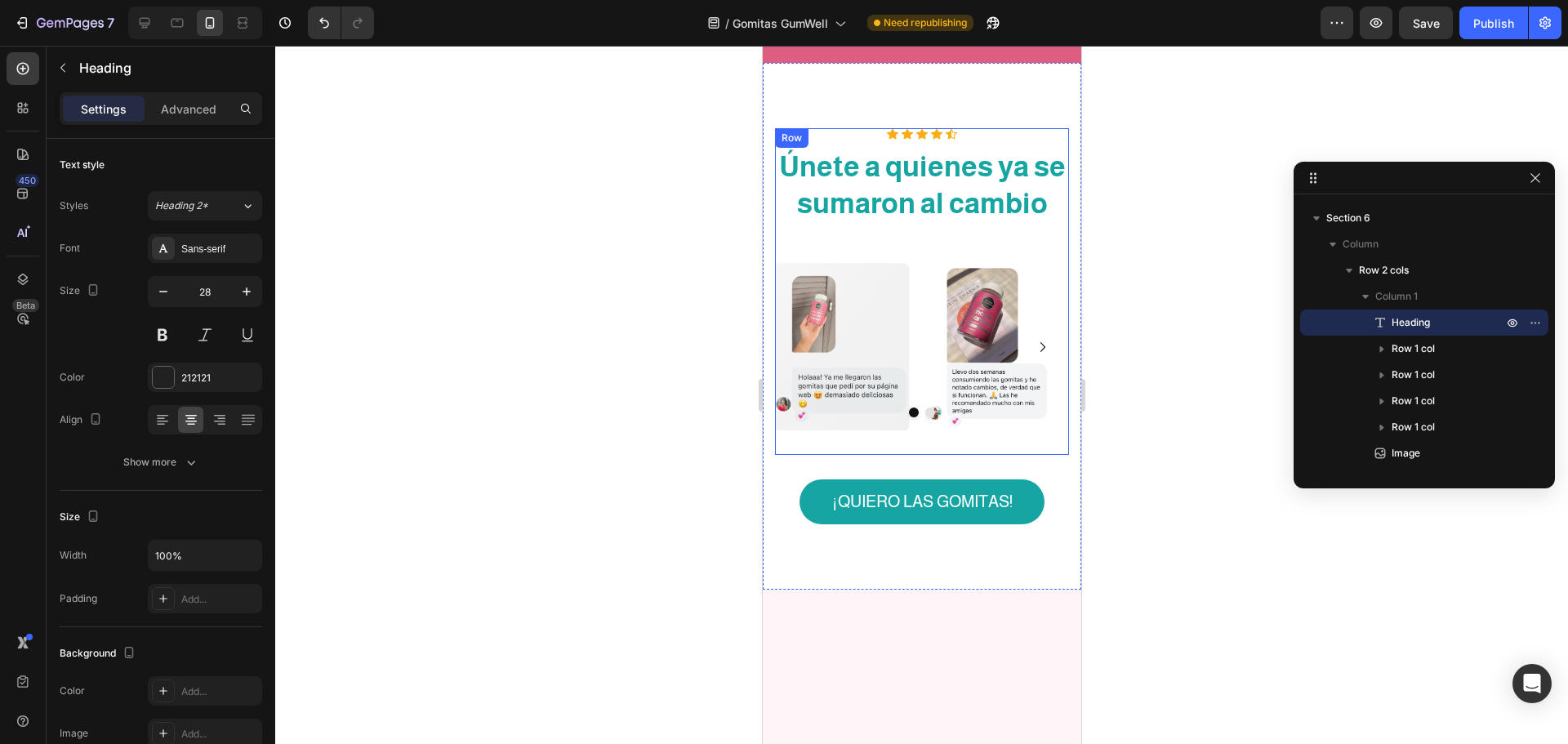
scroll to position [9234, 0]
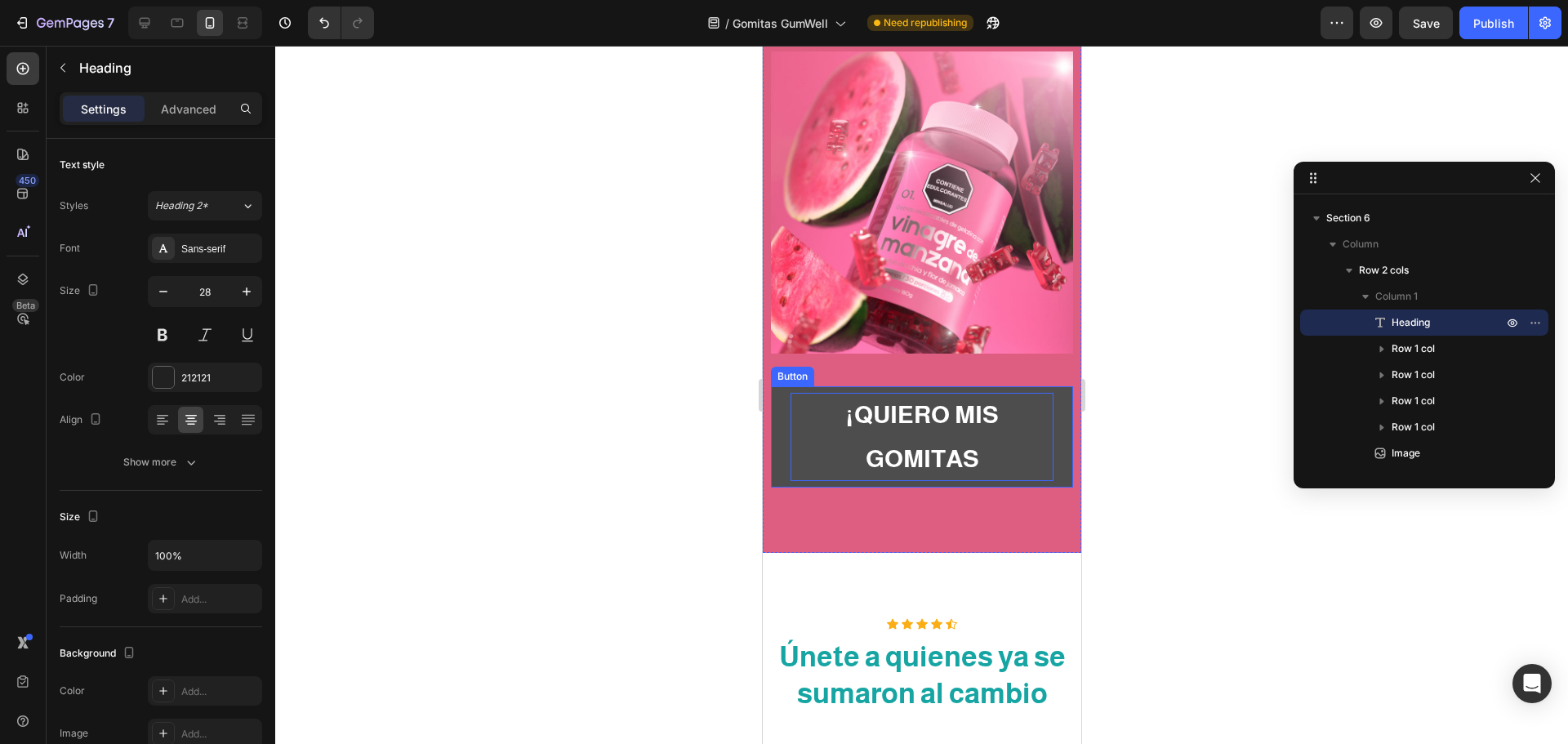
click at [995, 393] on p "¡QUIERO MIS GOMITAS" at bounding box center [922, 437] width 263 height 88
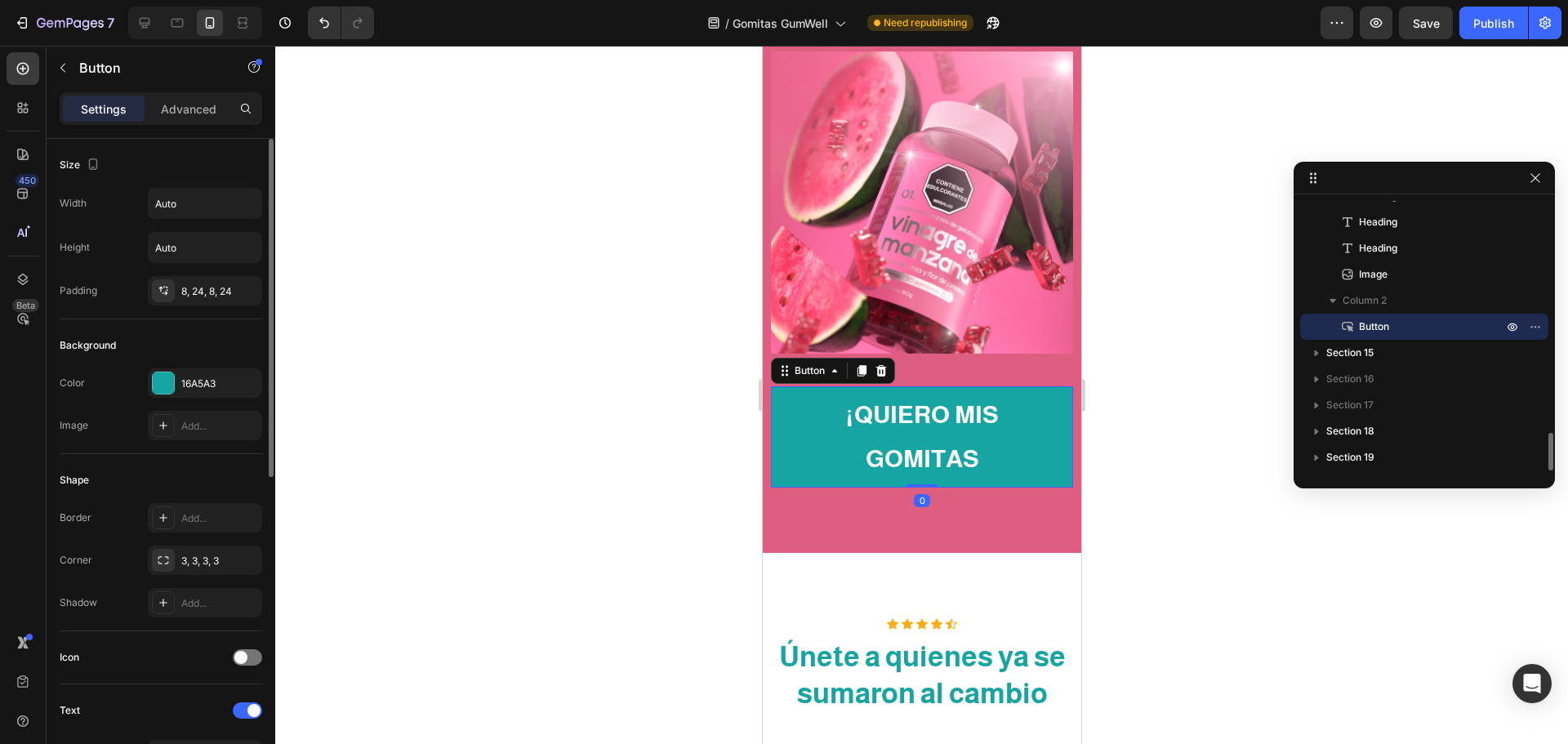
scroll to position [327, 0]
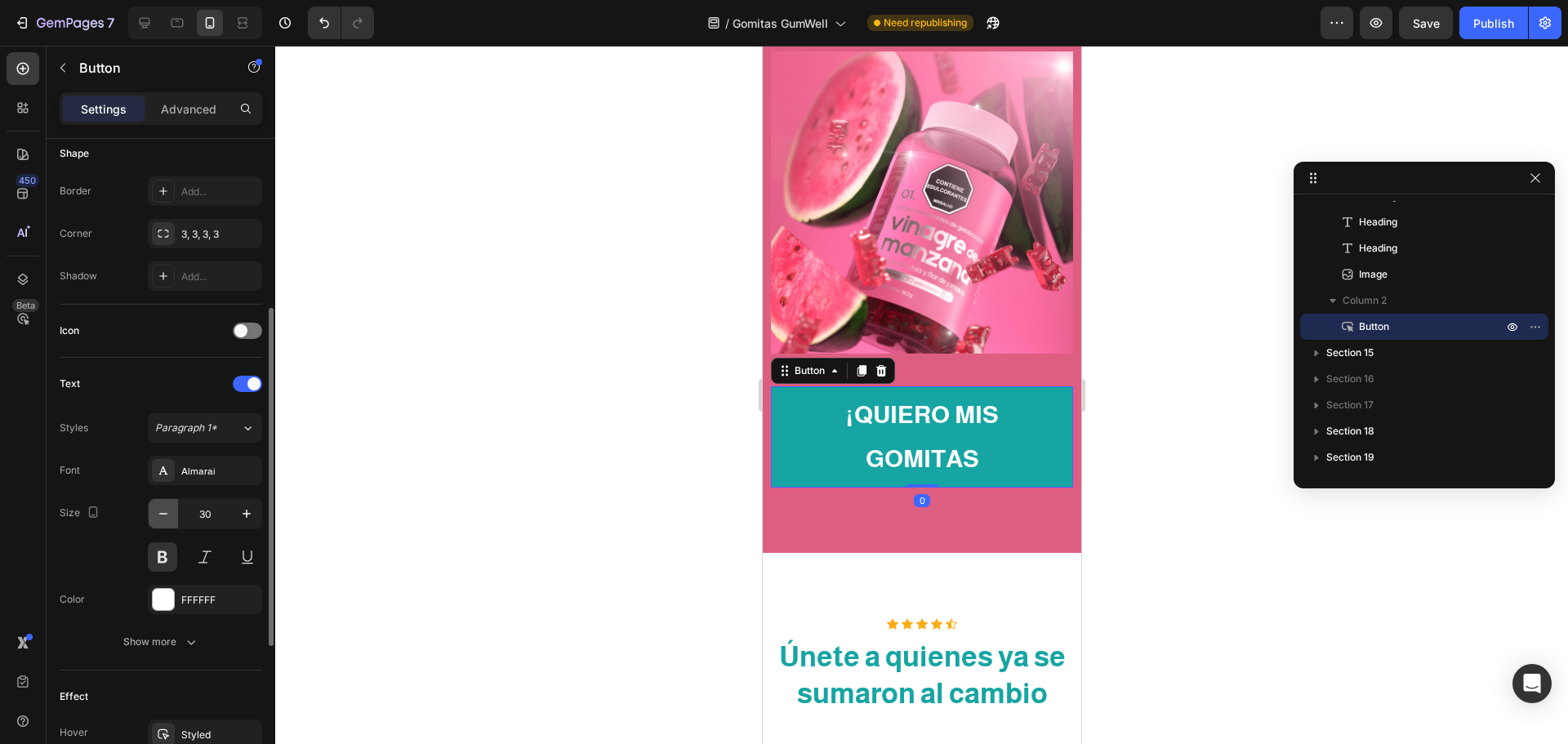
click at [159, 511] on icon "button" at bounding box center [163, 514] width 17 height 17
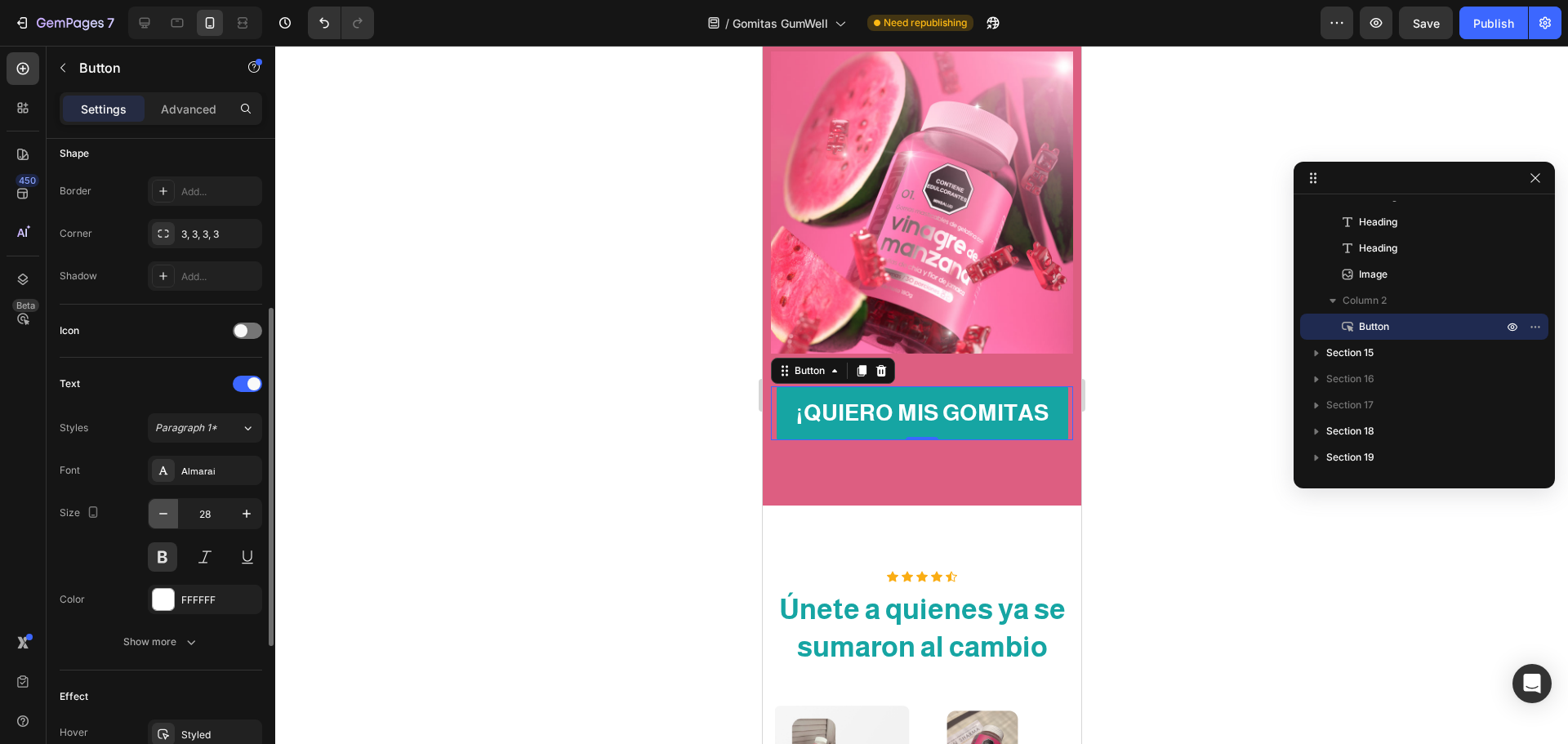
click at [159, 511] on icon "button" at bounding box center [163, 514] width 17 height 17
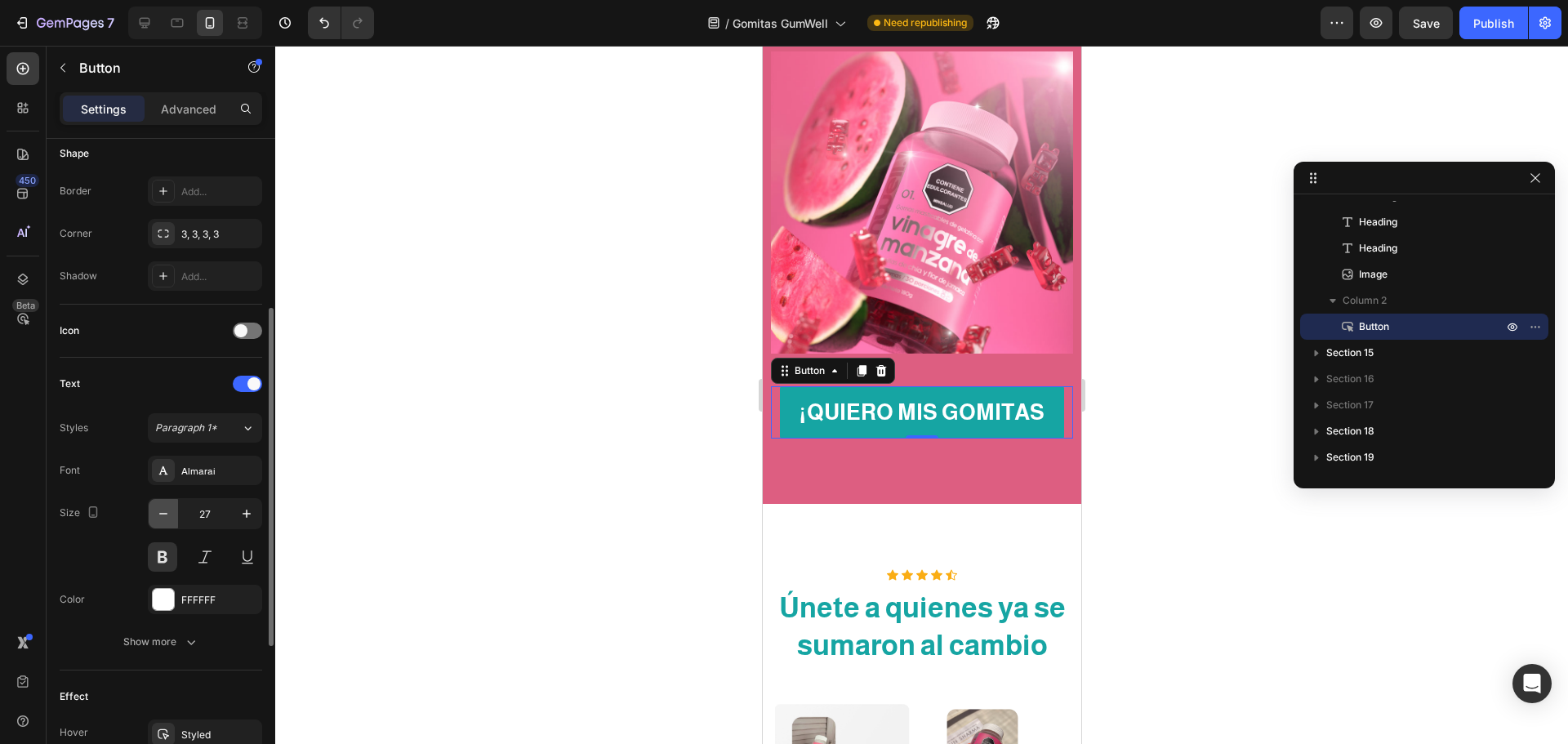
click at [172, 508] on button "button" at bounding box center [163, 514] width 29 height 29
type input "25"
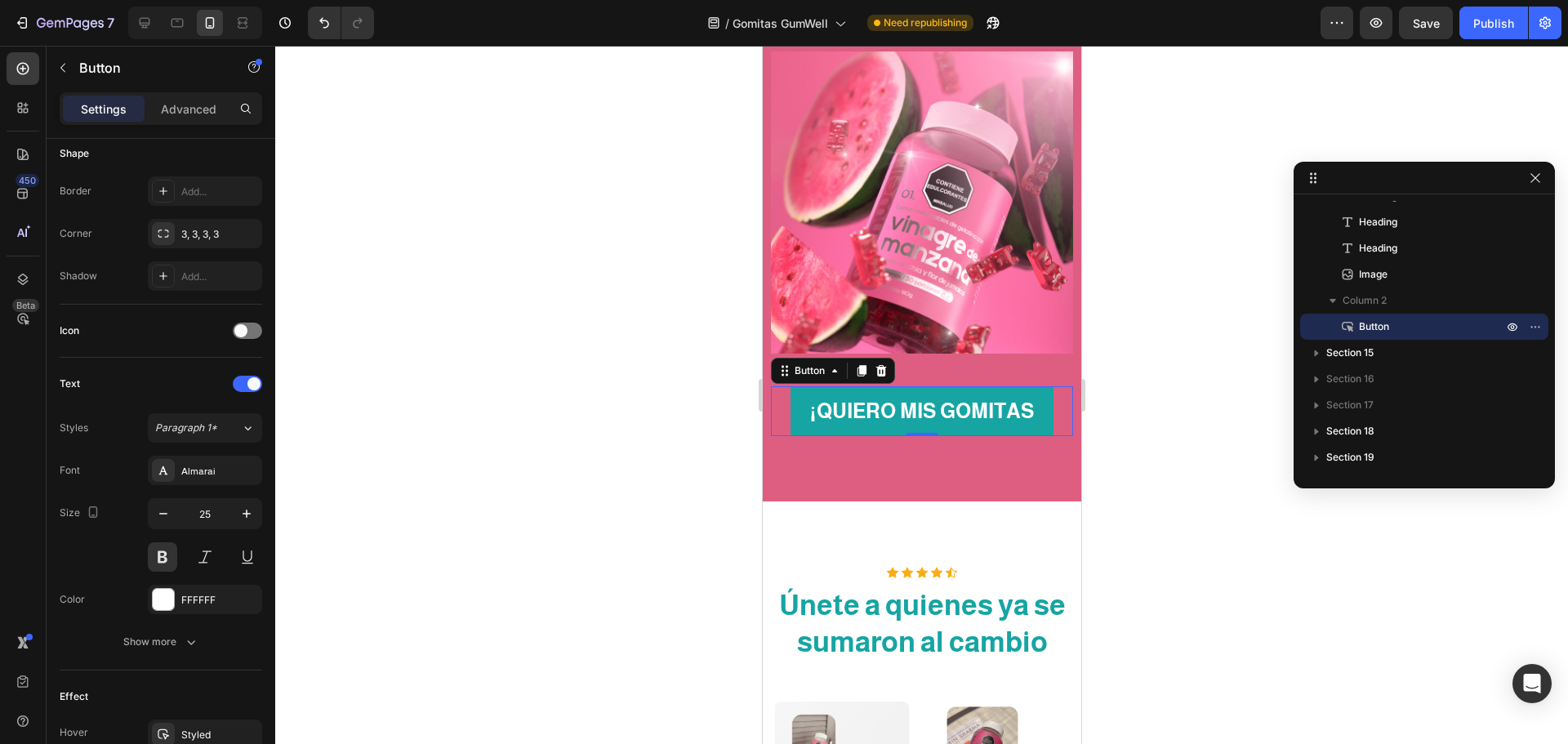
click at [1177, 464] on div at bounding box center [922, 395] width 1293 height 699
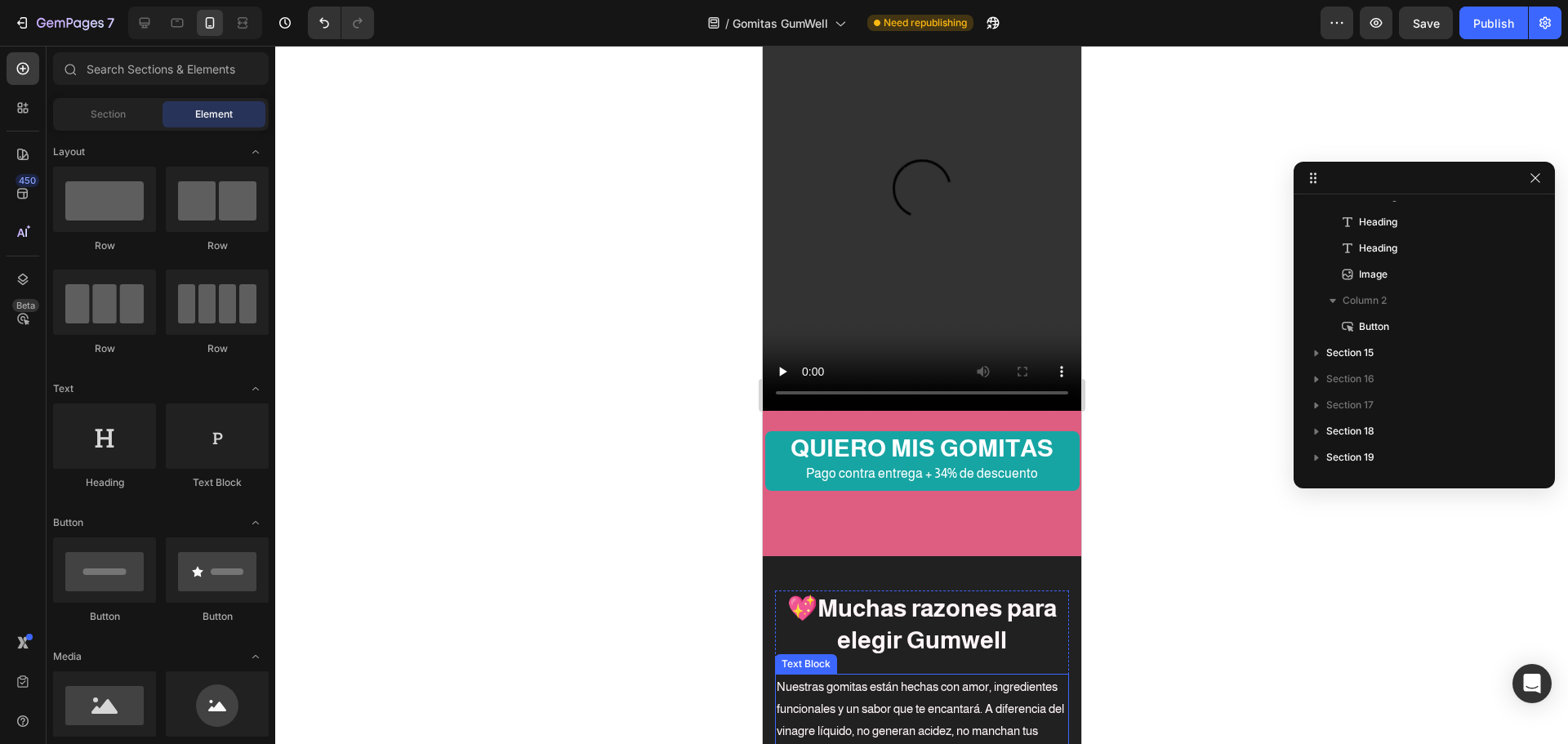
scroll to position [5556, 0]
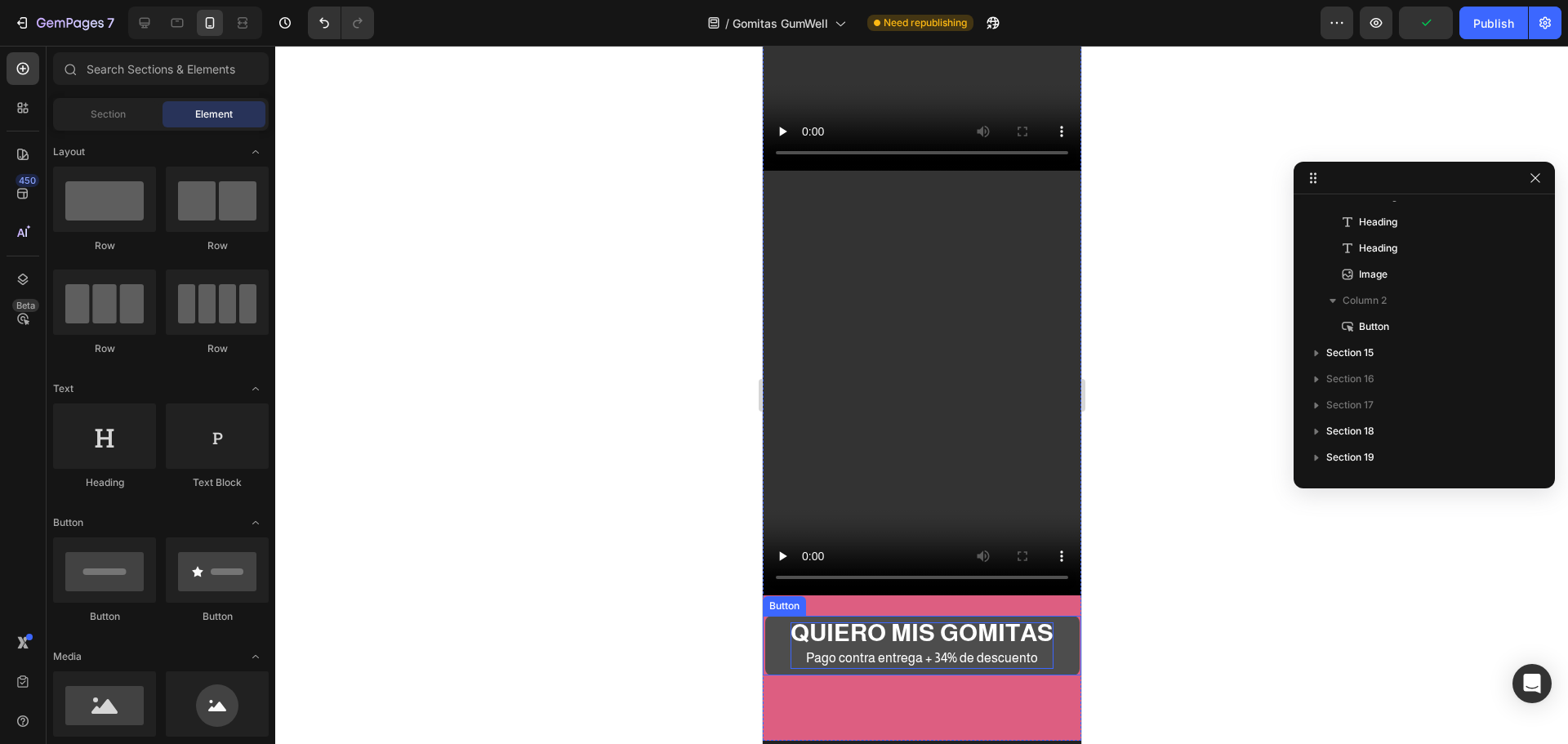
click at [1037, 619] on strong "QUIERO MIS GOMITAS" at bounding box center [922, 632] width 263 height 27
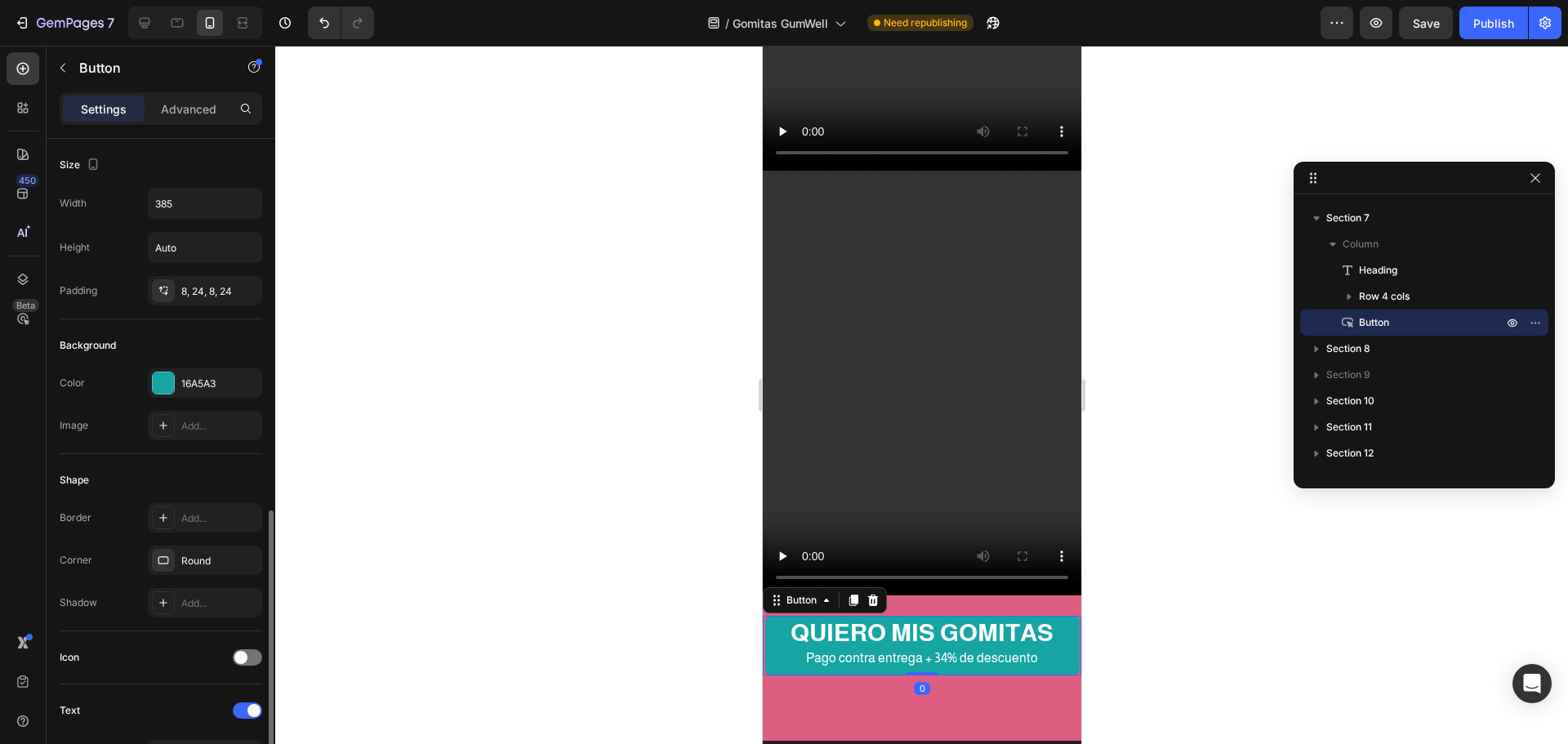
scroll to position [490, 0]
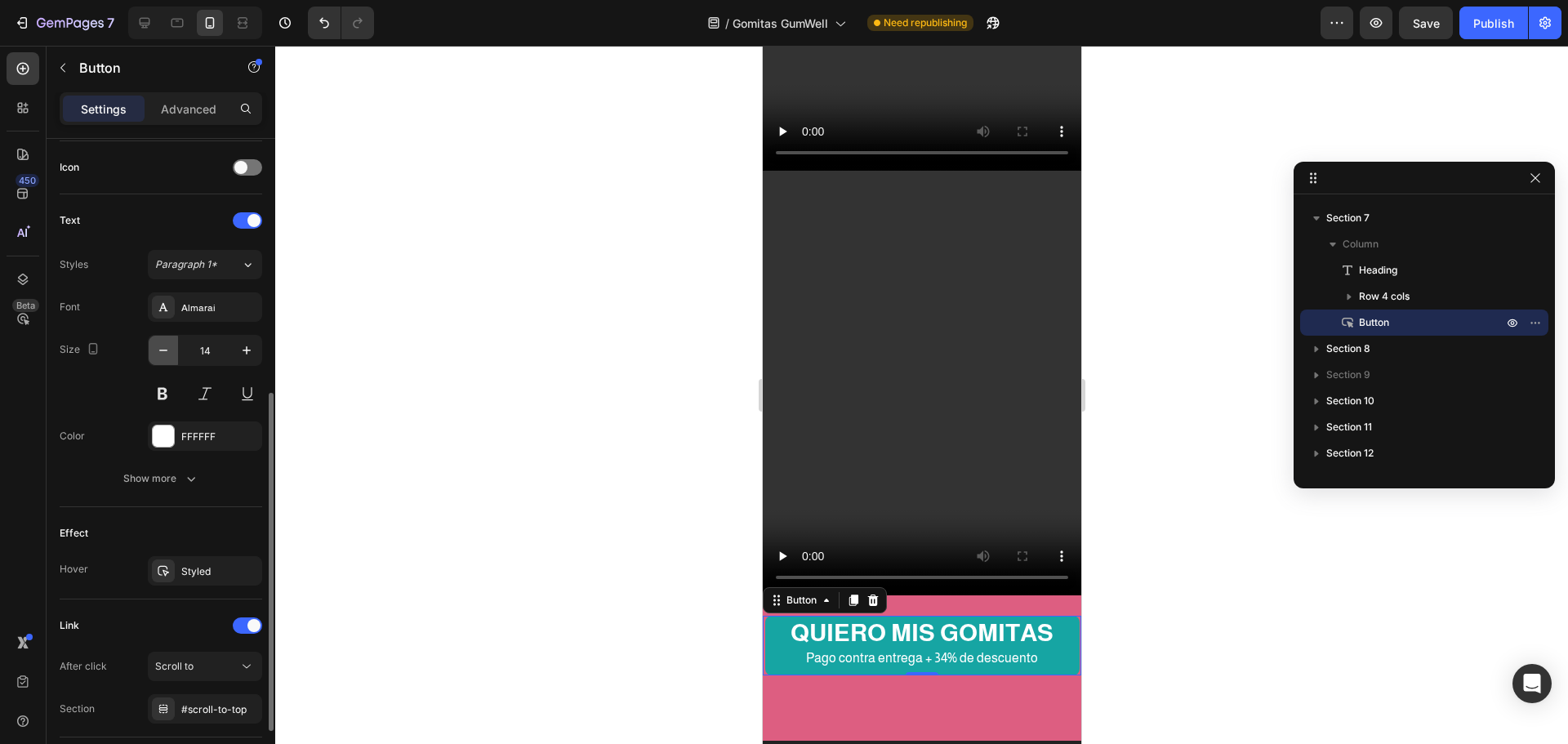
click at [156, 339] on button "button" at bounding box center [163, 351] width 29 height 29
click at [254, 351] on button "button" at bounding box center [247, 351] width 29 height 29
type input "14"
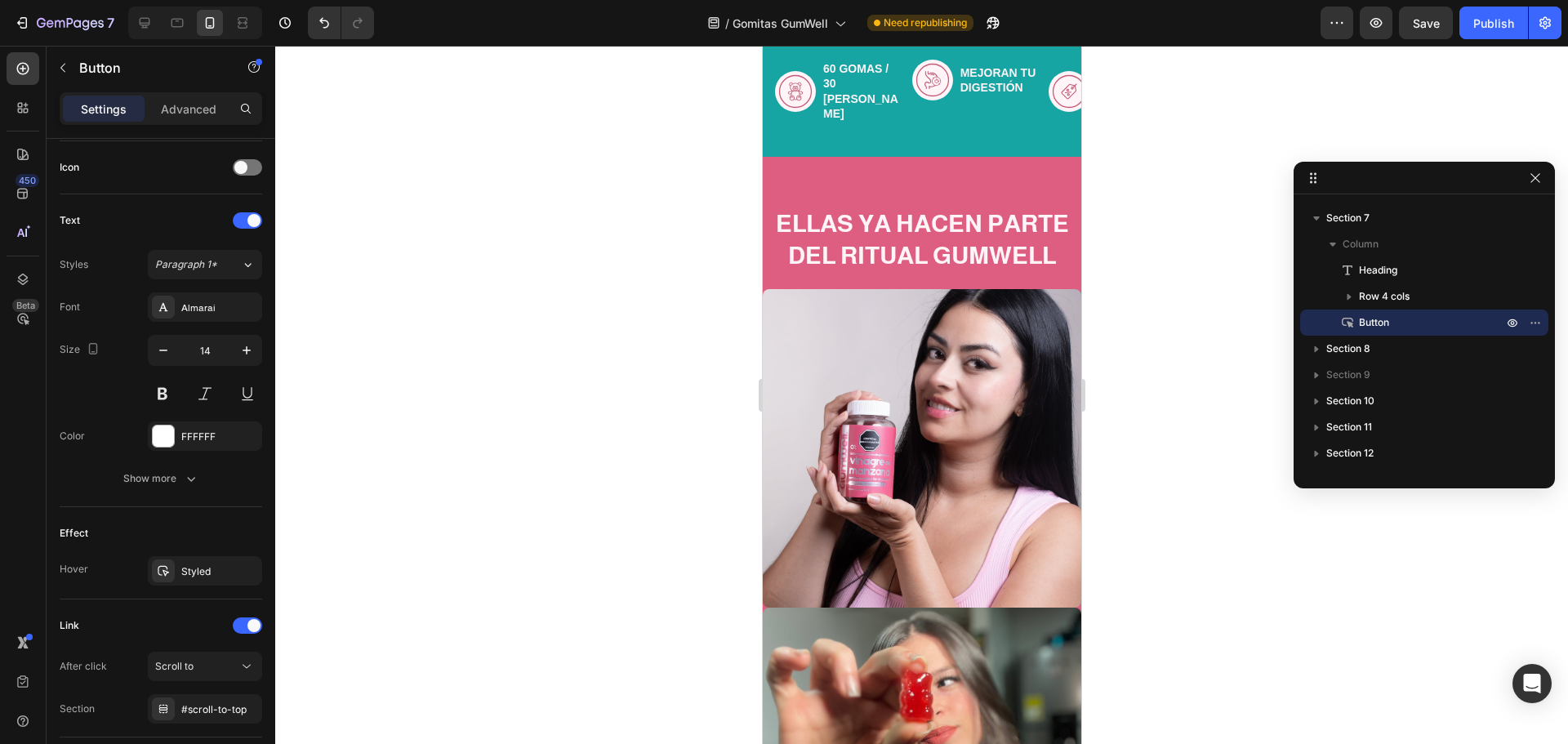
scroll to position [817, 0]
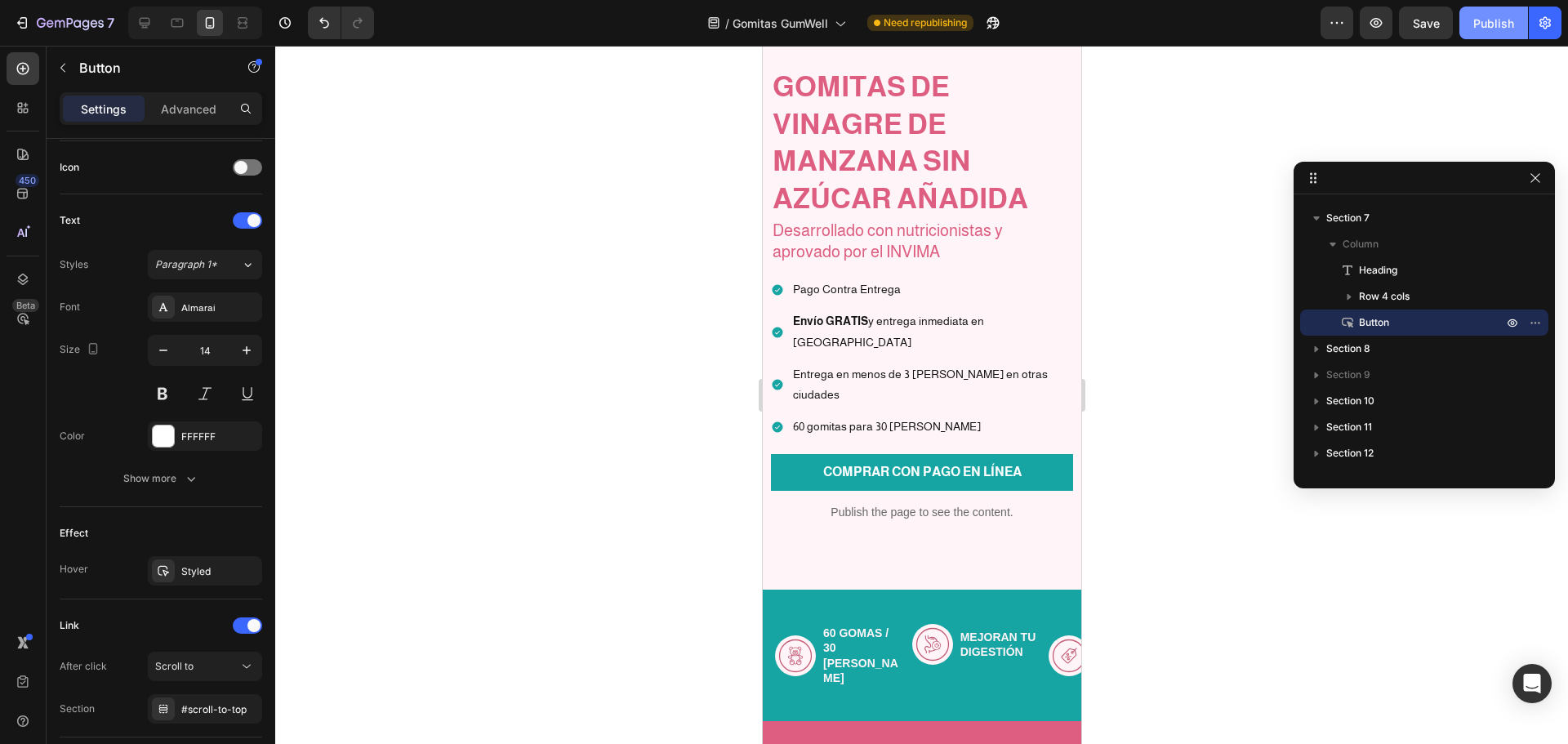
click at [1502, 16] on div "Publish" at bounding box center [1494, 23] width 41 height 17
